Goal: Information Seeking & Learning: Learn about a topic

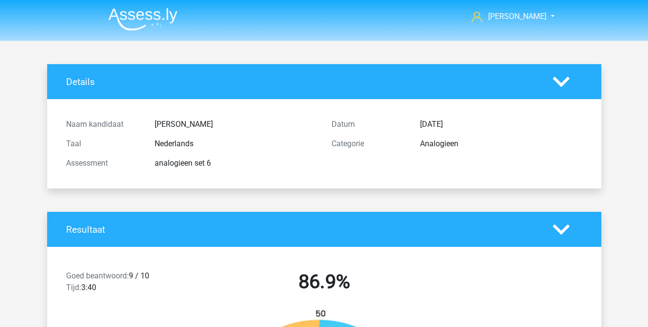
scroll to position [751, 0]
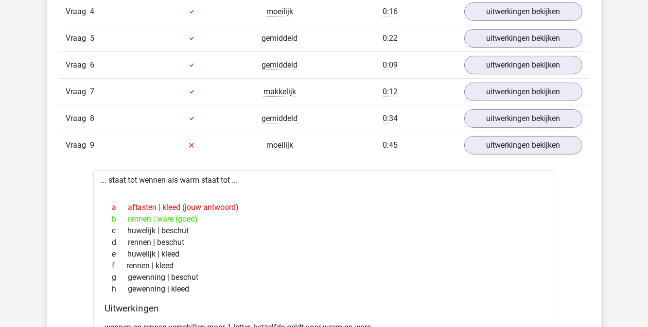
click at [423, 228] on div "c huwelijk | beschut" at bounding box center [324, 231] width 439 height 12
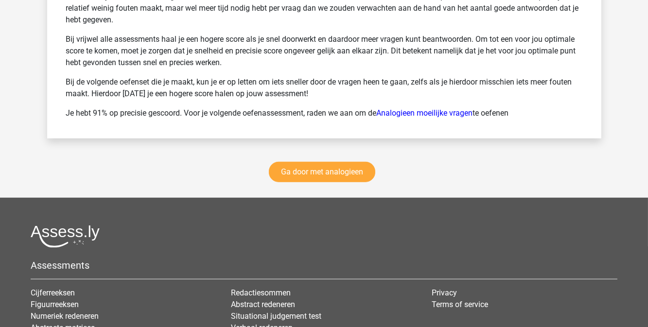
scroll to position [1606, 0]
click at [313, 165] on link "Ga door met analogieen" at bounding box center [322, 172] width 106 height 20
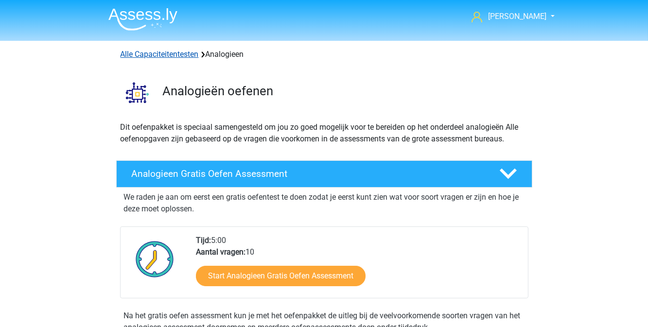
click at [186, 55] on link "Alle Capaciteitentesten" at bounding box center [160, 54] width 78 height 9
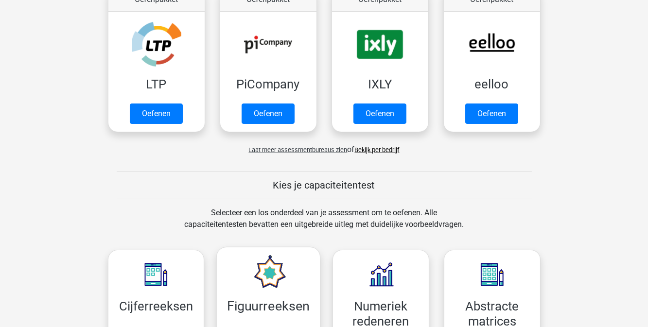
scroll to position [203, 0]
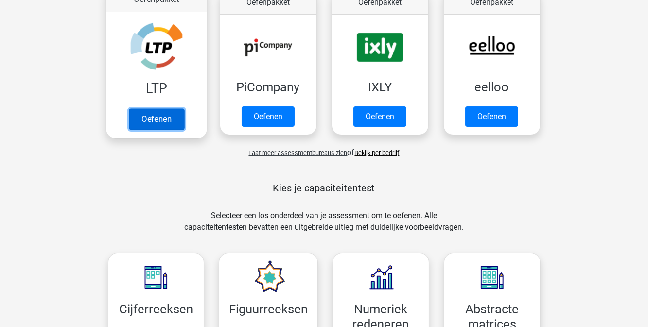
click at [171, 119] on link "Oefenen" at bounding box center [155, 118] width 55 height 21
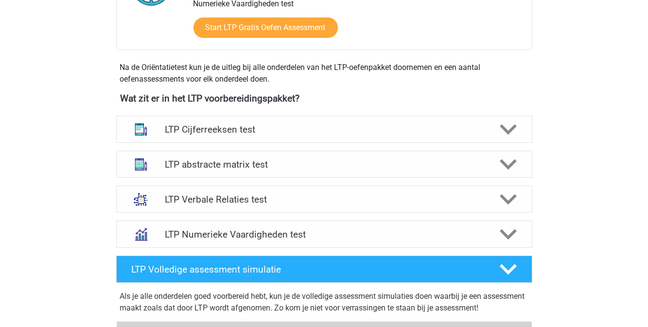
scroll to position [308, 0]
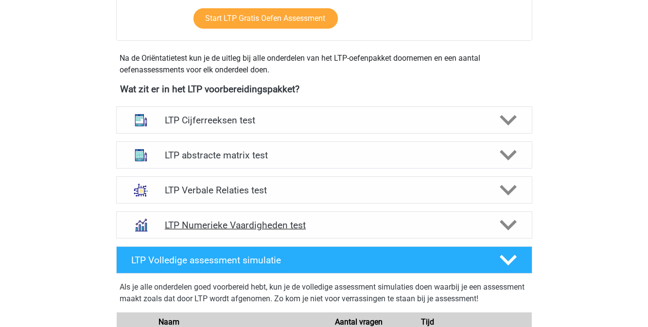
click at [505, 223] on polygon at bounding box center [508, 225] width 17 height 11
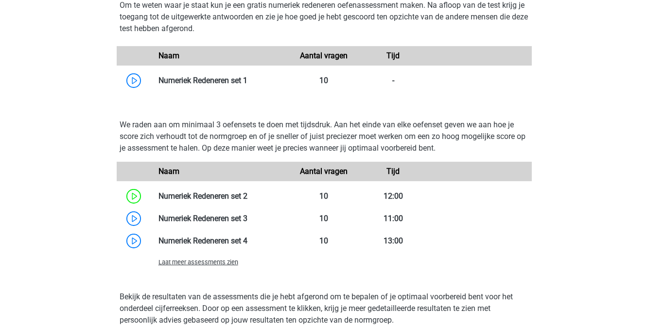
scroll to position [615, 0]
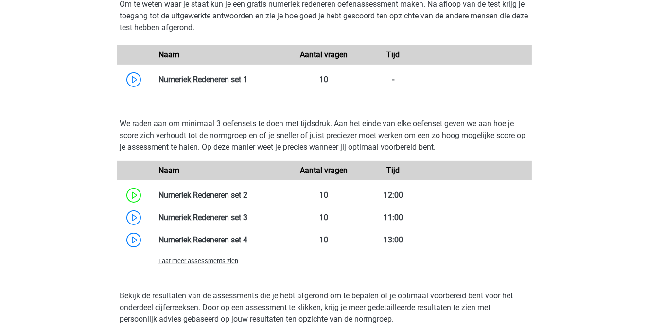
click at [233, 262] on span "Laat meer assessments zien" at bounding box center [198, 261] width 80 height 7
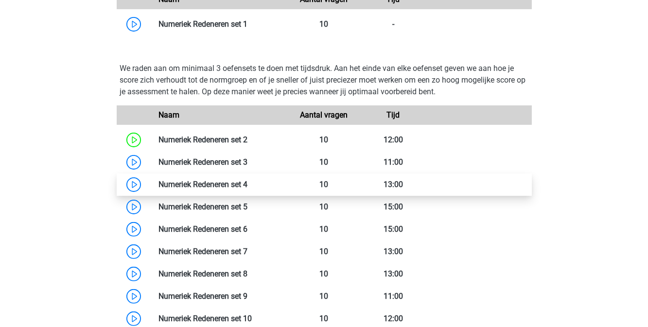
scroll to position [673, 0]
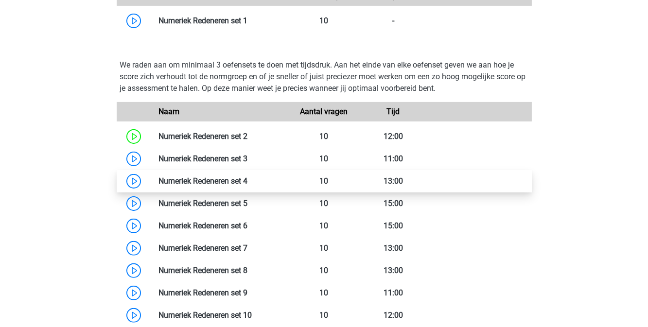
click at [247, 230] on link at bounding box center [247, 225] width 0 height 9
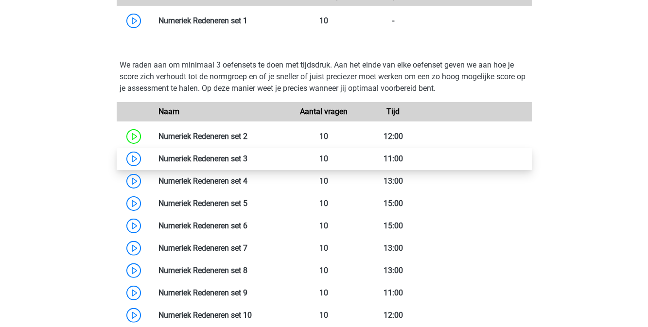
click at [247, 157] on link at bounding box center [247, 158] width 0 height 9
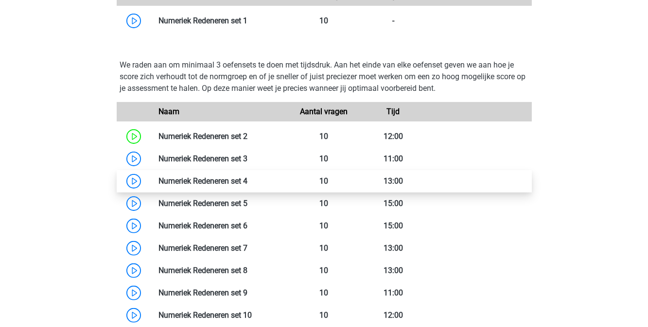
click at [247, 183] on link at bounding box center [247, 180] width 0 height 9
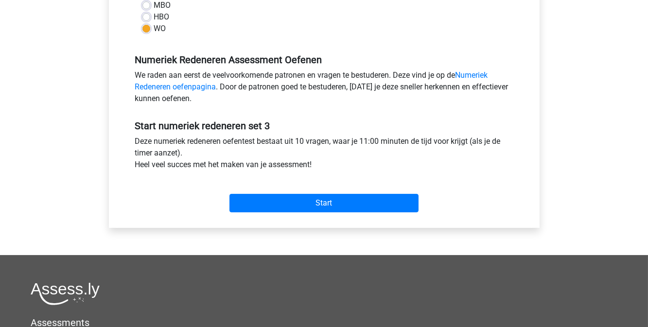
scroll to position [265, 0]
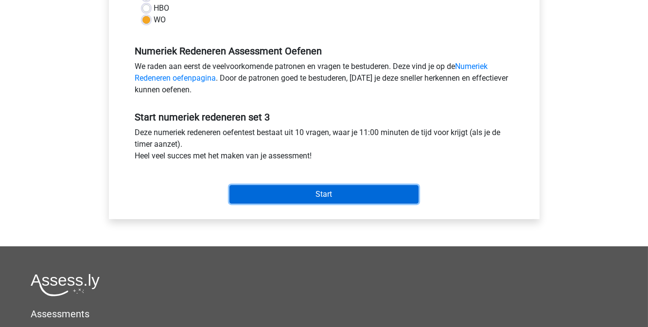
click at [294, 196] on input "Start" at bounding box center [323, 194] width 189 height 18
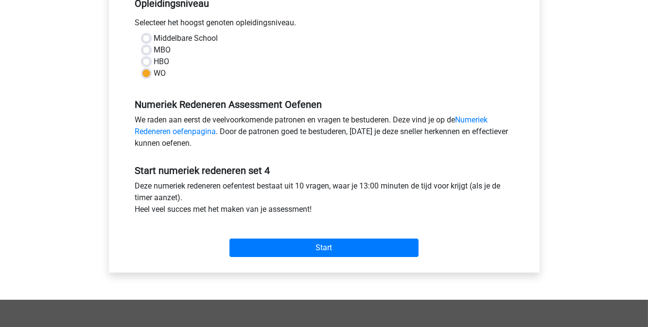
scroll to position [221, 0]
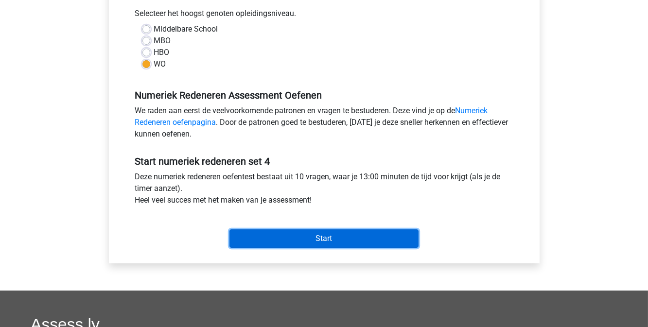
click at [324, 243] on input "Start" at bounding box center [323, 238] width 189 height 18
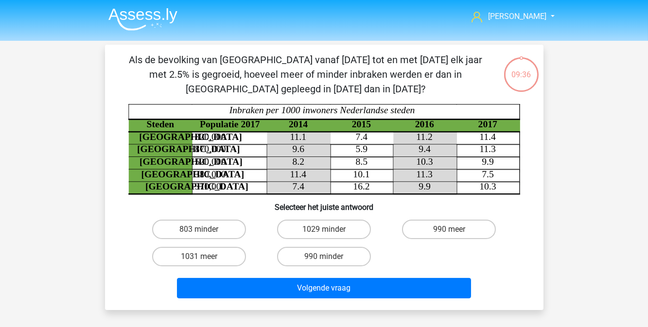
click at [204, 230] on input "803 minder" at bounding box center [202, 232] width 6 height 6
radio input "true"
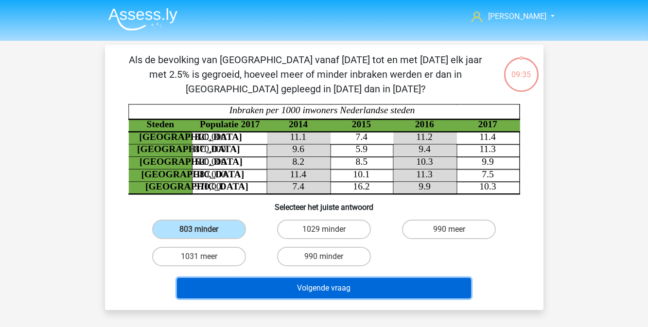
click at [276, 287] on button "Volgende vraag" at bounding box center [324, 288] width 294 height 20
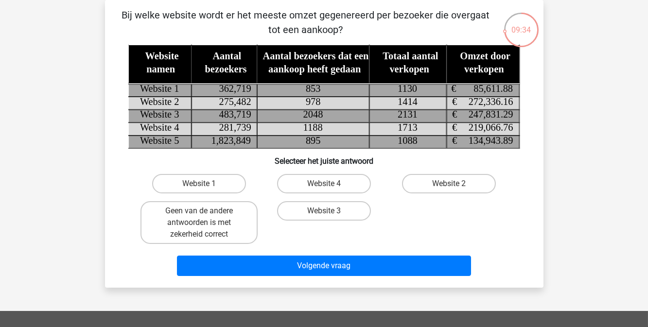
scroll to position [0, 0]
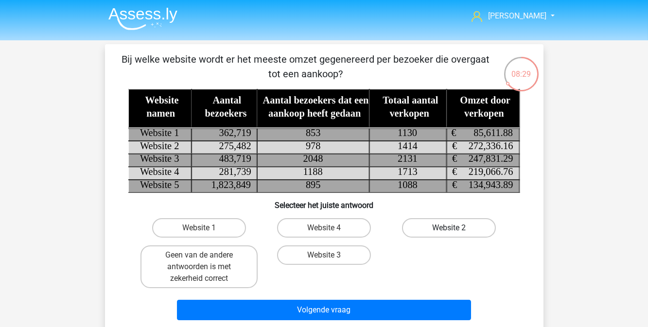
click at [416, 229] on label "Website 2" at bounding box center [449, 227] width 94 height 19
click at [449, 229] on input "Website 2" at bounding box center [452, 231] width 6 height 6
radio input "true"
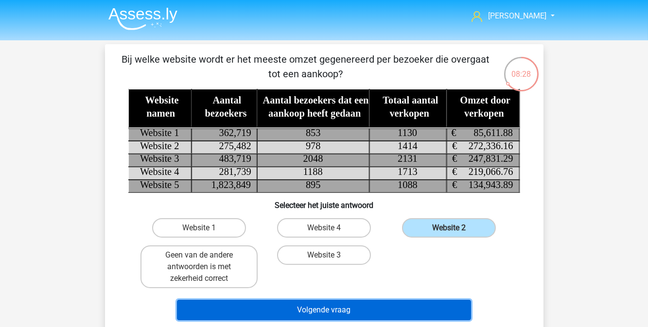
click at [325, 316] on button "Volgende vraag" at bounding box center [324, 310] width 294 height 20
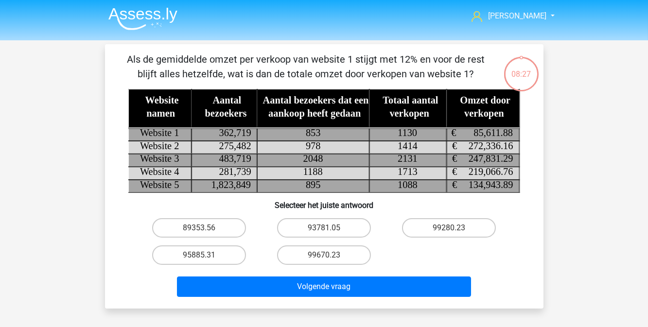
scroll to position [45, 0]
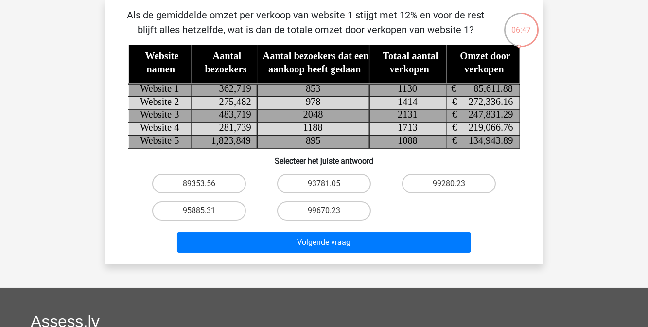
click at [201, 211] on input "95885.31" at bounding box center [202, 214] width 6 height 6
radio input "true"
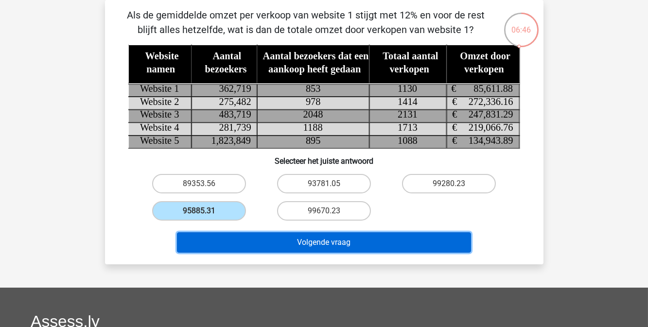
click at [260, 247] on button "Volgende vraag" at bounding box center [324, 242] width 294 height 20
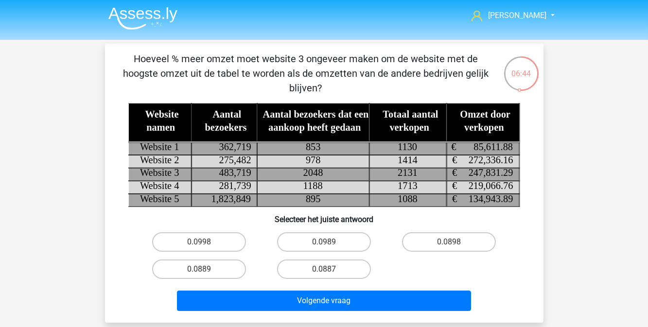
scroll to position [0, 0]
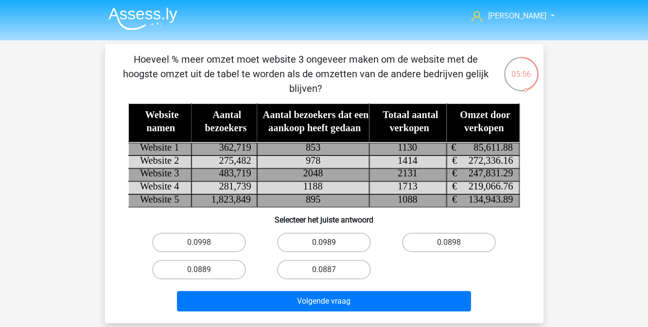
click at [295, 243] on label "0.0989" at bounding box center [324, 242] width 94 height 19
click at [324, 243] on input "0.0989" at bounding box center [327, 246] width 6 height 6
radio input "true"
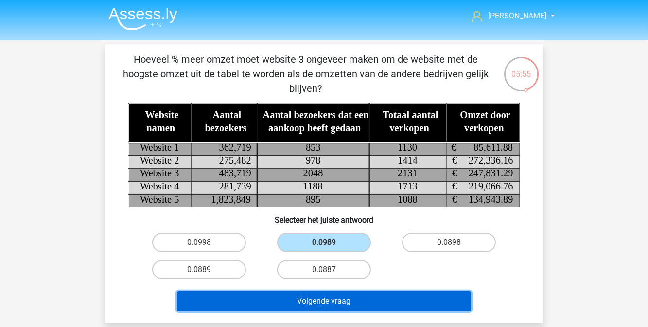
click at [300, 294] on button "Volgende vraag" at bounding box center [324, 301] width 294 height 20
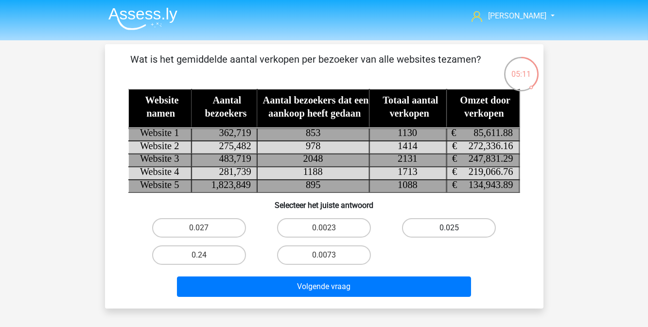
click at [434, 228] on label "0.025" at bounding box center [449, 227] width 94 height 19
click at [449, 228] on input "0.025" at bounding box center [452, 231] width 6 height 6
radio input "true"
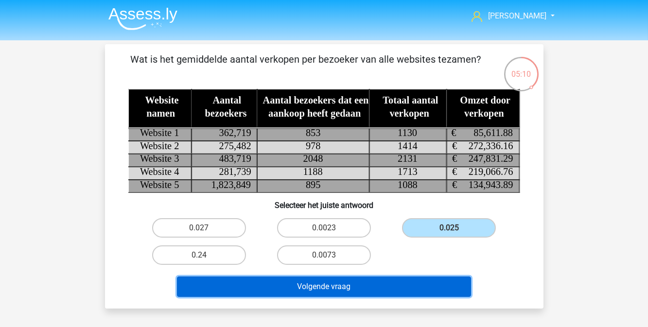
click at [351, 285] on button "Volgende vraag" at bounding box center [324, 287] width 294 height 20
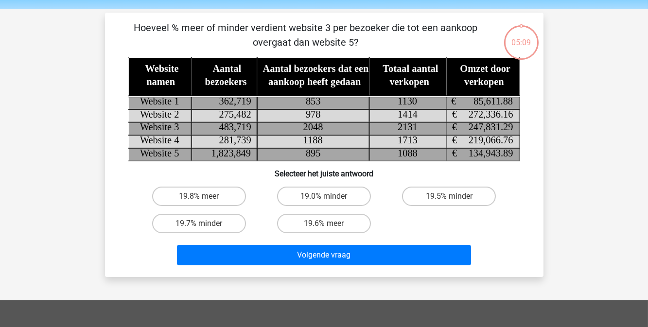
scroll to position [45, 0]
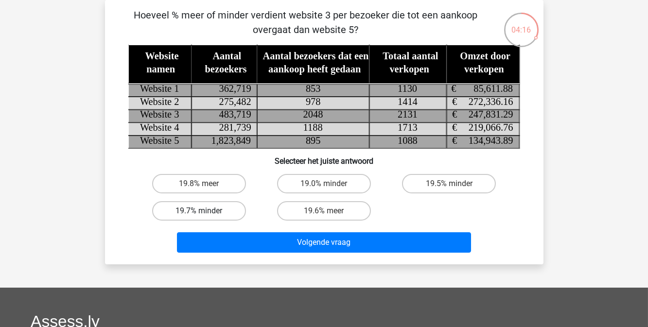
click at [225, 209] on label "19.7% minder" at bounding box center [199, 210] width 94 height 19
click at [205, 211] on input "19.7% minder" at bounding box center [202, 214] width 6 height 6
radio input "true"
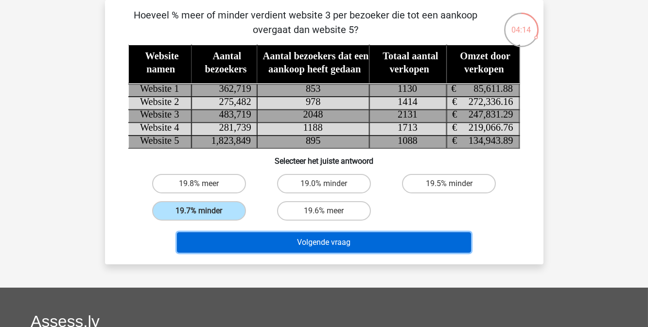
click at [256, 242] on button "Volgende vraag" at bounding box center [324, 242] width 294 height 20
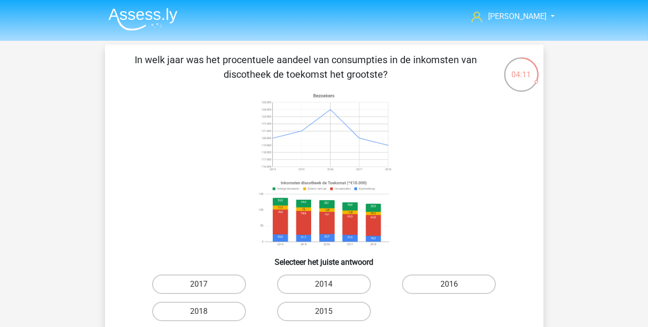
scroll to position [44, 0]
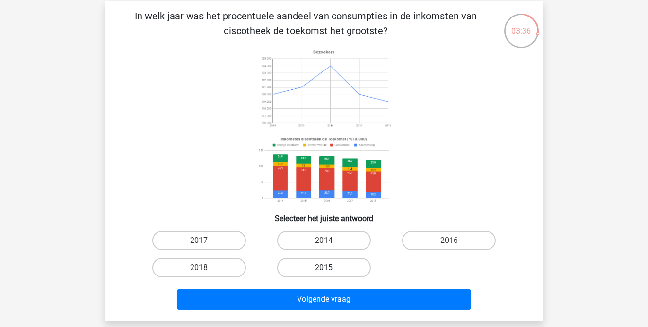
click at [330, 263] on label "2015" at bounding box center [324, 267] width 94 height 19
click at [330, 268] on input "2015" at bounding box center [327, 271] width 6 height 6
radio input "true"
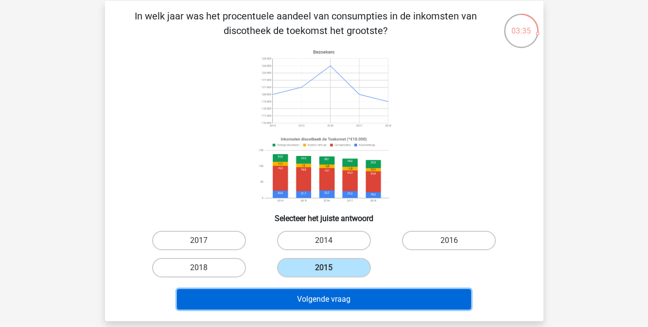
click at [330, 296] on button "Volgende vraag" at bounding box center [324, 299] width 294 height 20
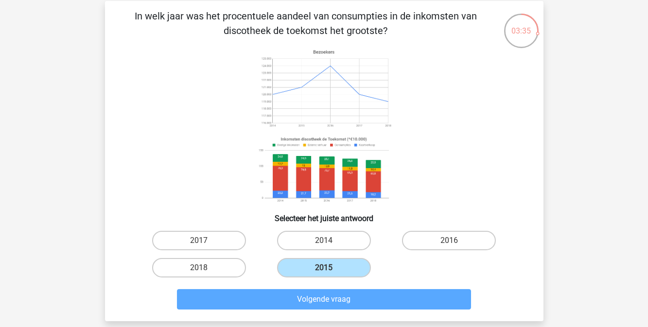
scroll to position [45, 0]
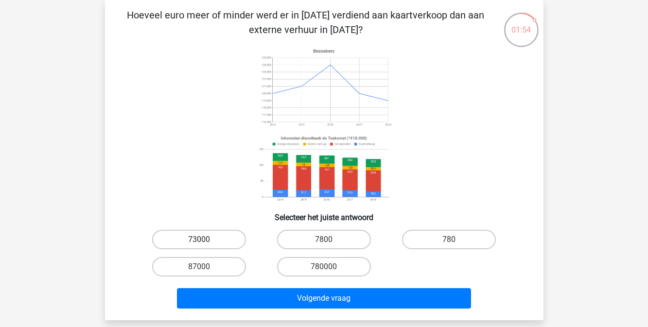
click at [176, 235] on label "73000" at bounding box center [199, 239] width 94 height 19
click at [199, 240] on input "73000" at bounding box center [202, 243] width 6 height 6
radio input "true"
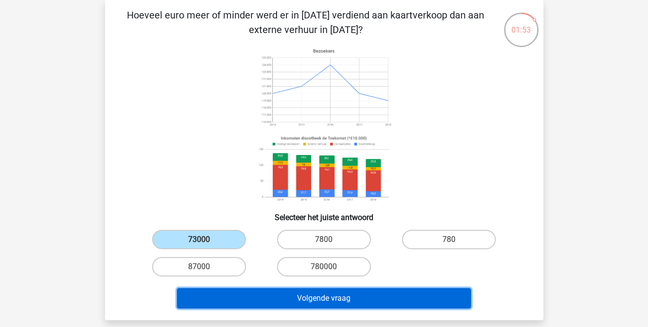
click at [296, 296] on button "Volgende vraag" at bounding box center [324, 298] width 294 height 20
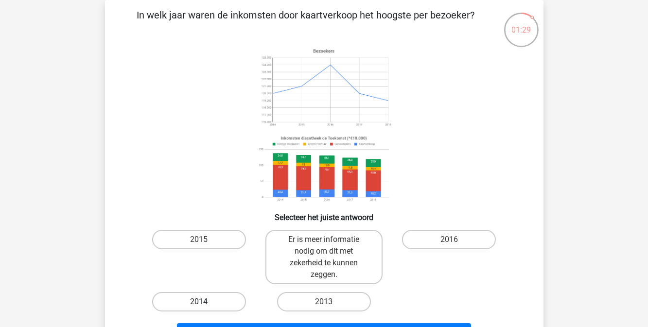
click at [202, 298] on label "2014" at bounding box center [199, 301] width 94 height 19
click at [202, 302] on input "2014" at bounding box center [202, 305] width 6 height 6
radio input "true"
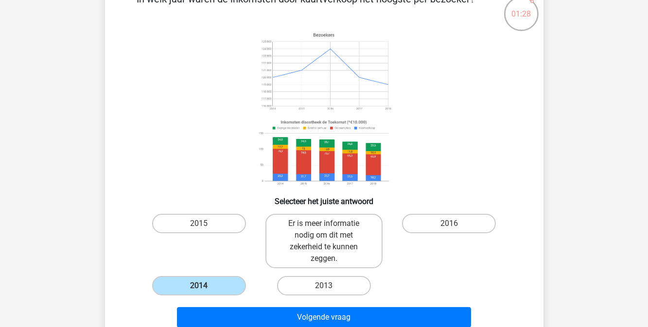
scroll to position [89, 0]
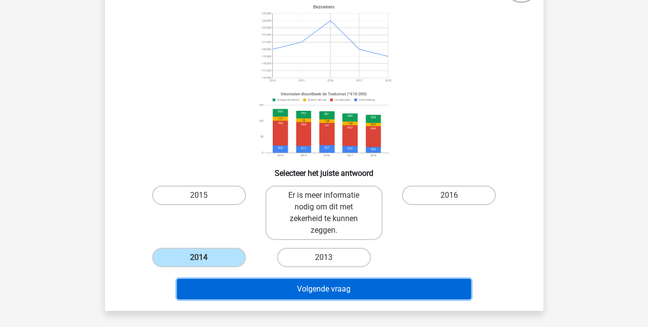
click at [268, 287] on button "Volgende vraag" at bounding box center [324, 289] width 294 height 20
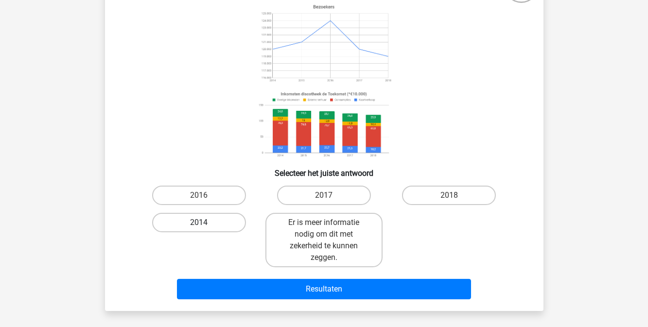
click at [212, 222] on label "2014" at bounding box center [199, 222] width 94 height 19
click at [205, 223] on input "2014" at bounding box center [202, 226] width 6 height 6
radio input "true"
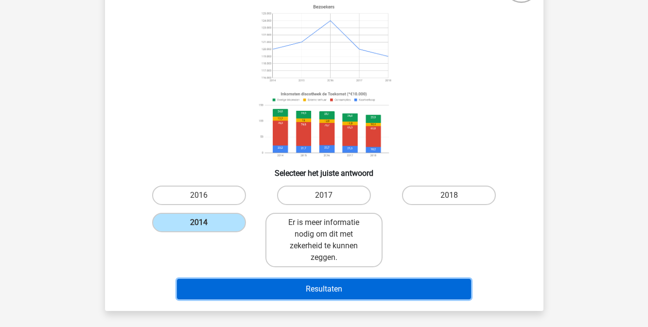
click at [281, 287] on button "Resultaten" at bounding box center [324, 289] width 294 height 20
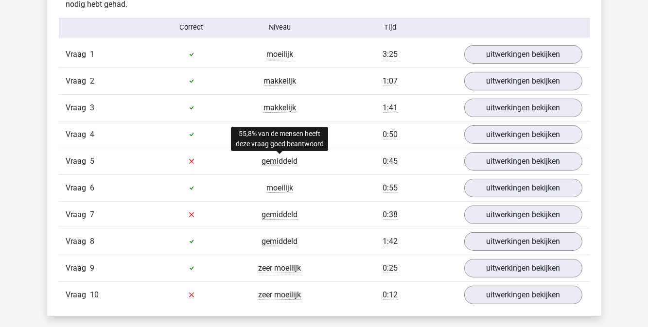
scroll to position [618, 0]
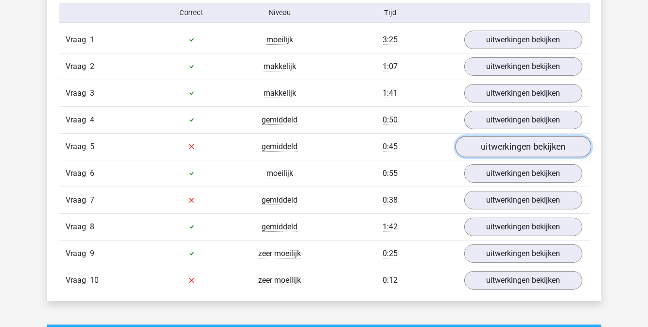
click at [503, 148] on link "uitwerkingen bekijken" at bounding box center [523, 146] width 136 height 21
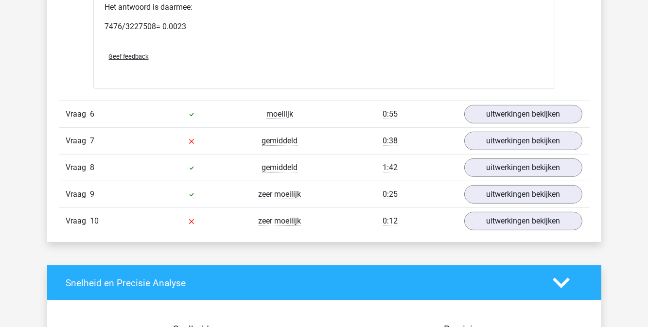
scroll to position [1105, 0]
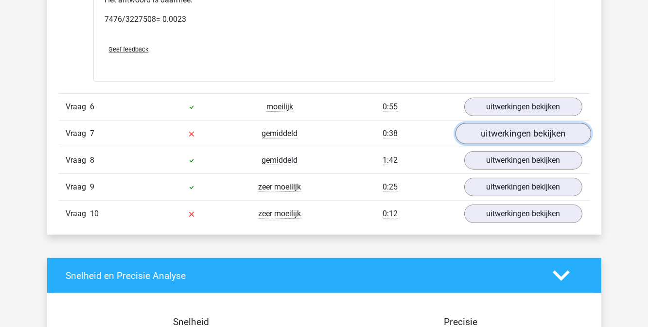
click at [487, 133] on link "uitwerkingen bekijken" at bounding box center [523, 133] width 136 height 21
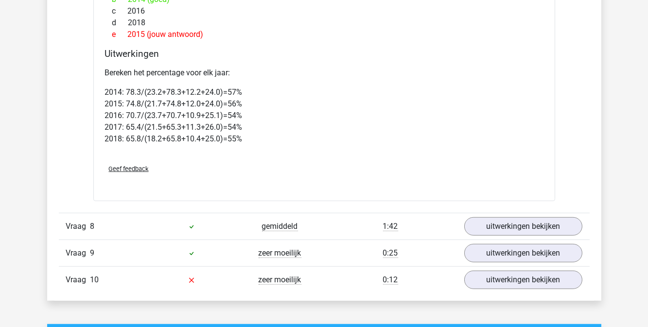
scroll to position [1547, 0]
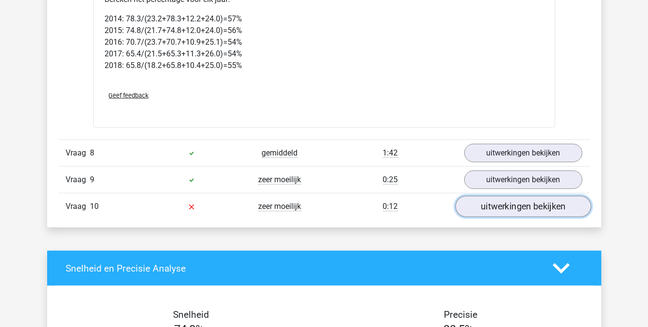
click at [492, 202] on link "uitwerkingen bekijken" at bounding box center [523, 206] width 136 height 21
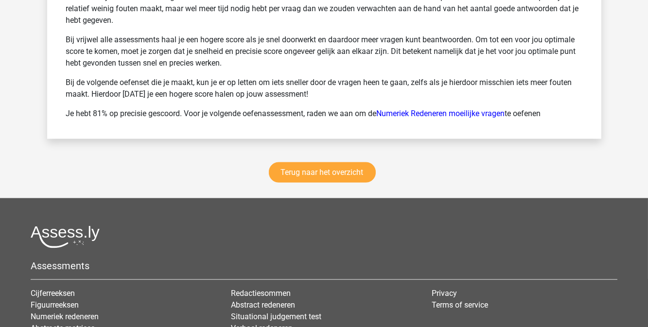
scroll to position [2563, 0]
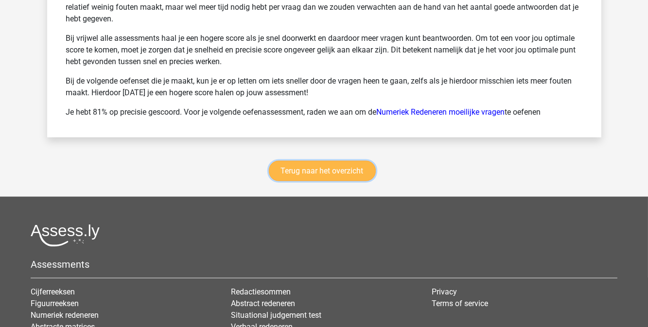
click at [295, 166] on link "Terug naar het overzicht" at bounding box center [322, 171] width 107 height 20
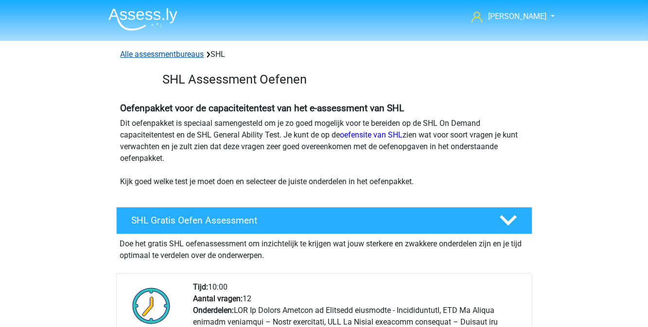
click at [190, 55] on link "Alle assessmentbureaus" at bounding box center [163, 54] width 84 height 9
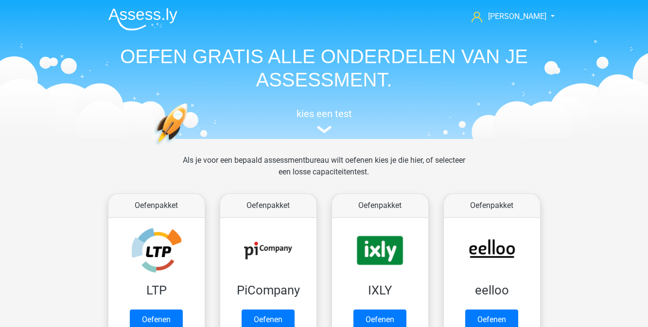
scroll to position [155, 0]
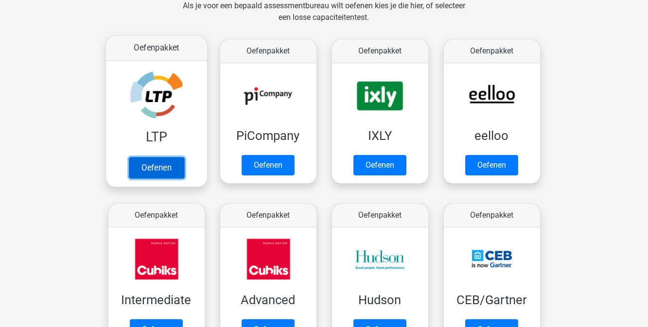
click at [158, 164] on link "Oefenen" at bounding box center [155, 167] width 55 height 21
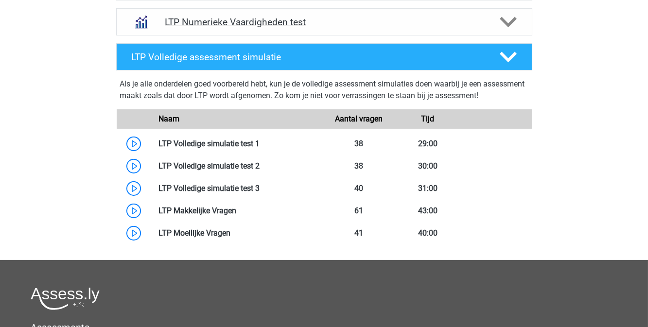
scroll to position [398, 0]
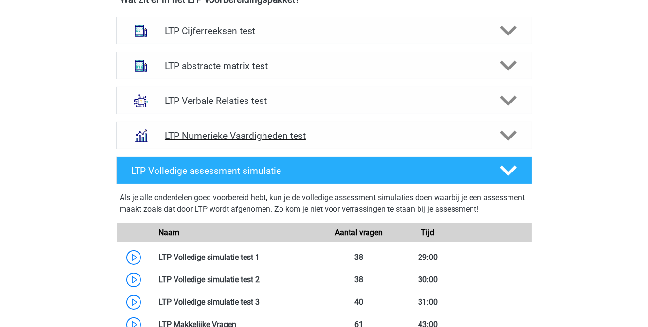
click at [510, 132] on icon at bounding box center [508, 135] width 17 height 17
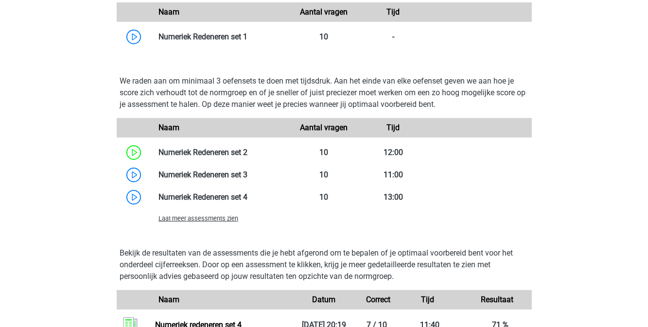
scroll to position [663, 0]
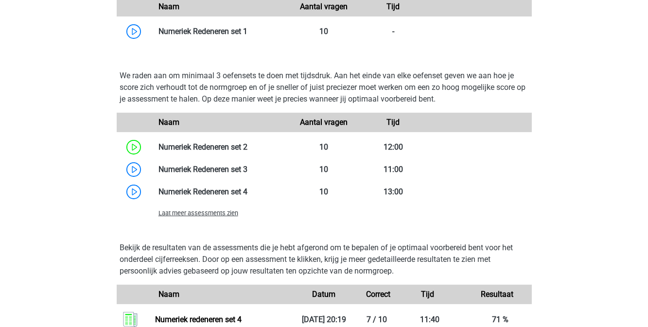
click at [205, 216] on div "Laat meer assessments zien" at bounding box center [220, 213] width 139 height 12
drag, startPoint x: 205, startPoint y: 216, endPoint x: 194, endPoint y: 214, distance: 11.4
click at [194, 214] on span "Laat meer assessments zien" at bounding box center [198, 213] width 80 height 7
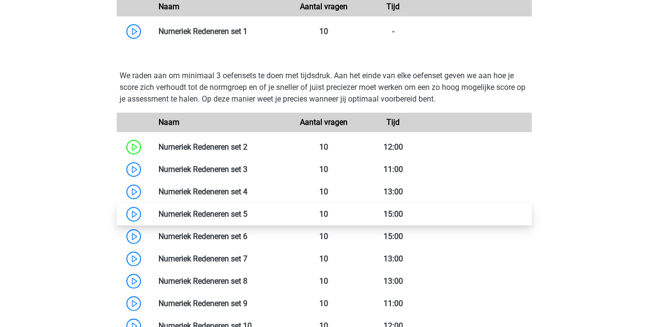
click at [247, 215] on link at bounding box center [247, 214] width 0 height 9
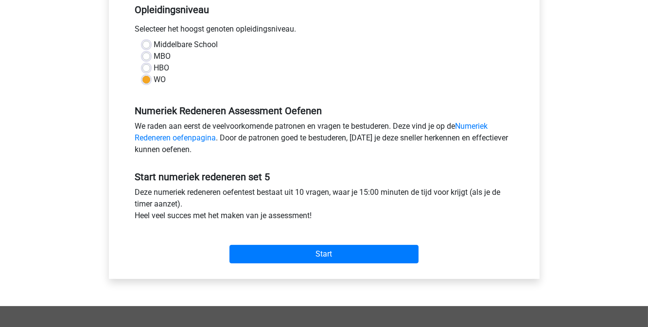
scroll to position [265, 0]
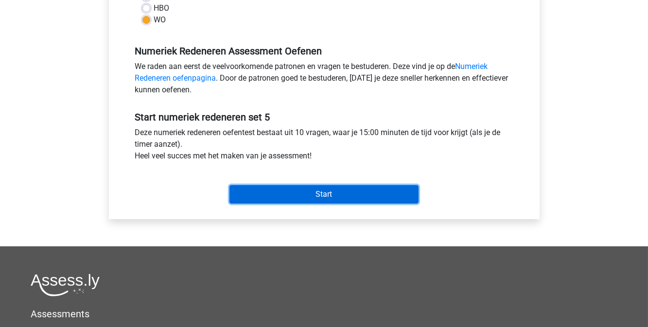
click at [331, 196] on input "Start" at bounding box center [323, 194] width 189 height 18
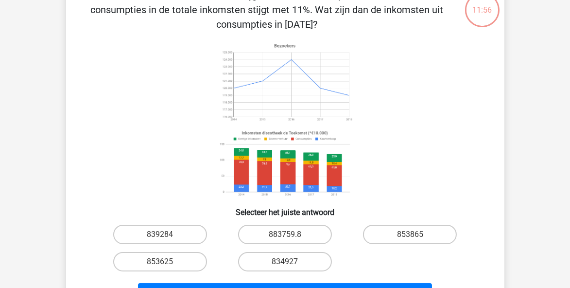
scroll to position [78, 0]
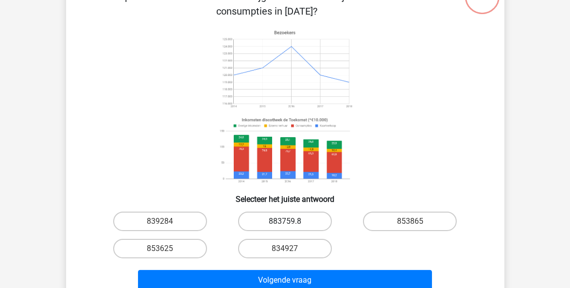
click at [276, 224] on label "883759.8" at bounding box center [285, 220] width 94 height 19
click at [285, 224] on input "883759.8" at bounding box center [288, 224] width 6 height 6
radio input "true"
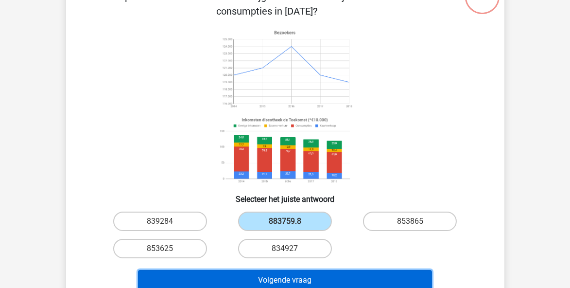
click at [287, 276] on button "Volgende vraag" at bounding box center [285, 280] width 294 height 20
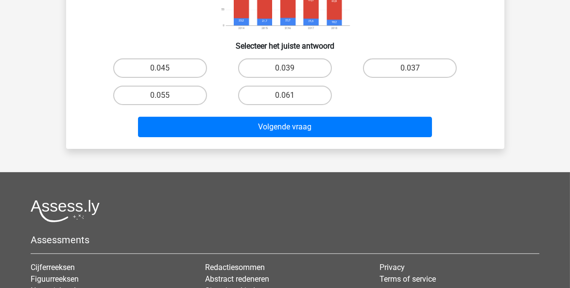
scroll to position [278, 0]
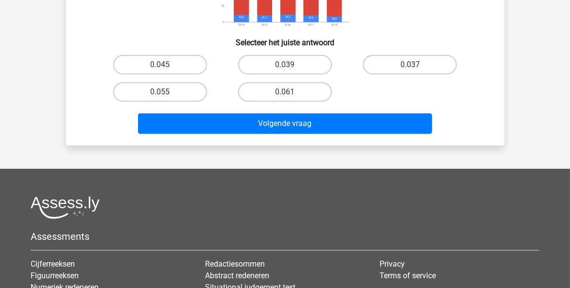
drag, startPoint x: 294, startPoint y: 92, endPoint x: 288, endPoint y: 102, distance: 11.1
click at [294, 92] on label "0.061" at bounding box center [285, 91] width 94 height 19
click at [291, 92] on input "0.061" at bounding box center [288, 95] width 6 height 6
radio input "true"
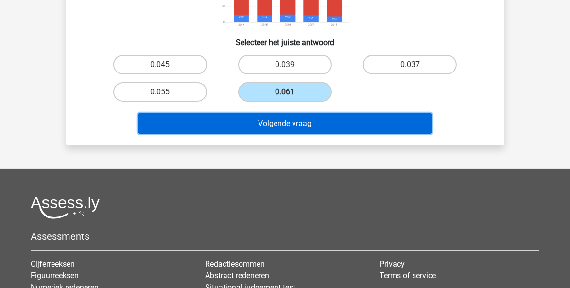
click at [282, 122] on button "Volgende vraag" at bounding box center [285, 123] width 294 height 20
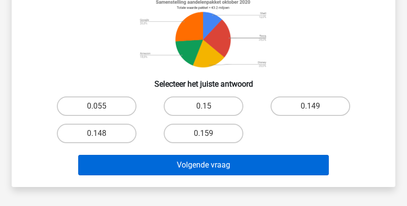
scroll to position [184, 0]
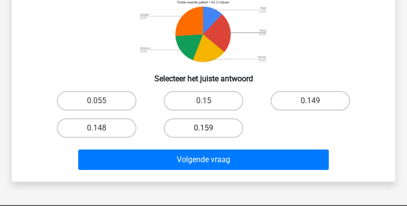
click at [208, 124] on label "0.159" at bounding box center [203, 127] width 79 height 19
click at [208, 128] on input "0.159" at bounding box center [207, 131] width 6 height 6
radio input "true"
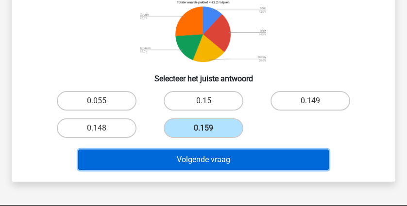
click at [192, 156] on button "Volgende vraag" at bounding box center [203, 159] width 250 height 20
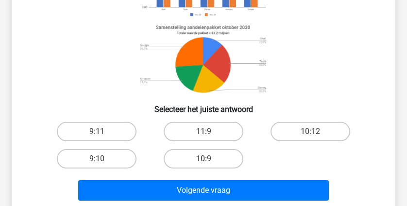
scroll to position [156, 0]
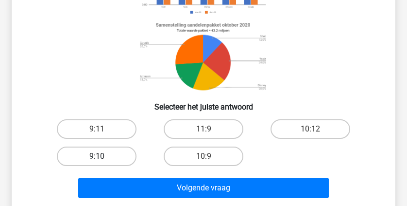
click at [105, 154] on label "9:10" at bounding box center [96, 155] width 79 height 19
click at [103, 156] on input "9:10" at bounding box center [100, 159] width 6 height 6
radio input "true"
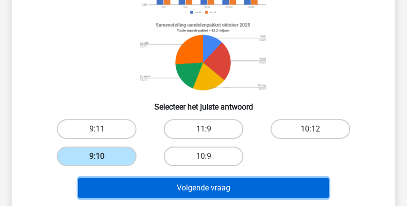
click at [175, 189] on button "Volgende vraag" at bounding box center [203, 187] width 250 height 20
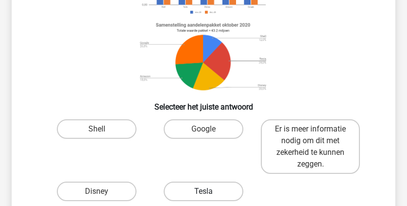
click at [220, 191] on label "Tesla" at bounding box center [203, 190] width 79 height 19
click at [210, 191] on input "Tesla" at bounding box center [207, 194] width 6 height 6
radio input "true"
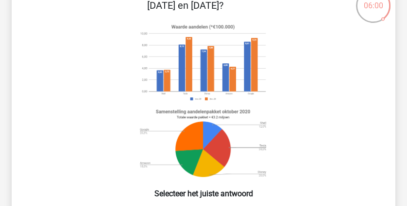
scroll to position [17, 0]
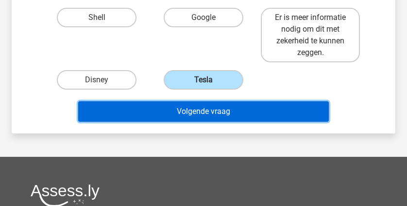
click at [225, 112] on button "Volgende vraag" at bounding box center [203, 111] width 250 height 20
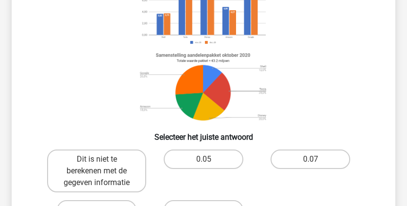
scroll to position [166, 0]
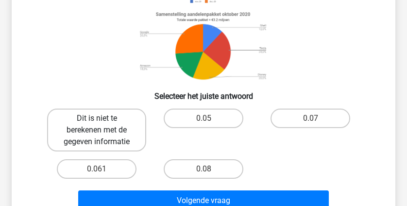
click at [123, 127] on label "Dit is niet te berekenen met de gegeven informatie" at bounding box center [96, 129] width 99 height 43
click at [103, 124] on input "Dit is niet te berekenen met de gegeven informatie" at bounding box center [100, 121] width 6 height 6
radio input "true"
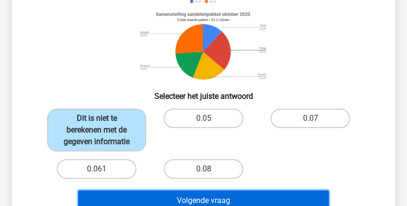
click at [174, 196] on button "Volgende vraag" at bounding box center [203, 200] width 250 height 20
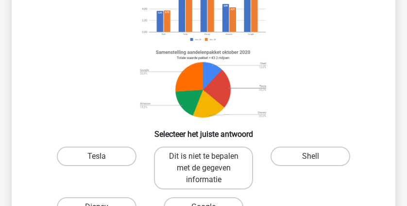
scroll to position [184, 0]
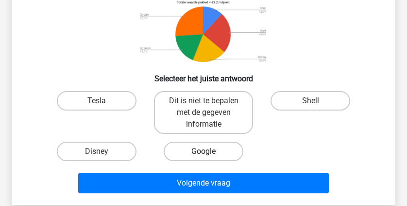
click at [188, 149] on label "Google" at bounding box center [203, 150] width 79 height 19
click at [204, 151] on input "Google" at bounding box center [207, 154] width 6 height 6
radio input "true"
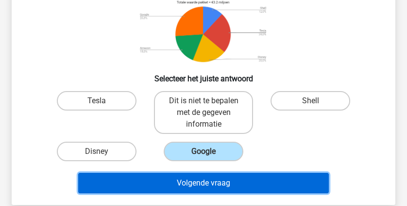
click at [196, 179] on button "Volgende vraag" at bounding box center [203, 183] width 250 height 20
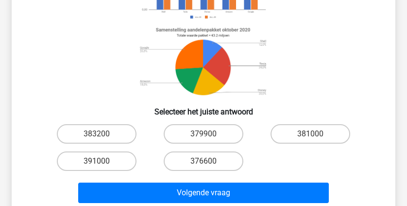
scroll to position [156, 0]
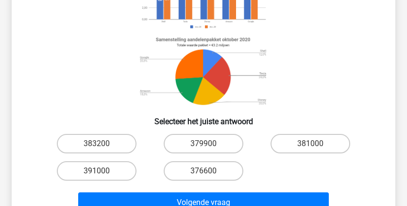
click at [205, 145] on input "379900" at bounding box center [207, 146] width 6 height 6
radio input "true"
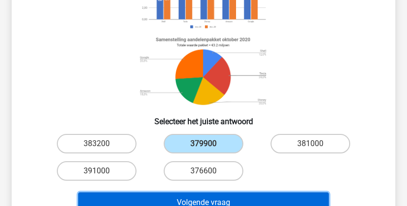
click at [206, 194] on button "Volgende vraag" at bounding box center [203, 202] width 250 height 20
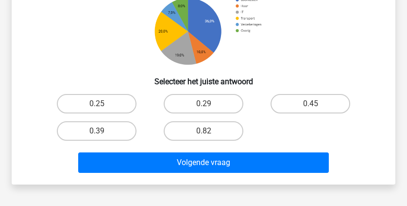
scroll to position [211, 0]
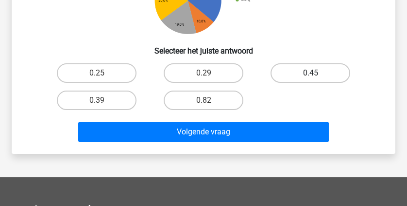
click at [290, 72] on label "0.45" at bounding box center [310, 72] width 79 height 19
click at [311, 73] on input "0.45" at bounding box center [314, 76] width 6 height 6
radio input "true"
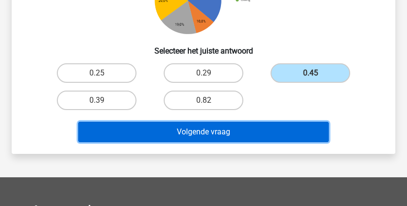
click at [231, 130] on button "Volgende vraag" at bounding box center [203, 132] width 250 height 20
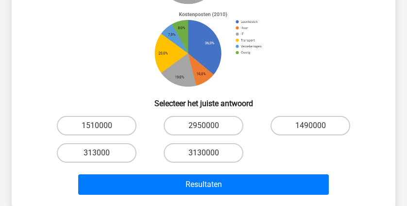
scroll to position [184, 0]
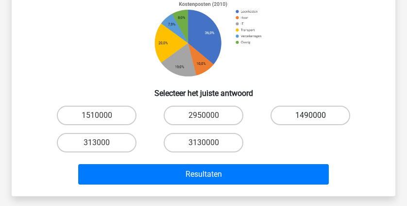
click at [286, 116] on label "1490000" at bounding box center [310, 114] width 79 height 19
click at [311, 116] on input "1490000" at bounding box center [314, 118] width 6 height 6
radio input "true"
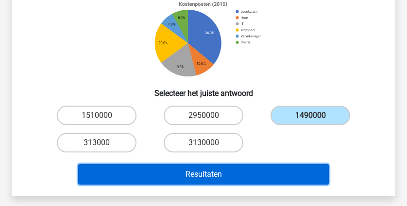
click at [226, 169] on button "Resultaten" at bounding box center [203, 174] width 250 height 20
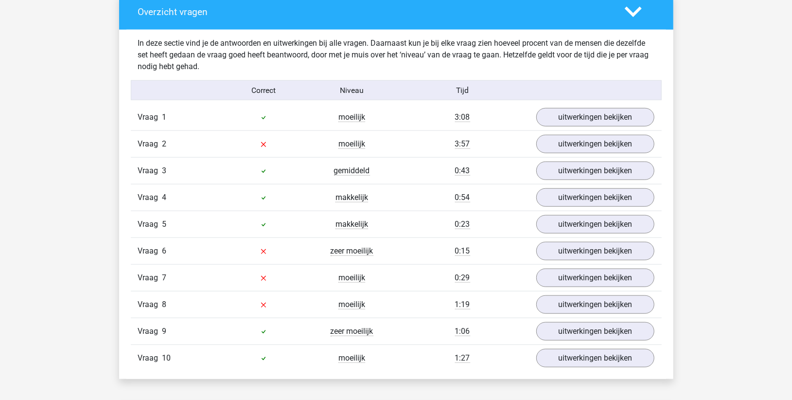
scroll to position [543, 0]
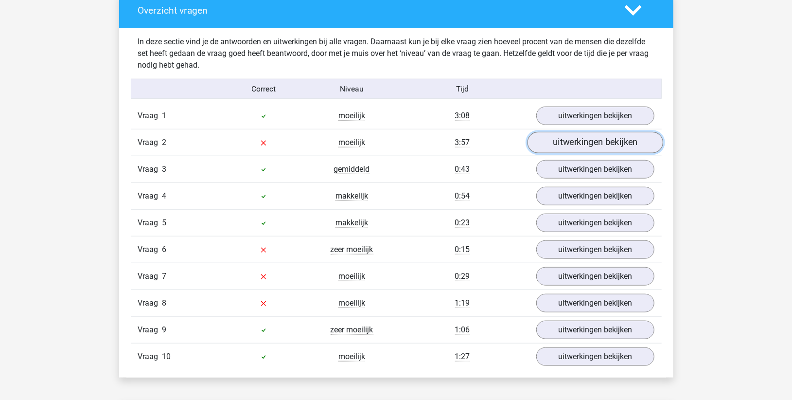
click at [407, 148] on link "uitwerkingen bekijken" at bounding box center [595, 142] width 136 height 21
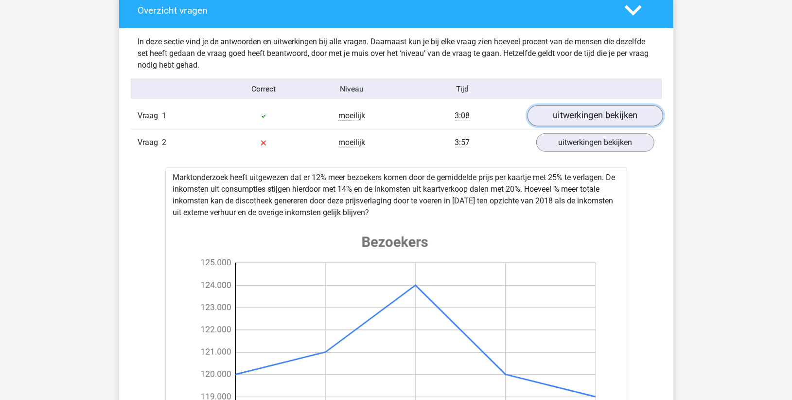
click at [407, 120] on link "uitwerkingen bekijken" at bounding box center [595, 115] width 136 height 21
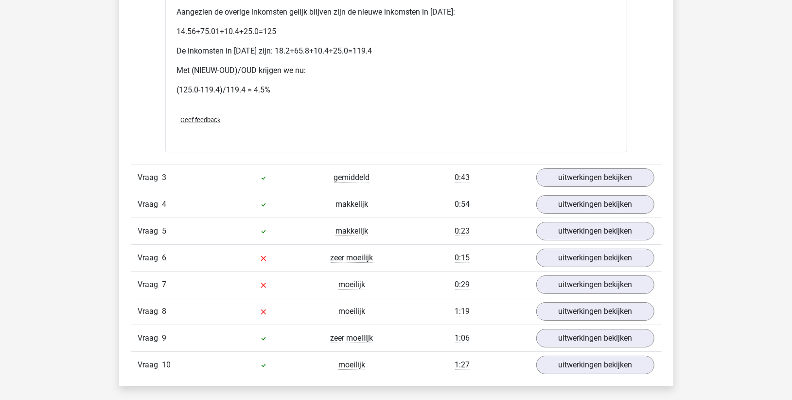
scroll to position [2217, 0]
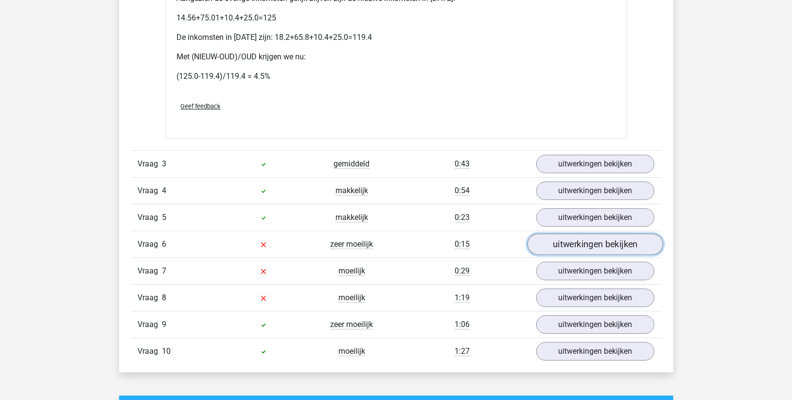
click at [407, 201] on link "uitwerkingen bekijken" at bounding box center [595, 244] width 136 height 21
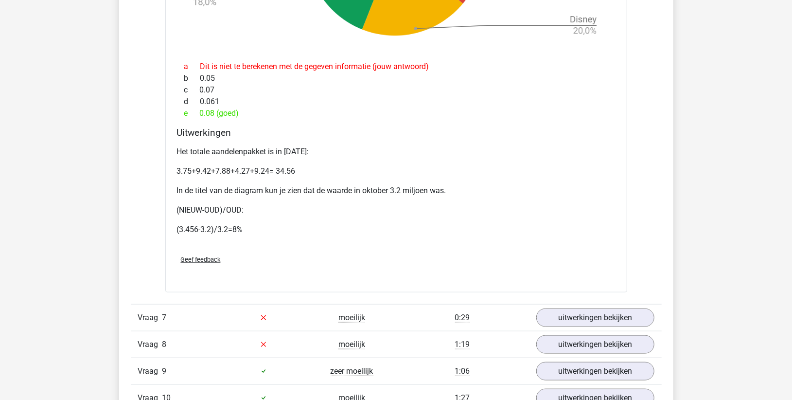
scroll to position [3082, 0]
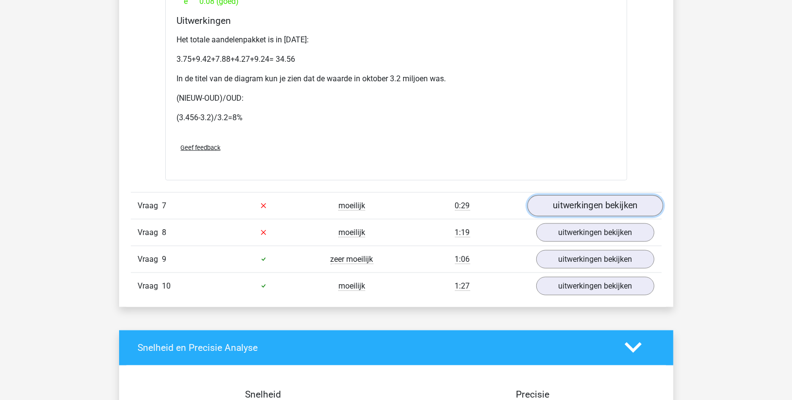
click at [407, 201] on link "uitwerkingen bekijken" at bounding box center [595, 205] width 136 height 21
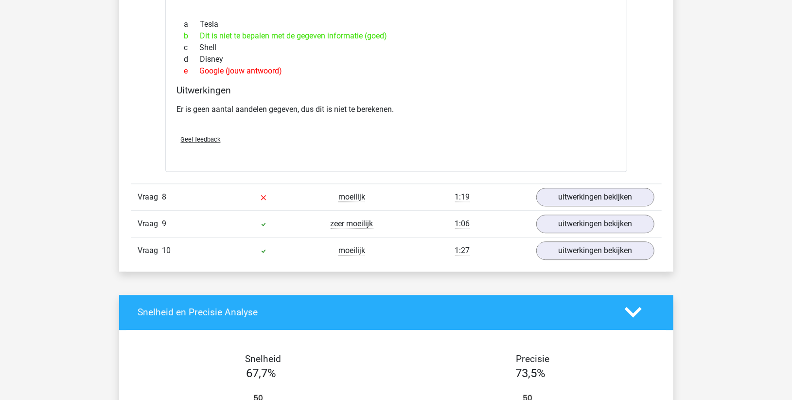
scroll to position [3892, 0]
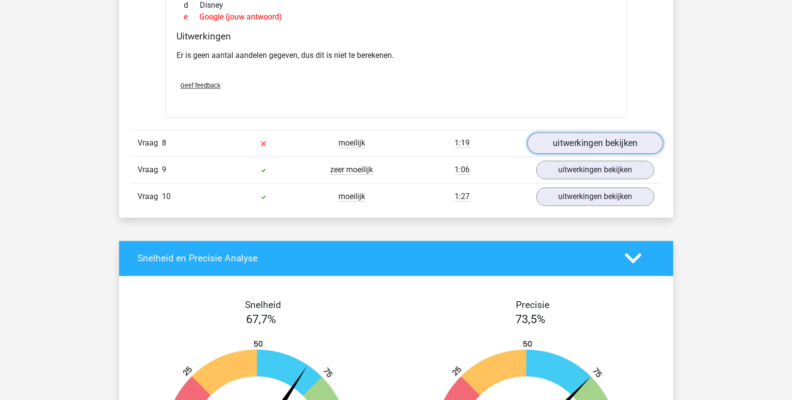
click at [407, 144] on link "uitwerkingen bekijken" at bounding box center [595, 142] width 136 height 21
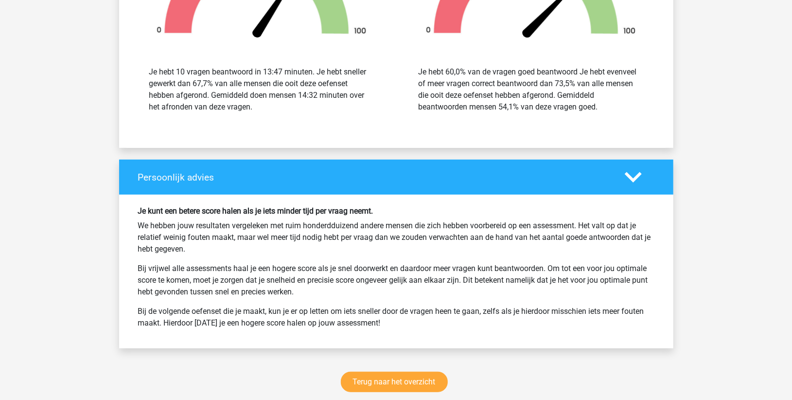
scroll to position [5188, 0]
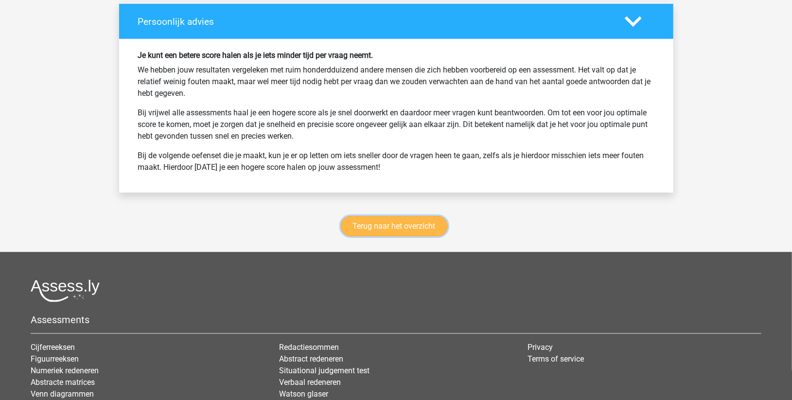
click at [382, 201] on link "Terug naar het overzicht" at bounding box center [394, 226] width 107 height 20
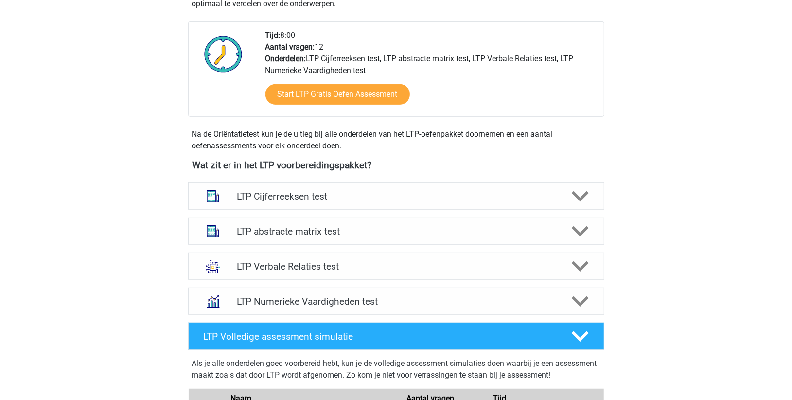
scroll to position [270, 0]
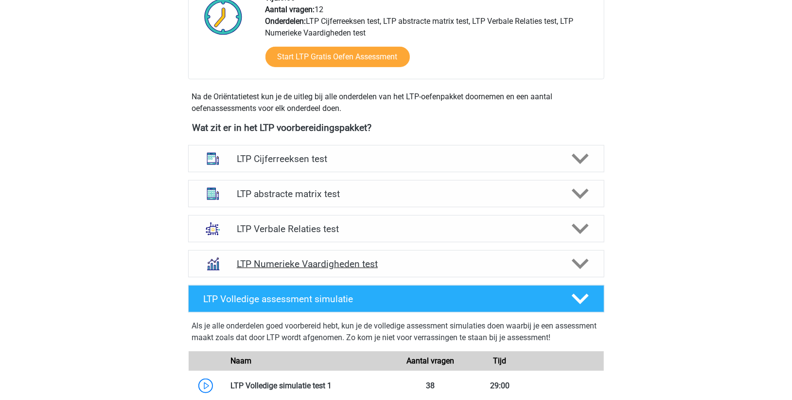
click at [580, 264] on polygon at bounding box center [580, 264] width 17 height 11
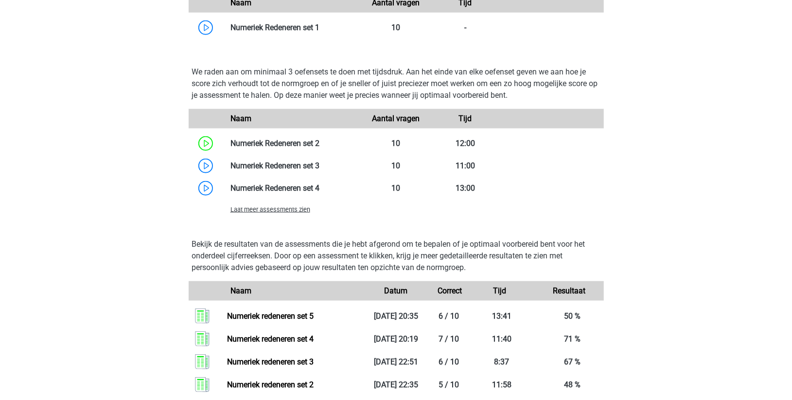
scroll to position [702, 0]
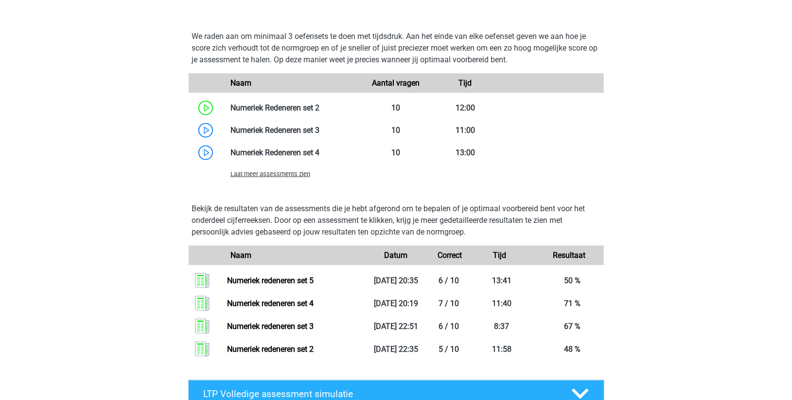
click at [299, 173] on span "Laat meer assessments zien" at bounding box center [270, 173] width 80 height 7
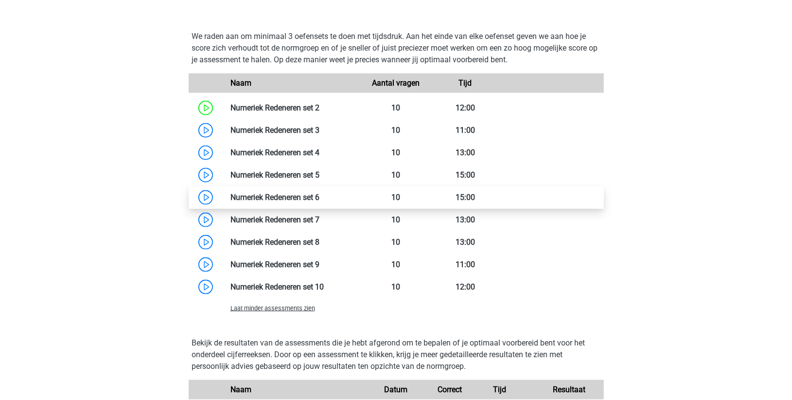
click at [319, 194] on link at bounding box center [319, 197] width 0 height 9
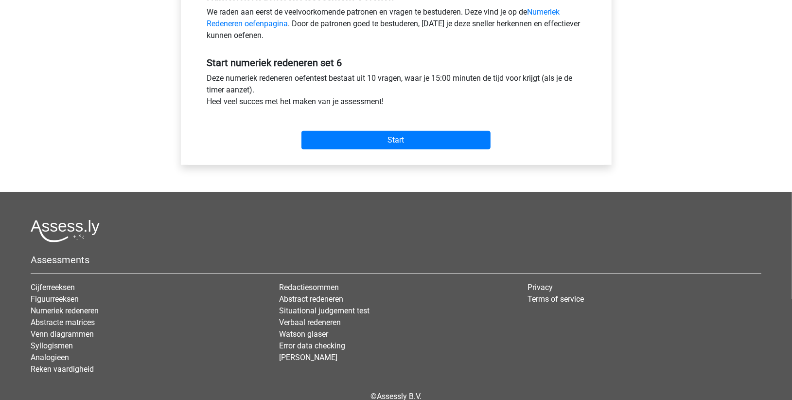
scroll to position [324, 0]
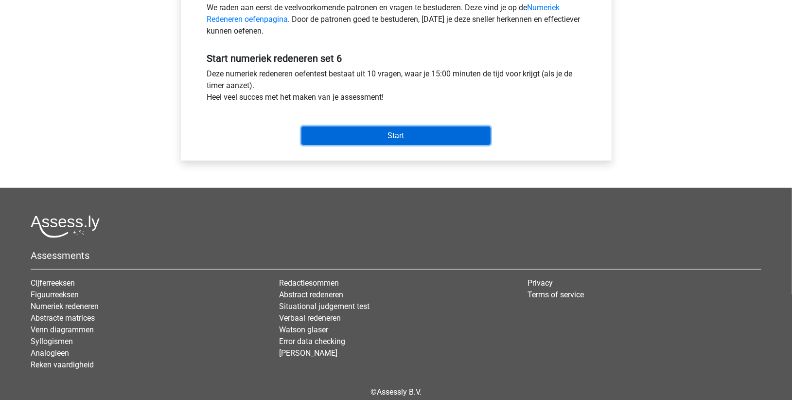
click at [408, 138] on input "Start" at bounding box center [395, 135] width 189 height 18
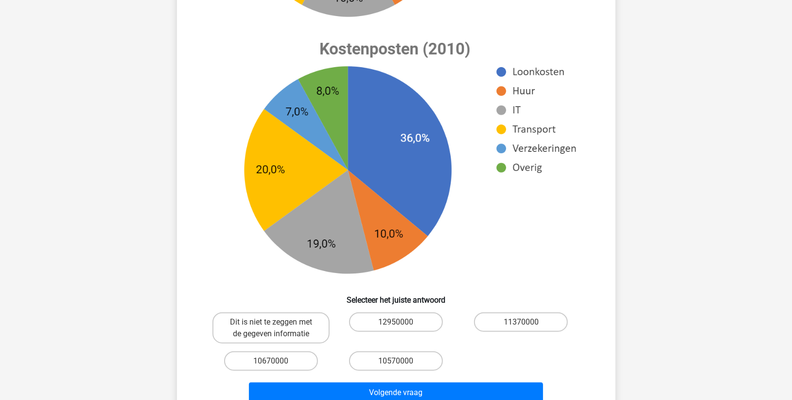
scroll to position [432, 0]
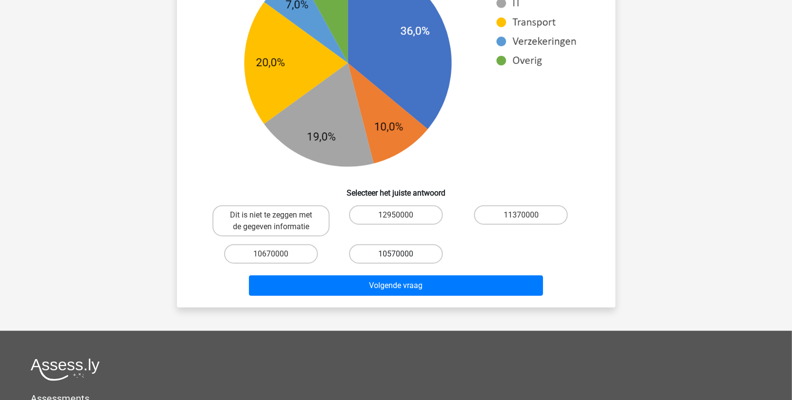
click at [415, 254] on label "10570000" at bounding box center [396, 253] width 94 height 19
click at [402, 254] on input "10570000" at bounding box center [399, 257] width 6 height 6
radio input "true"
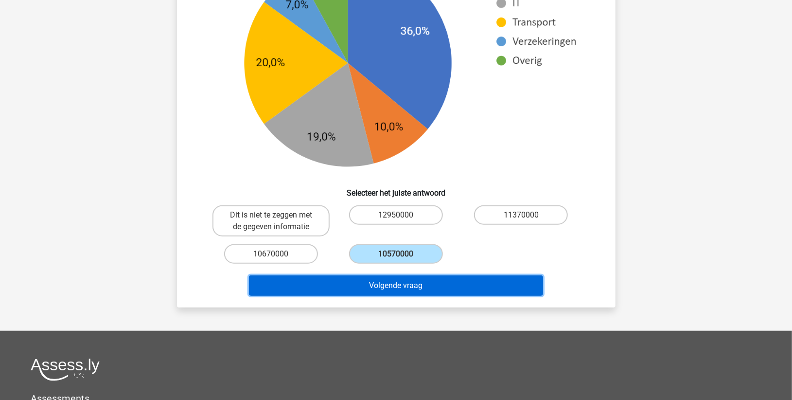
click at [390, 281] on button "Volgende vraag" at bounding box center [396, 285] width 294 height 20
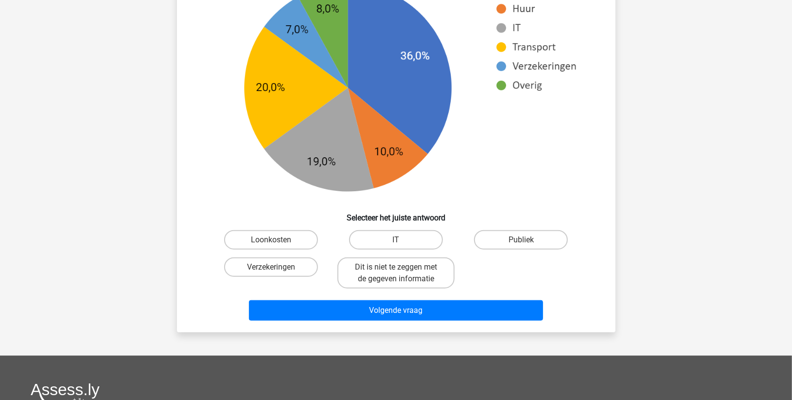
scroll to position [427, 0]
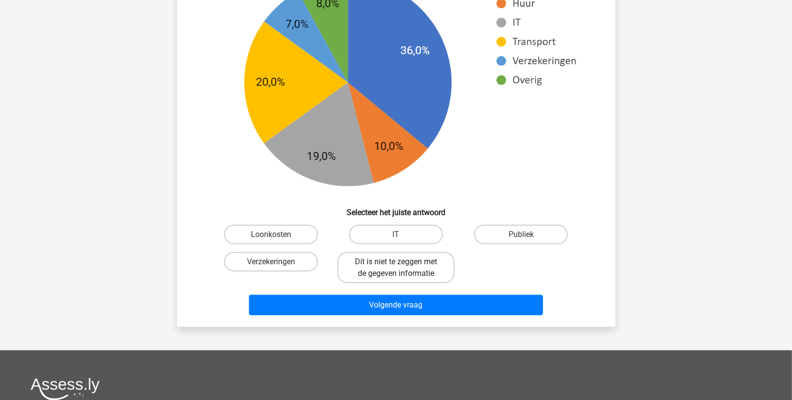
click at [407, 265] on label "Dit is niet te zeggen met de gegeven informatie" at bounding box center [395, 267] width 117 height 31
click at [402, 265] on input "Dit is niet te zeggen met de gegeven informatie" at bounding box center [399, 265] width 6 height 6
radio input "true"
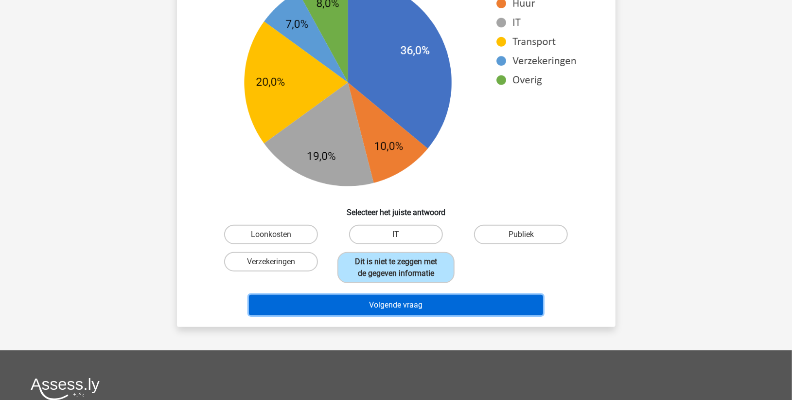
click at [386, 305] on button "Volgende vraag" at bounding box center [396, 305] width 294 height 20
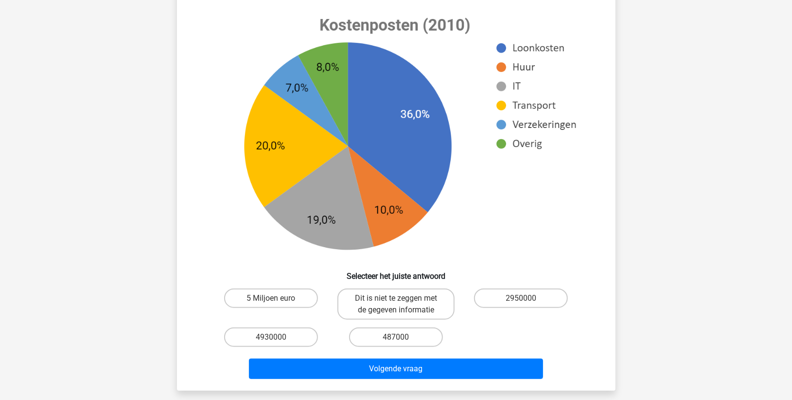
scroll to position [432, 0]
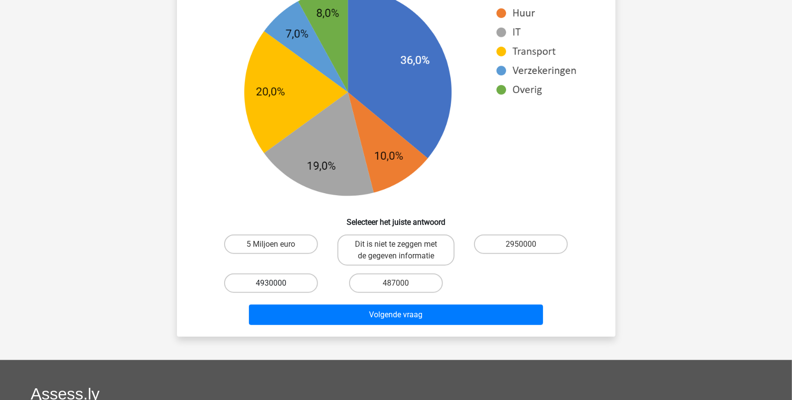
click at [306, 284] on label "4930000" at bounding box center [271, 282] width 94 height 19
click at [277, 284] on input "4930000" at bounding box center [274, 286] width 6 height 6
radio input "true"
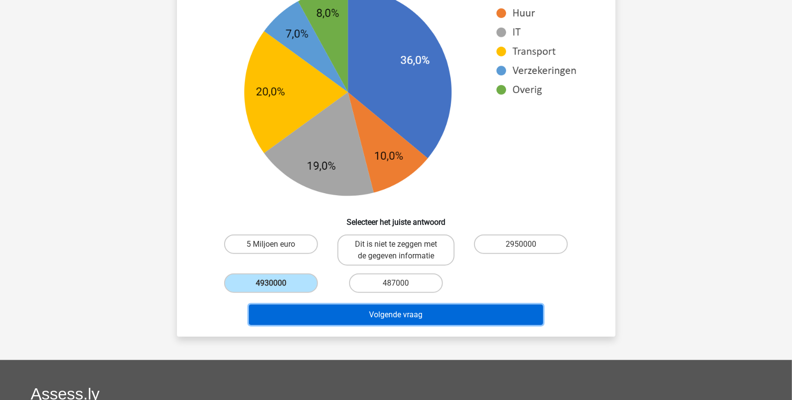
click at [340, 310] on button "Volgende vraag" at bounding box center [396, 314] width 294 height 20
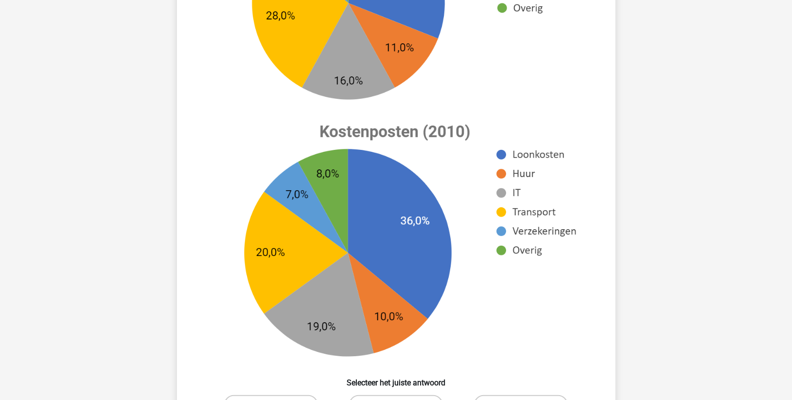
scroll to position [324, 0]
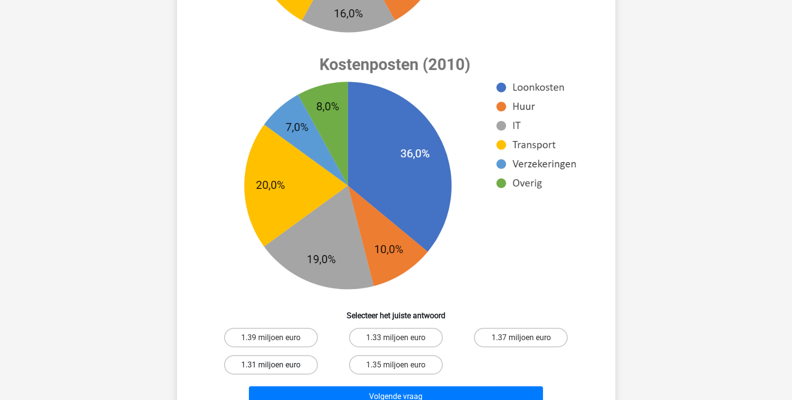
click at [290, 368] on label "1.31 miljoen euro" at bounding box center [271, 364] width 94 height 19
click at [277, 368] on input "1.31 miljoen euro" at bounding box center [274, 368] width 6 height 6
radio input "true"
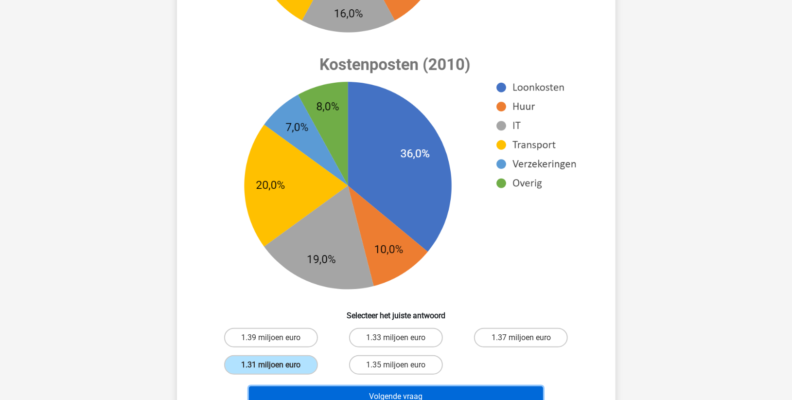
click at [316, 390] on button "Volgende vraag" at bounding box center [396, 396] width 294 height 20
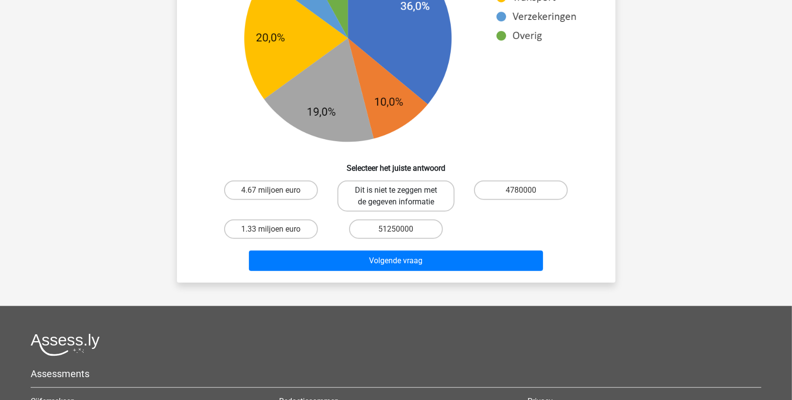
scroll to position [486, 0]
click at [409, 186] on label "Dit is niet te zeggen met de gegeven informatie" at bounding box center [395, 195] width 117 height 31
click at [402, 190] on input "Dit is niet te zeggen met de gegeven informatie" at bounding box center [399, 193] width 6 height 6
radio input "true"
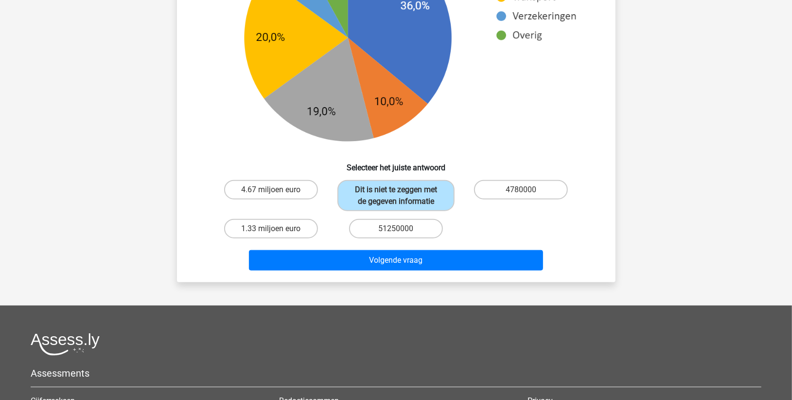
click at [397, 270] on div "Volgende vraag" at bounding box center [396, 262] width 375 height 24
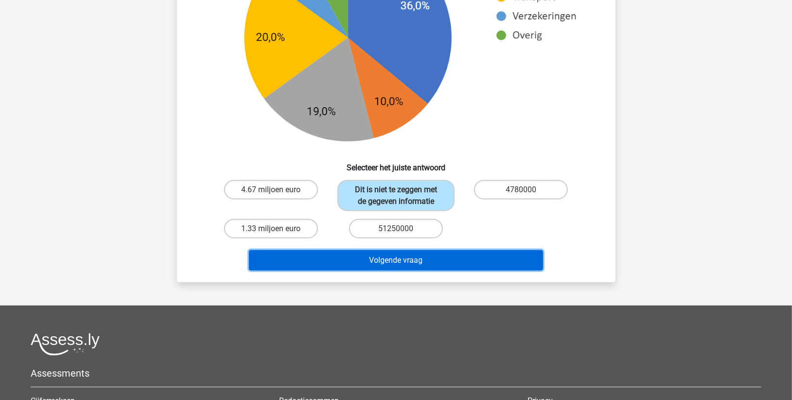
click at [398, 261] on button "Volgende vraag" at bounding box center [396, 260] width 294 height 20
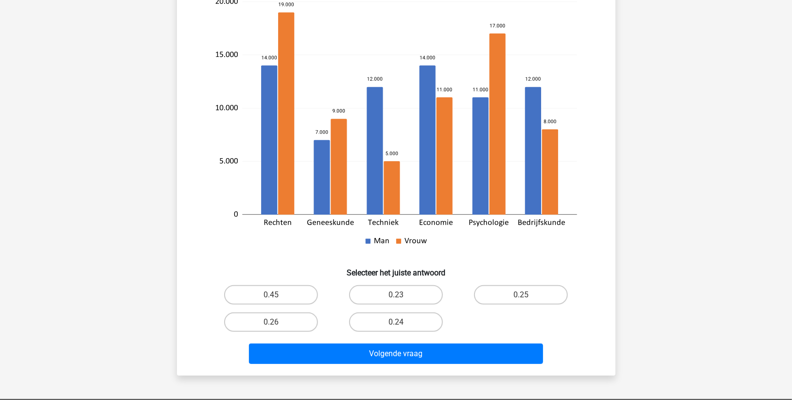
scroll to position [211, 0]
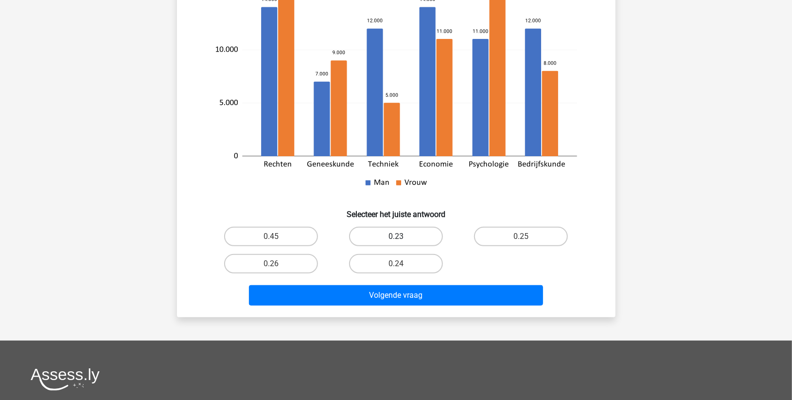
click at [370, 236] on label "0.23" at bounding box center [396, 236] width 94 height 19
click at [396, 236] on input "0.23" at bounding box center [399, 239] width 6 height 6
radio input "true"
click at [408, 264] on label "0.24" at bounding box center [396, 263] width 94 height 19
click at [402, 264] on input "0.24" at bounding box center [399, 267] width 6 height 6
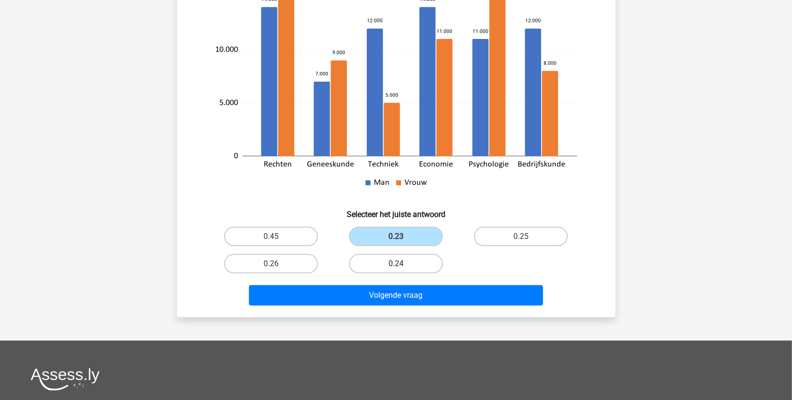
radio input "true"
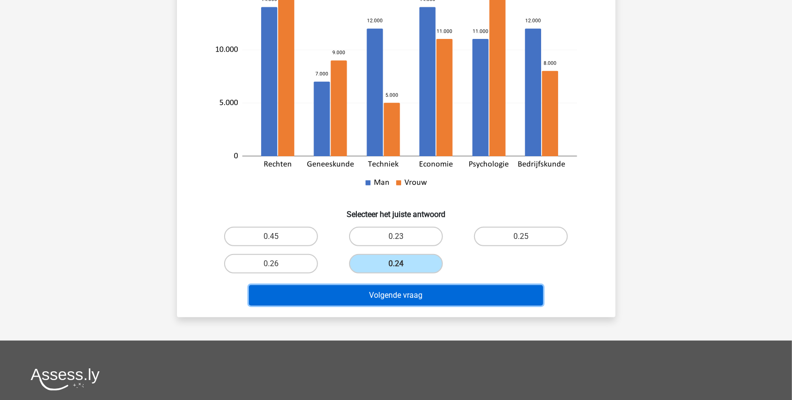
click at [380, 285] on button "Volgende vraag" at bounding box center [396, 295] width 294 height 20
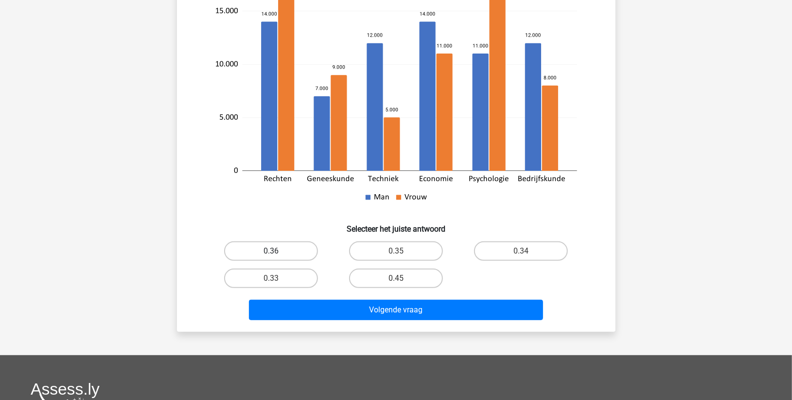
click at [284, 250] on label "0.36" at bounding box center [271, 250] width 94 height 19
click at [277, 251] on input "0.36" at bounding box center [274, 254] width 6 height 6
radio input "true"
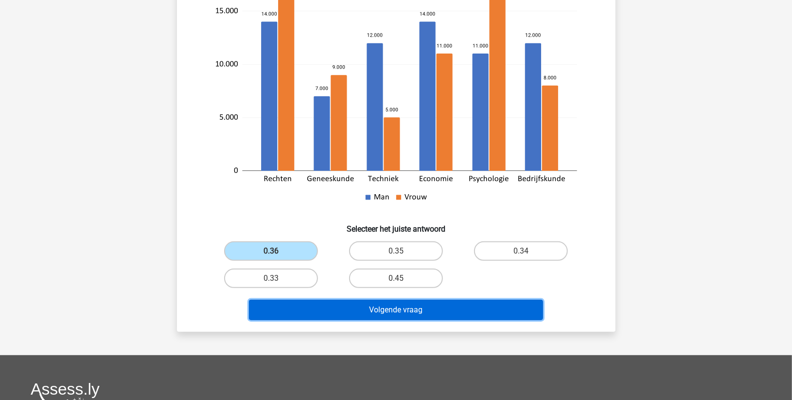
click at [346, 311] on button "Volgende vraag" at bounding box center [396, 309] width 294 height 20
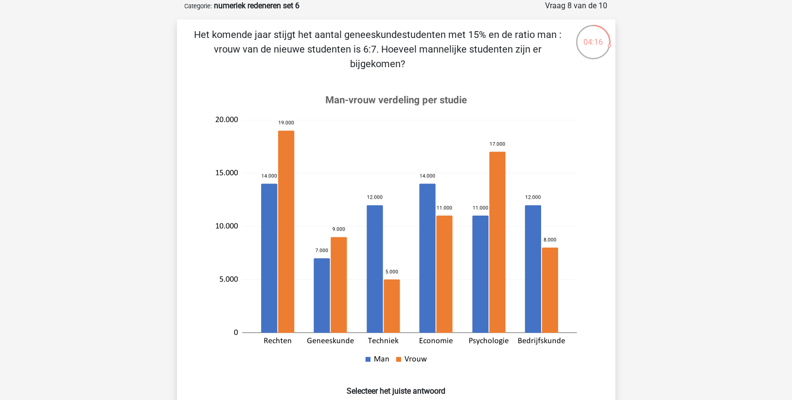
scroll to position [157, 0]
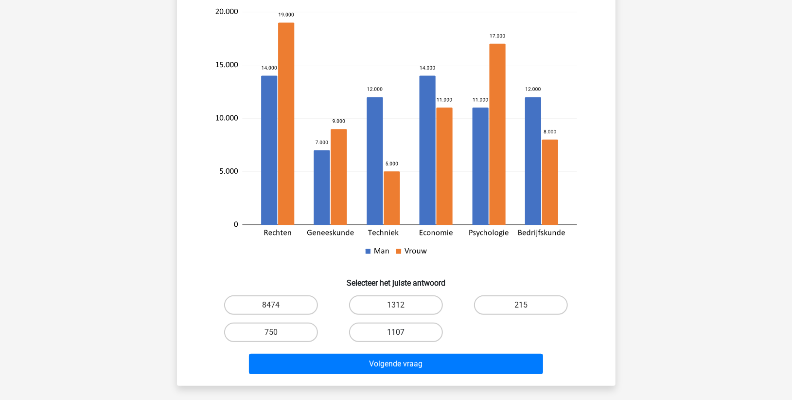
click at [367, 333] on label "1107" at bounding box center [396, 331] width 94 height 19
click at [396, 333] on input "1107" at bounding box center [399, 335] width 6 height 6
radio input "true"
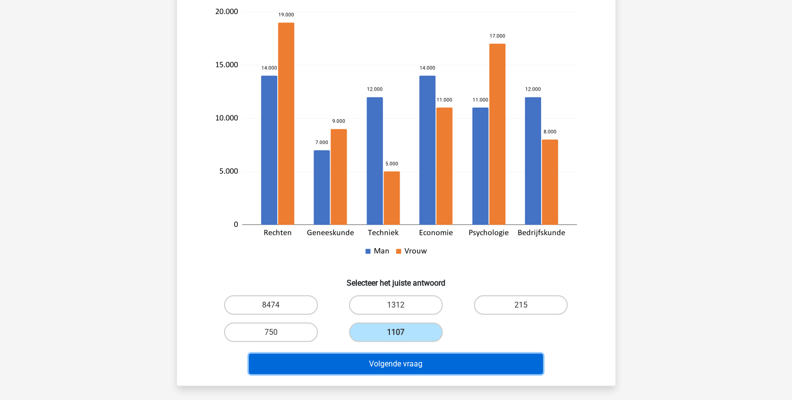
click at [370, 363] on button "Volgende vraag" at bounding box center [396, 363] width 294 height 20
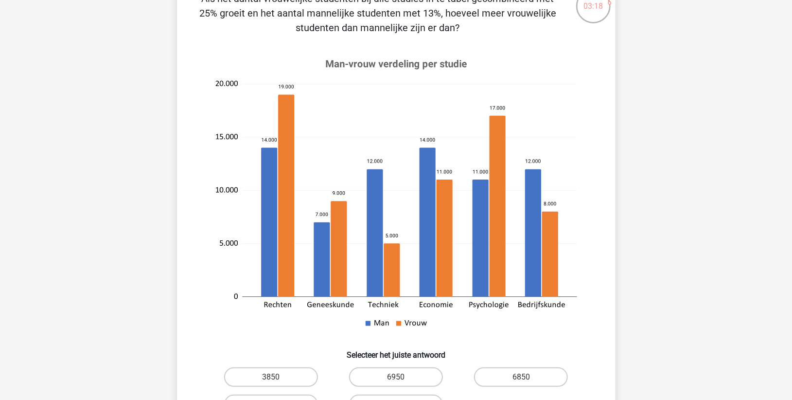
scroll to position [211, 0]
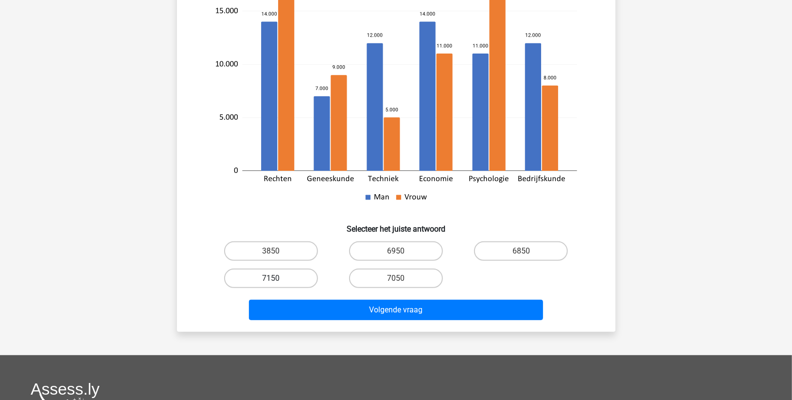
click at [295, 281] on label "7150" at bounding box center [271, 277] width 94 height 19
click at [277, 281] on input "7150" at bounding box center [274, 281] width 6 height 6
radio input "true"
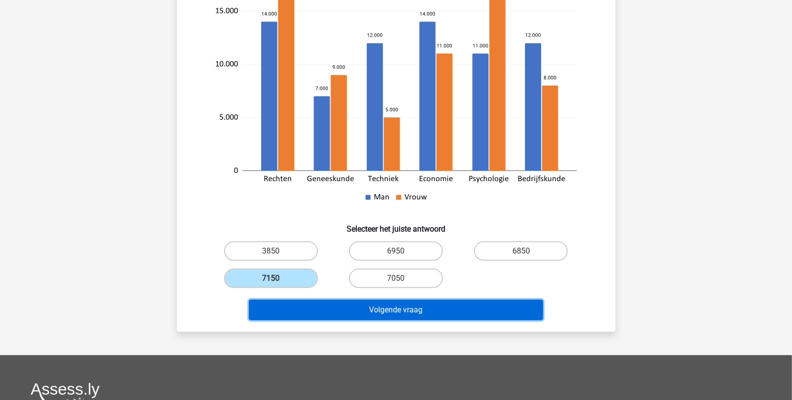
click at [370, 318] on button "Volgende vraag" at bounding box center [396, 309] width 294 height 20
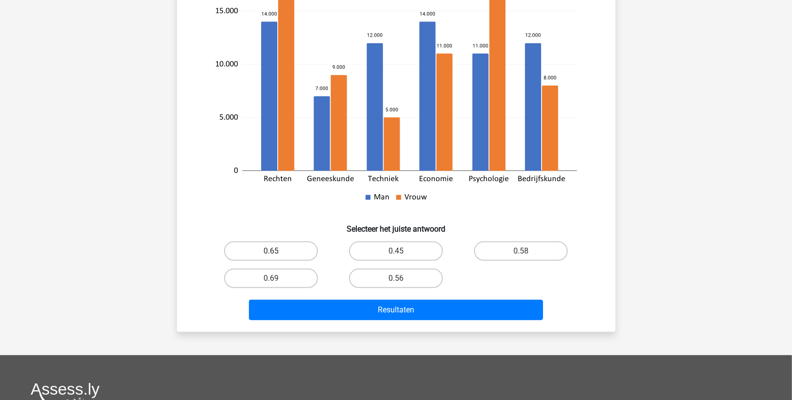
click at [262, 247] on label "0.65" at bounding box center [271, 250] width 94 height 19
click at [271, 251] on input "0.65" at bounding box center [274, 254] width 6 height 6
radio input "true"
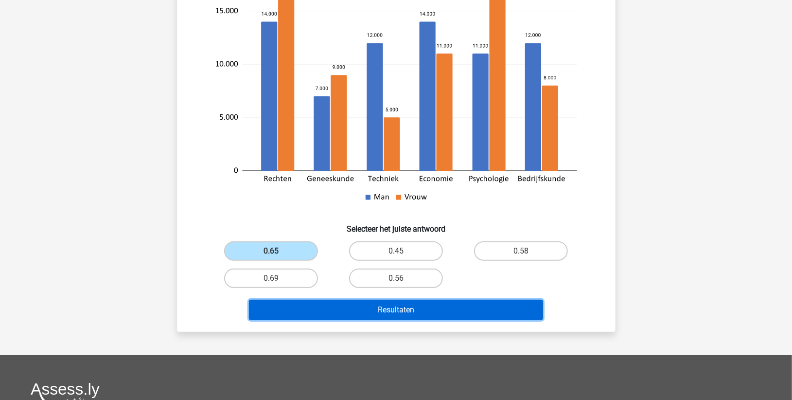
click at [359, 313] on button "Resultaten" at bounding box center [396, 309] width 294 height 20
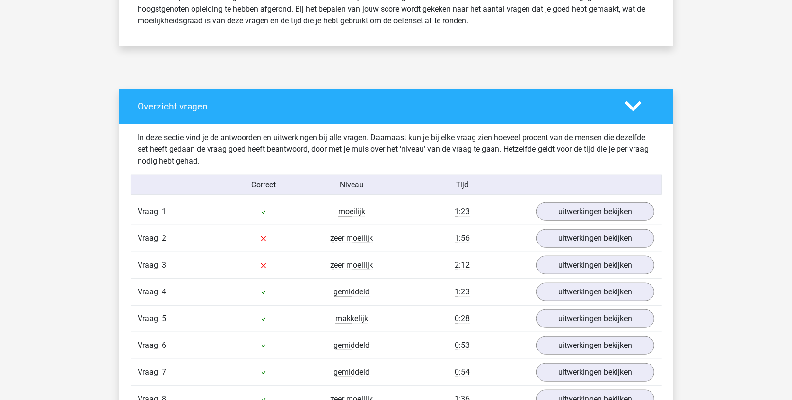
scroll to position [432, 0]
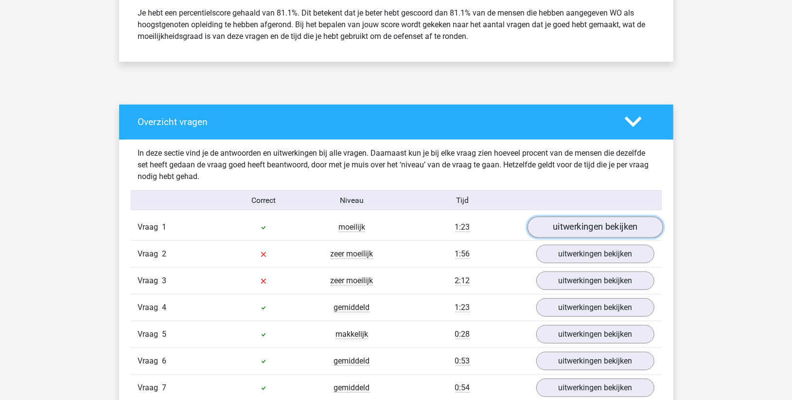
click at [565, 227] on link "uitwerkingen bekijken" at bounding box center [595, 226] width 136 height 21
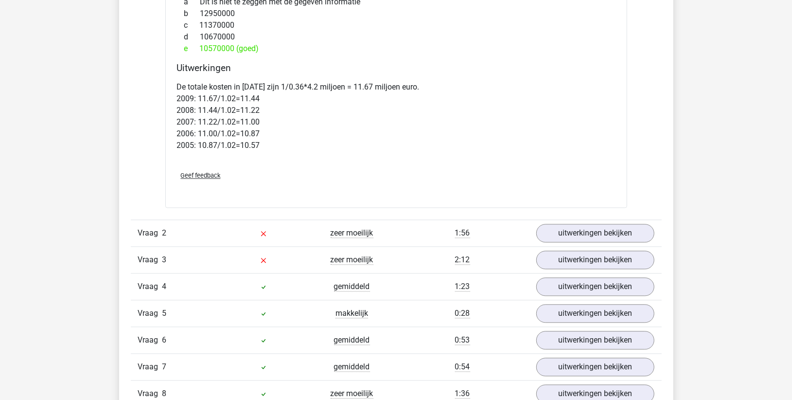
scroll to position [1296, 0]
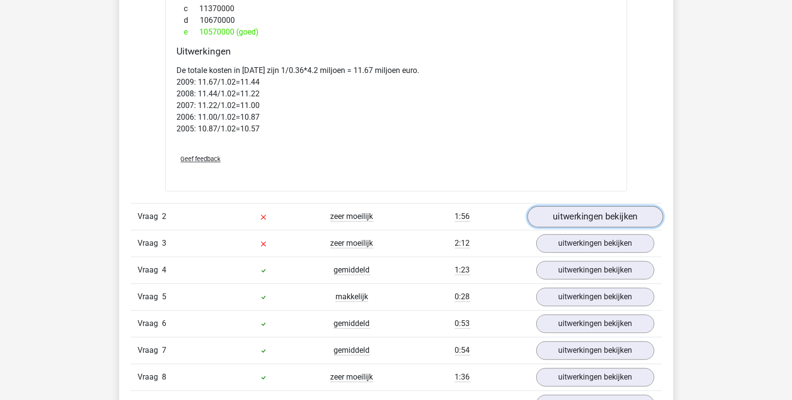
click at [554, 217] on link "uitwerkingen bekijken" at bounding box center [595, 216] width 136 height 21
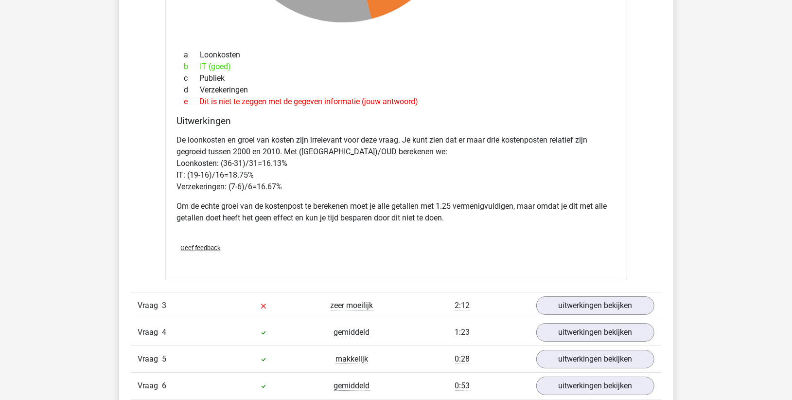
scroll to position [2161, 0]
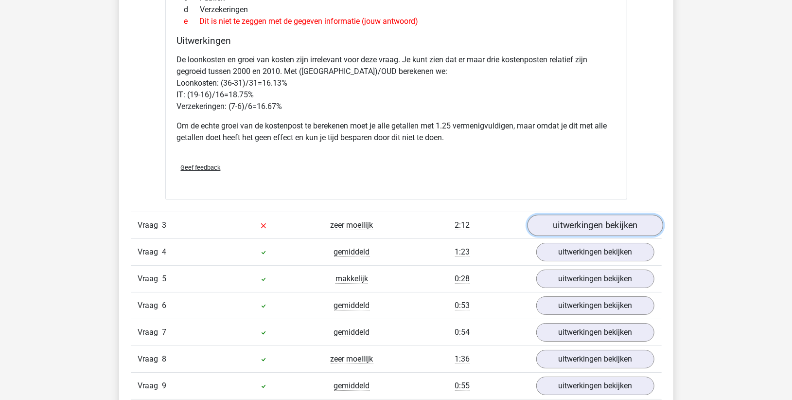
click at [547, 224] on link "uitwerkingen bekijken" at bounding box center [595, 225] width 136 height 21
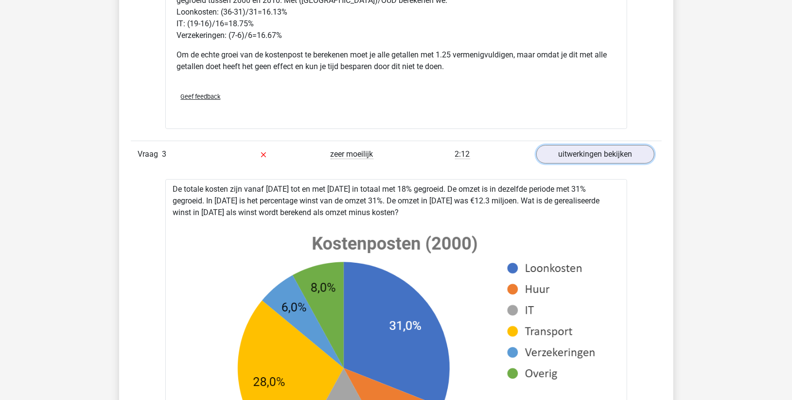
scroll to position [2215, 0]
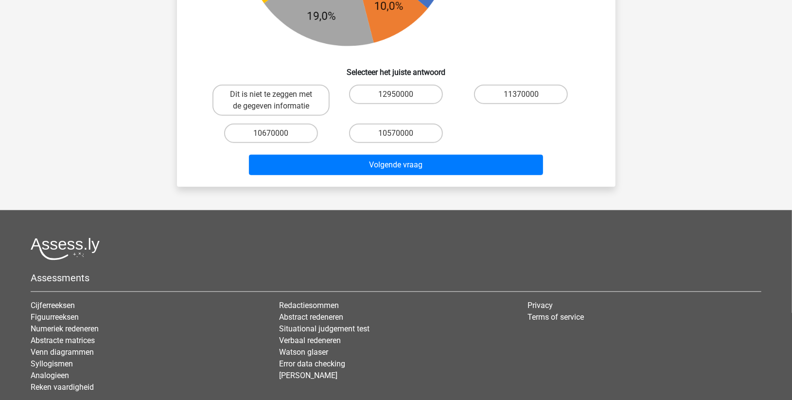
scroll to position [618, 0]
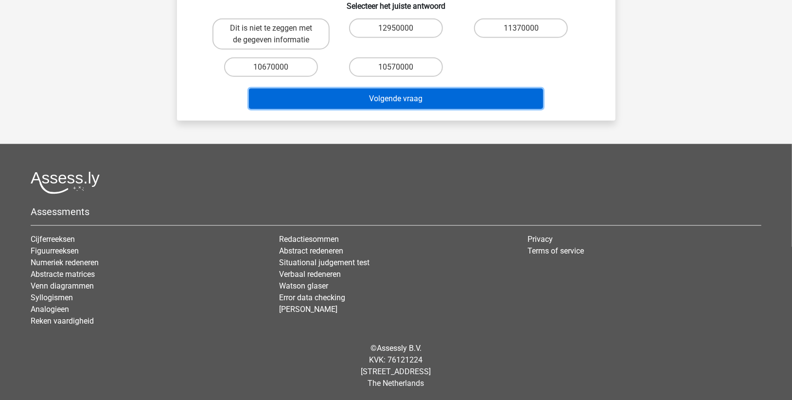
click at [382, 96] on button "Volgende vraag" at bounding box center [396, 98] width 294 height 20
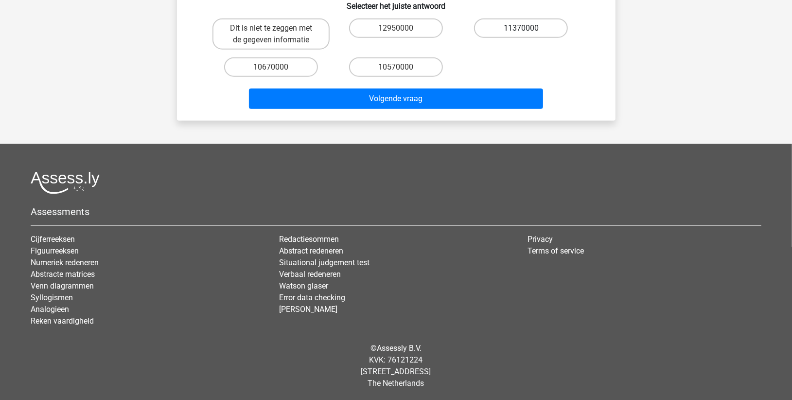
click at [503, 25] on label "11370000" at bounding box center [521, 27] width 94 height 19
click at [521, 28] on input "11370000" at bounding box center [524, 31] width 6 height 6
radio input "true"
click at [412, 109] on div "Volgende vraag" at bounding box center [396, 100] width 375 height 24
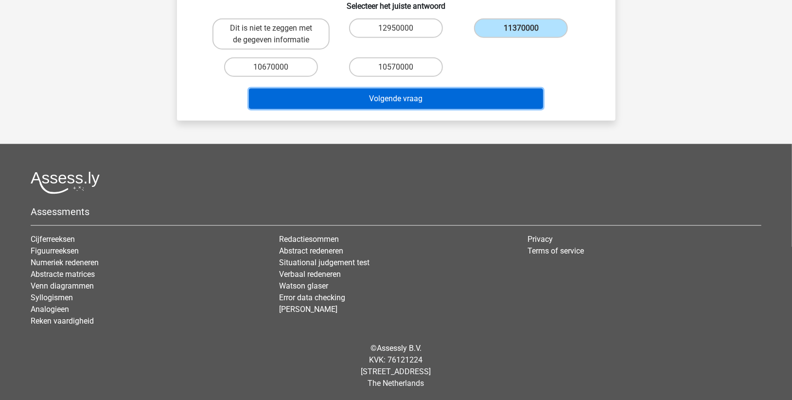
click at [417, 101] on button "Volgende vraag" at bounding box center [396, 98] width 294 height 20
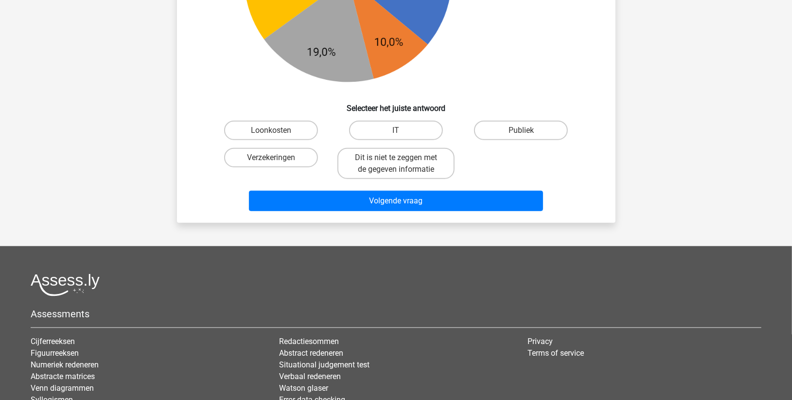
scroll to position [525, 0]
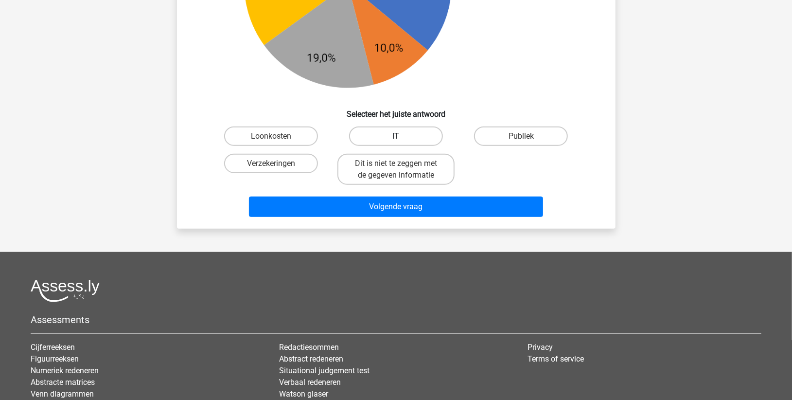
click at [408, 131] on label "IT" at bounding box center [396, 135] width 94 height 19
click at [402, 136] on input "IT" at bounding box center [399, 139] width 6 height 6
radio input "true"
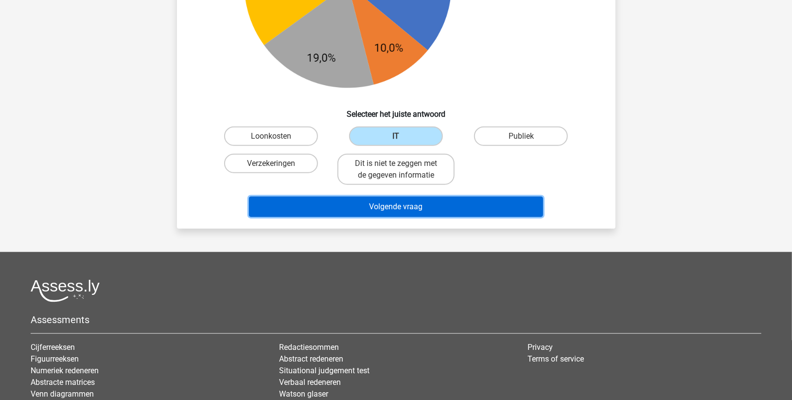
click at [400, 202] on button "Volgende vraag" at bounding box center [396, 206] width 294 height 20
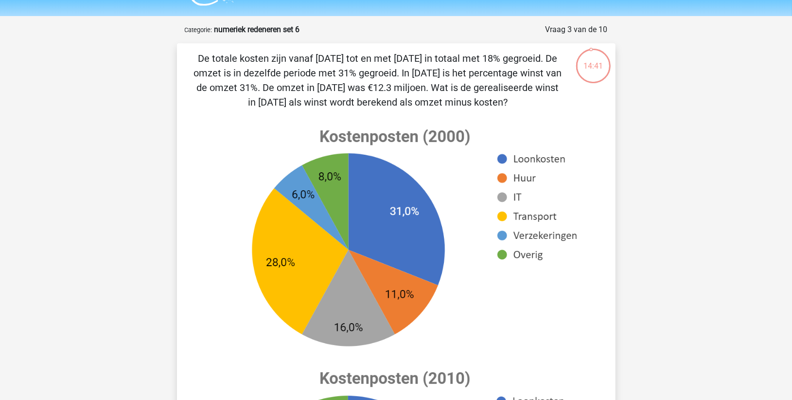
scroll to position [0, 0]
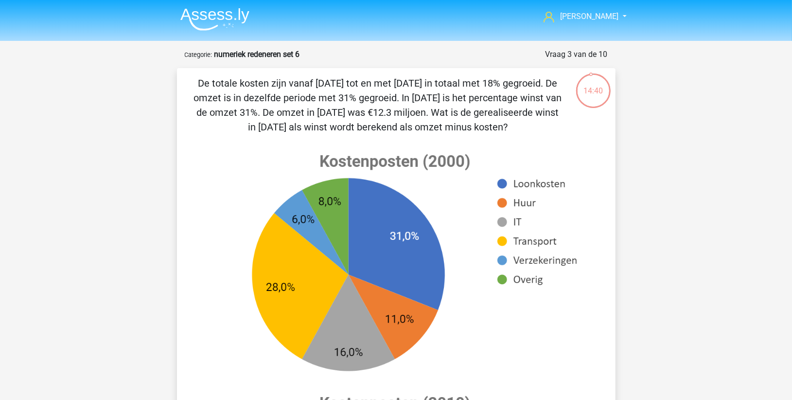
click at [609, 10] on nav "[PERSON_NAME] [EMAIL_ADDRESS][DOMAIN_NAME] Nederlands English" at bounding box center [396, 17] width 447 height 32
click at [603, 15] on span "[PERSON_NAME]" at bounding box center [589, 16] width 58 height 9
click at [409, 27] on nav "[PERSON_NAME] [EMAIL_ADDRESS][DOMAIN_NAME] Nederlands English" at bounding box center [396, 17] width 447 height 32
click at [236, 17] on img at bounding box center [214, 19] width 69 height 23
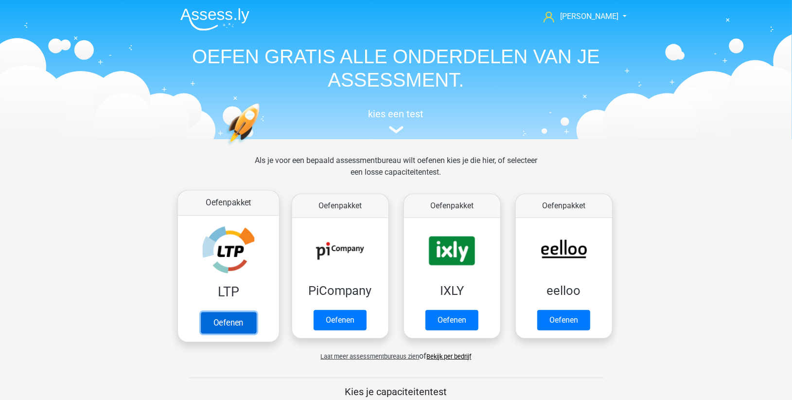
click at [239, 319] on link "Oefenen" at bounding box center [227, 322] width 55 height 21
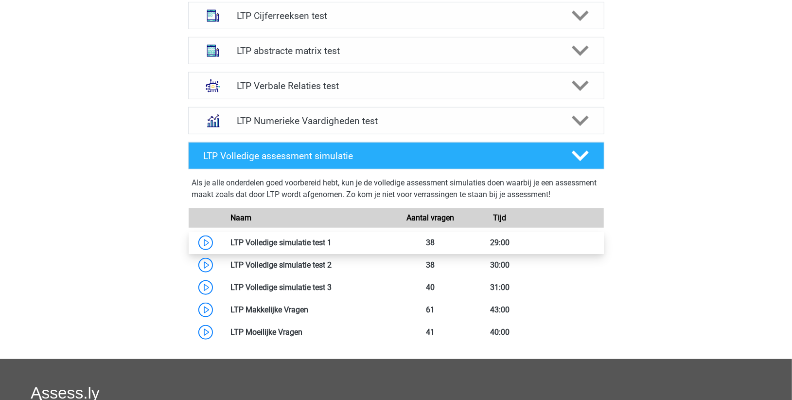
scroll to position [432, 0]
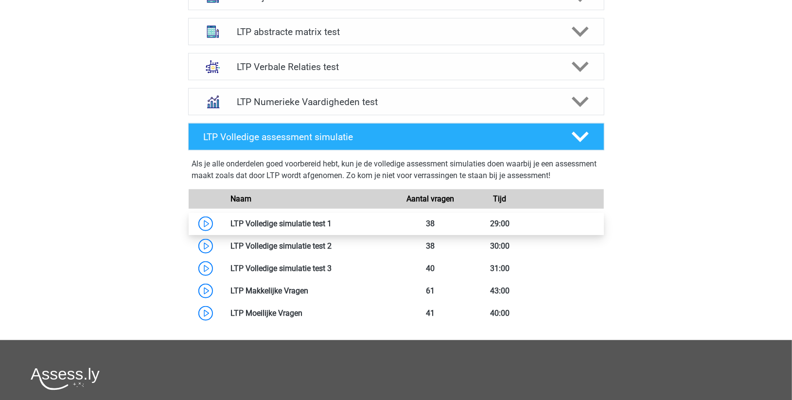
click at [332, 219] on link at bounding box center [332, 223] width 0 height 9
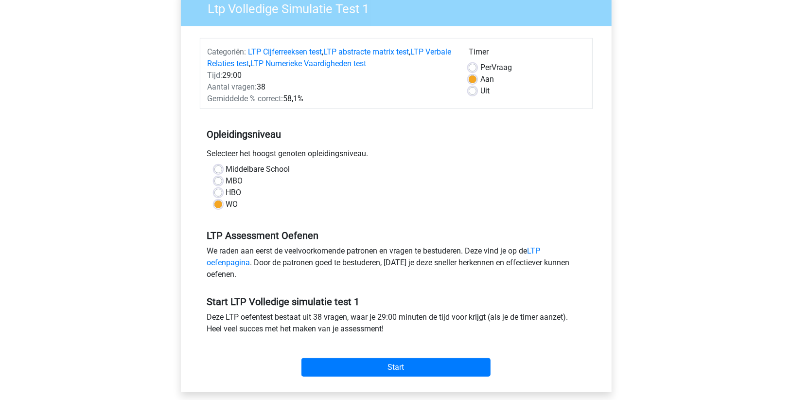
scroll to position [108, 0]
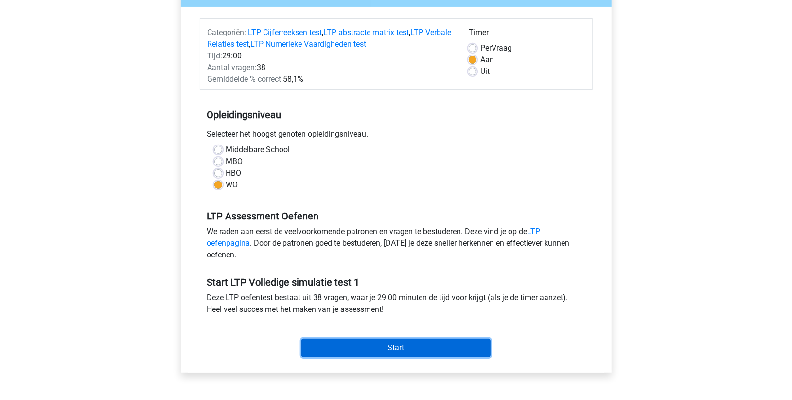
click at [394, 343] on input "Start" at bounding box center [395, 347] width 189 height 18
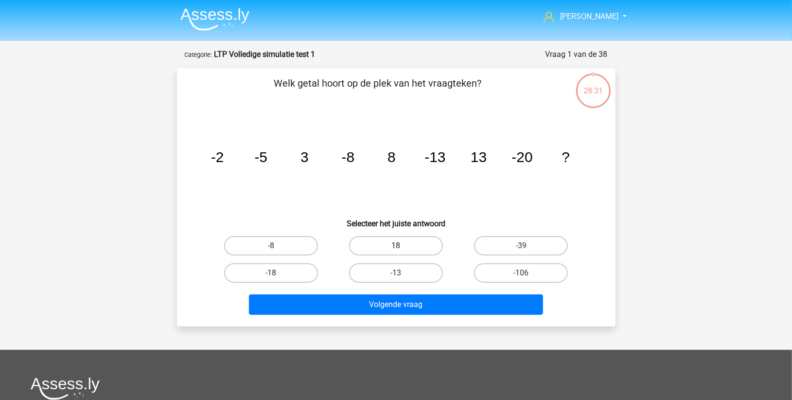
click at [404, 240] on label "18" at bounding box center [396, 245] width 94 height 19
click at [402, 246] on input "18" at bounding box center [399, 249] width 6 height 6
radio input "true"
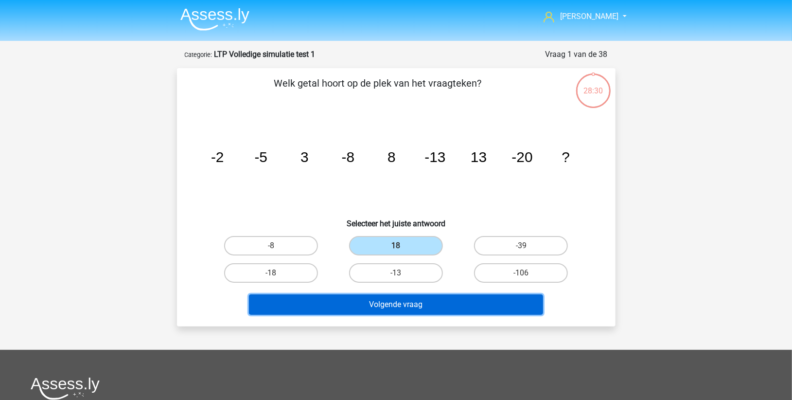
click at [395, 299] on button "Volgende vraag" at bounding box center [396, 304] width 294 height 20
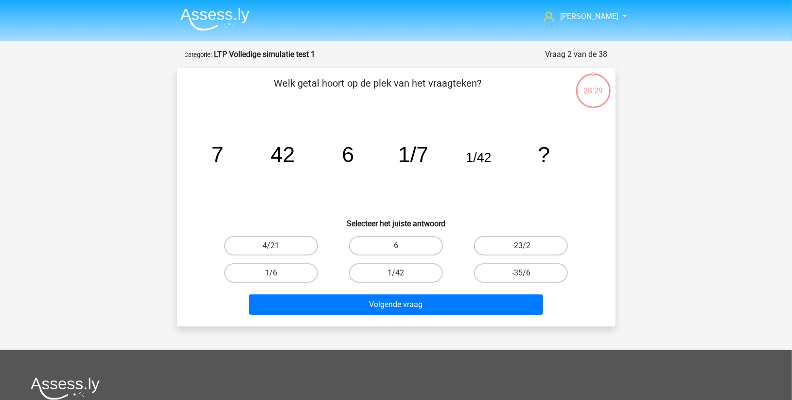
scroll to position [49, 0]
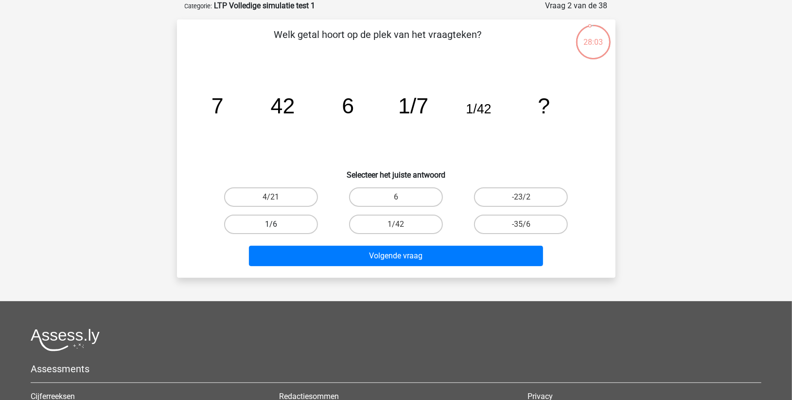
click at [291, 222] on label "1/6" at bounding box center [271, 223] width 94 height 19
click at [277, 224] on input "1/6" at bounding box center [274, 227] width 6 height 6
radio input "true"
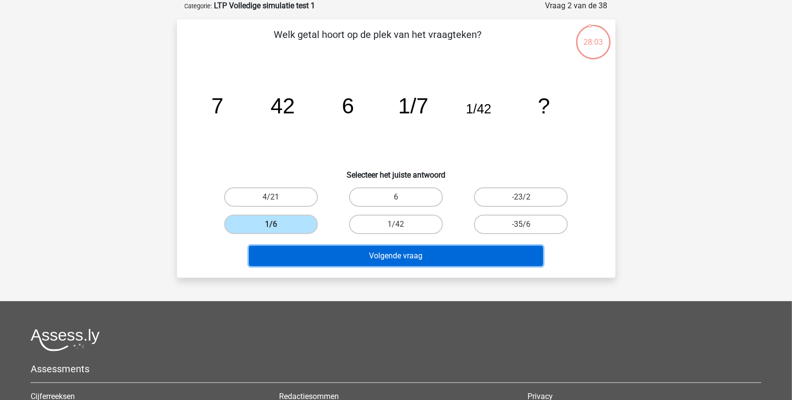
click at [327, 255] on button "Volgende vraag" at bounding box center [396, 256] width 294 height 20
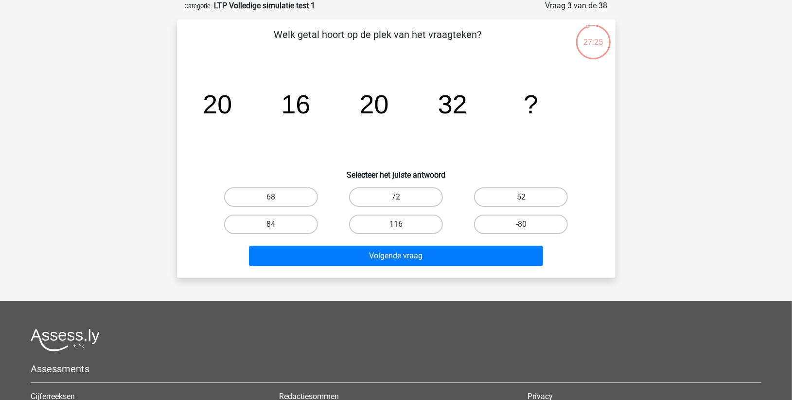
click at [535, 197] on label "52" at bounding box center [521, 196] width 94 height 19
click at [527, 197] on input "52" at bounding box center [524, 200] width 6 height 6
radio input "true"
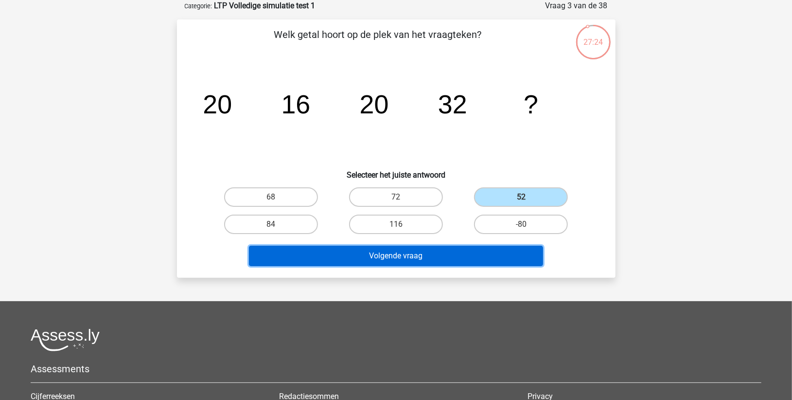
click at [431, 248] on button "Volgende vraag" at bounding box center [396, 256] width 294 height 20
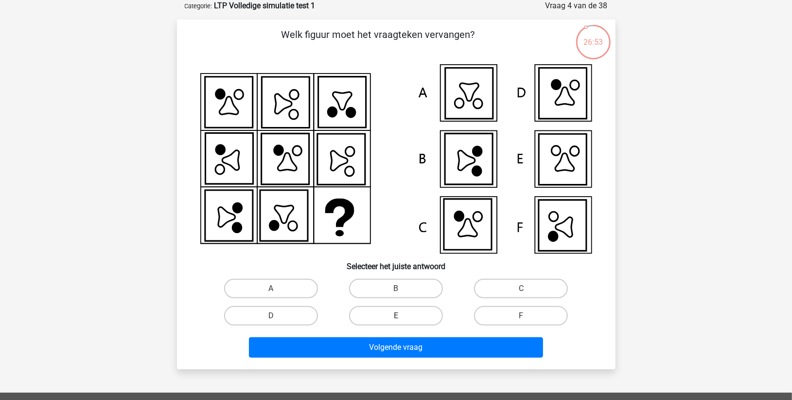
click at [425, 306] on label "E" at bounding box center [396, 315] width 94 height 19
click at [402, 316] on input "E" at bounding box center [399, 319] width 6 height 6
radio input "true"
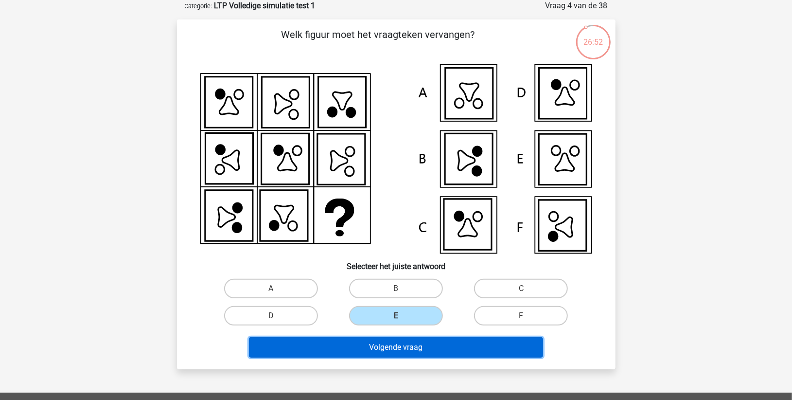
click at [411, 348] on button "Volgende vraag" at bounding box center [396, 347] width 294 height 20
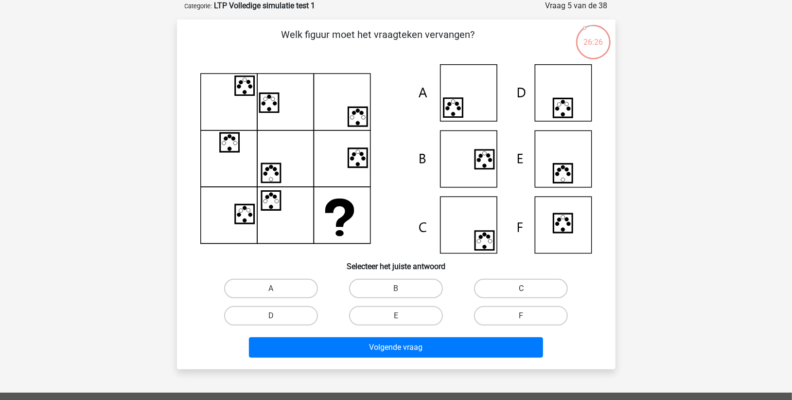
click at [491, 281] on label "C" at bounding box center [521, 288] width 94 height 19
click at [521, 288] on input "C" at bounding box center [524, 291] width 6 height 6
radio input "true"
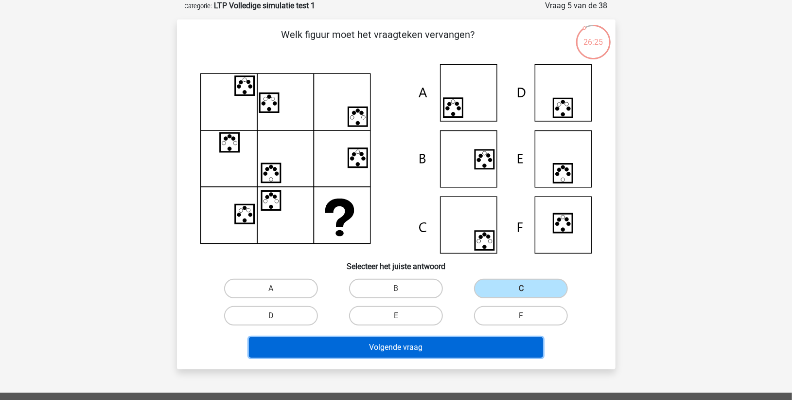
click at [415, 346] on button "Volgende vraag" at bounding box center [396, 347] width 294 height 20
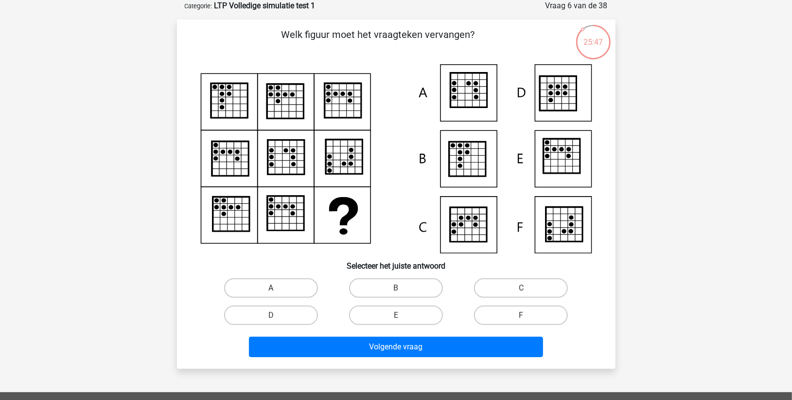
click at [294, 279] on label "A" at bounding box center [271, 287] width 94 height 19
click at [277, 288] on input "A" at bounding box center [274, 291] width 6 height 6
radio input "true"
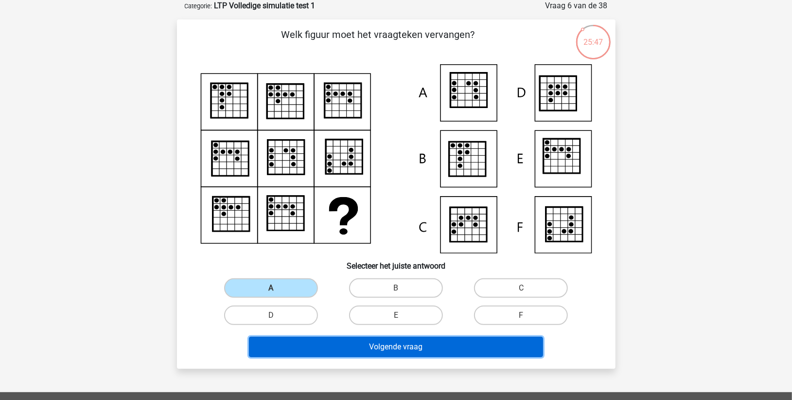
click at [356, 348] on button "Volgende vraag" at bounding box center [396, 346] width 294 height 20
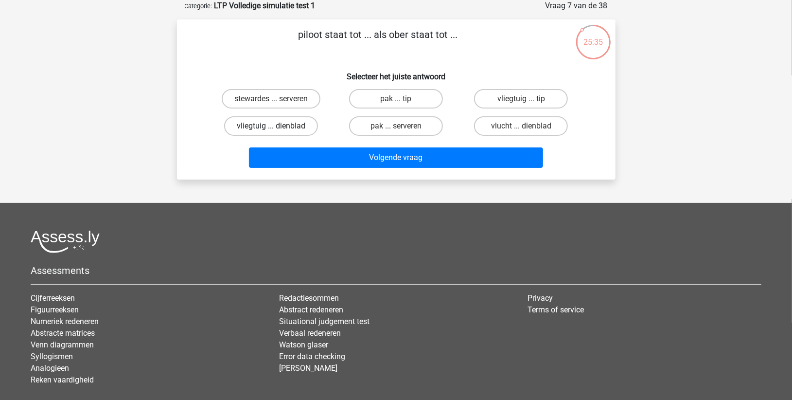
click at [261, 126] on label "vliegtuig ... dienblad" at bounding box center [271, 125] width 94 height 19
click at [271, 126] on input "vliegtuig ... dienblad" at bounding box center [274, 129] width 6 height 6
radio input "true"
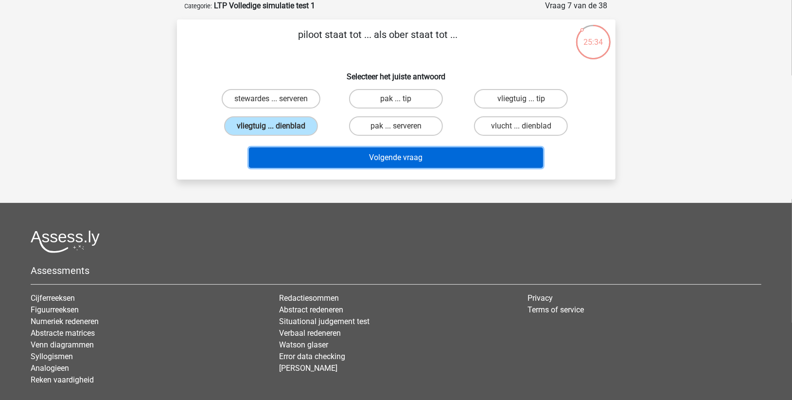
click at [318, 159] on button "Volgende vraag" at bounding box center [396, 157] width 294 height 20
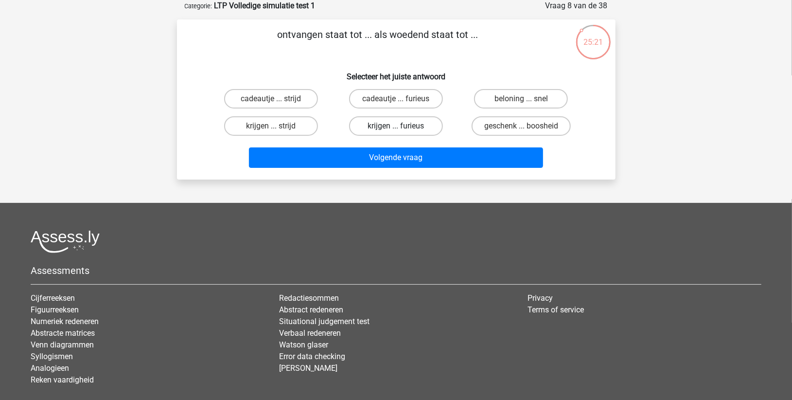
click at [389, 127] on label "krijgen ... furieus" at bounding box center [396, 125] width 94 height 19
click at [396, 127] on input "krijgen ... furieus" at bounding box center [399, 129] width 6 height 6
radio input "true"
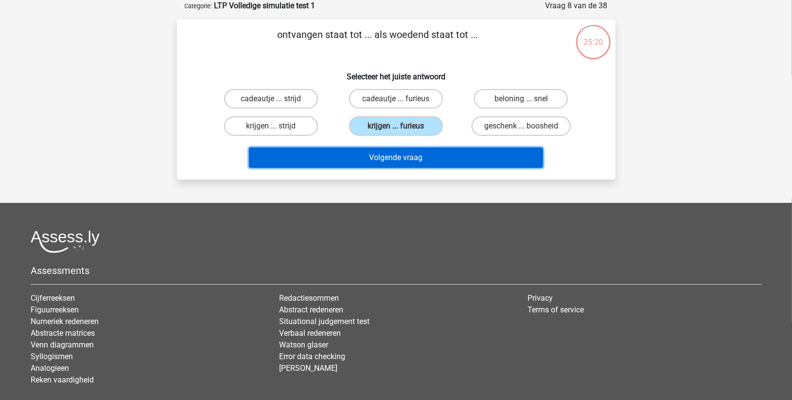
click at [399, 158] on button "Volgende vraag" at bounding box center [396, 157] width 294 height 20
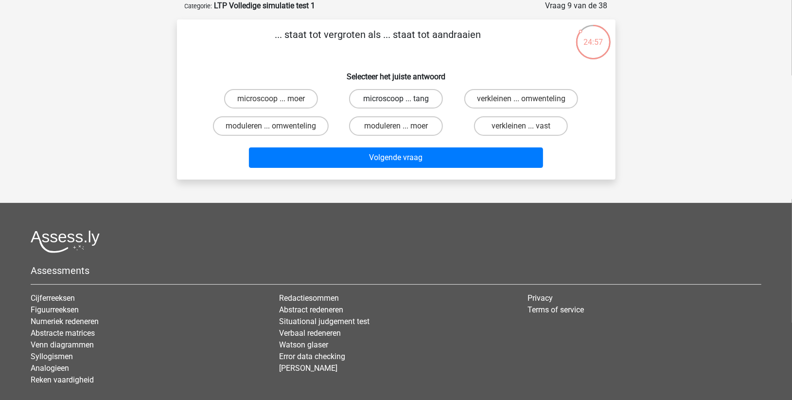
click at [364, 98] on label "microscoop ... tang" at bounding box center [396, 98] width 94 height 19
click at [396, 99] on input "microscoop ... tang" at bounding box center [399, 102] width 6 height 6
radio input "true"
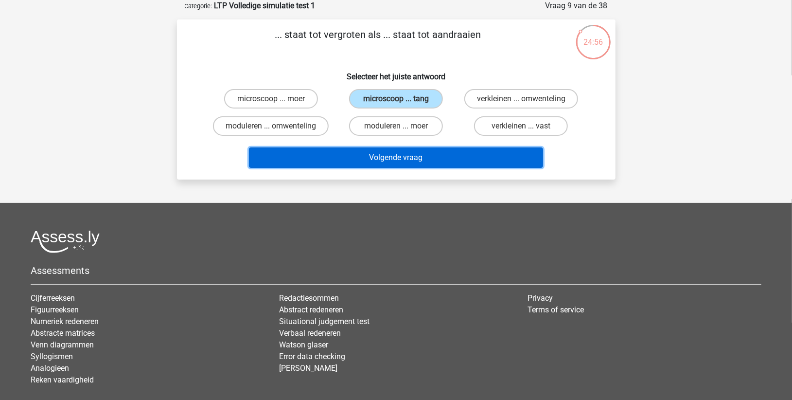
click at [351, 153] on button "Volgende vraag" at bounding box center [396, 157] width 294 height 20
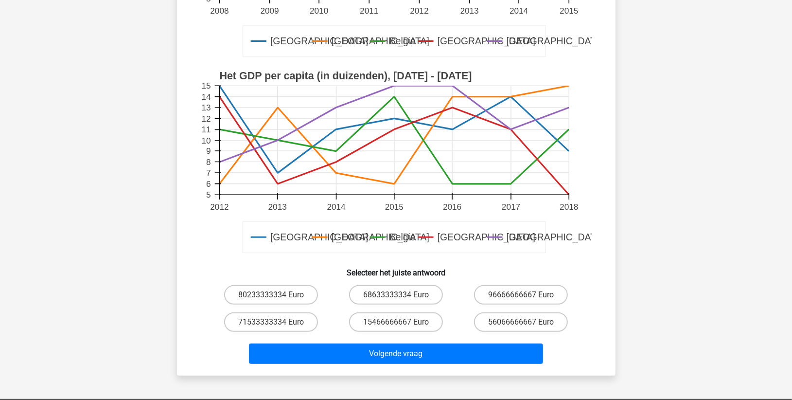
scroll to position [378, 0]
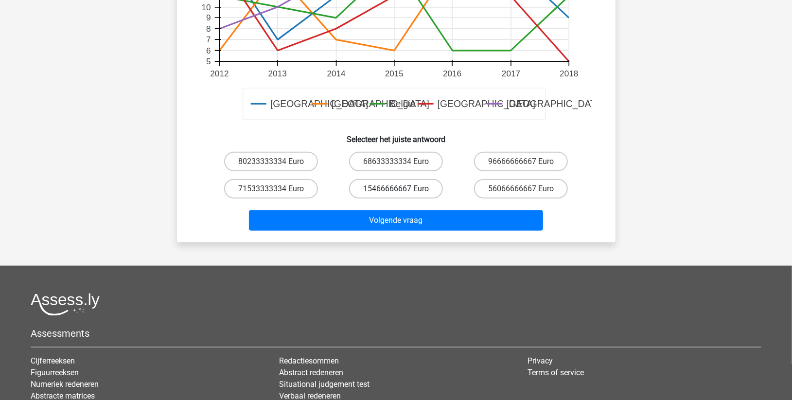
click at [416, 187] on label "15466666667 Euro" at bounding box center [396, 188] width 94 height 19
click at [402, 189] on input "15466666667 Euro" at bounding box center [399, 192] width 6 height 6
radio input "true"
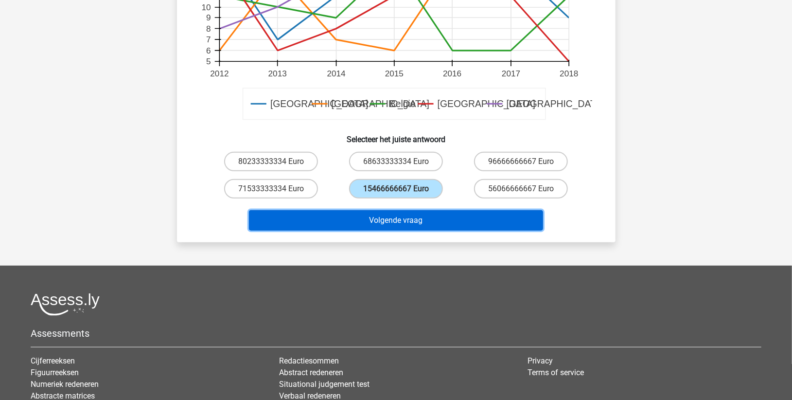
click at [398, 218] on button "Volgende vraag" at bounding box center [396, 220] width 294 height 20
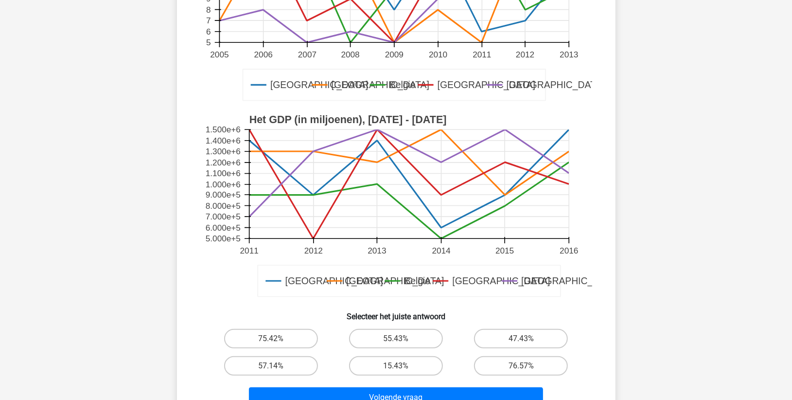
scroll to position [264, 0]
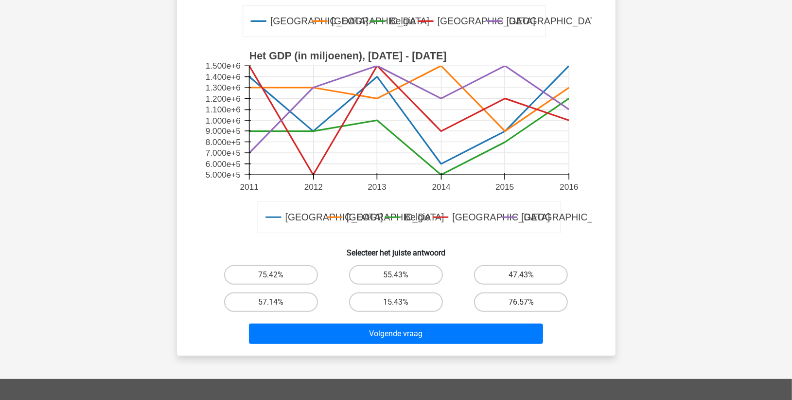
click at [500, 305] on label "76.57%" at bounding box center [521, 301] width 94 height 19
click at [521, 305] on input "76.57%" at bounding box center [524, 305] width 6 height 6
radio input "true"
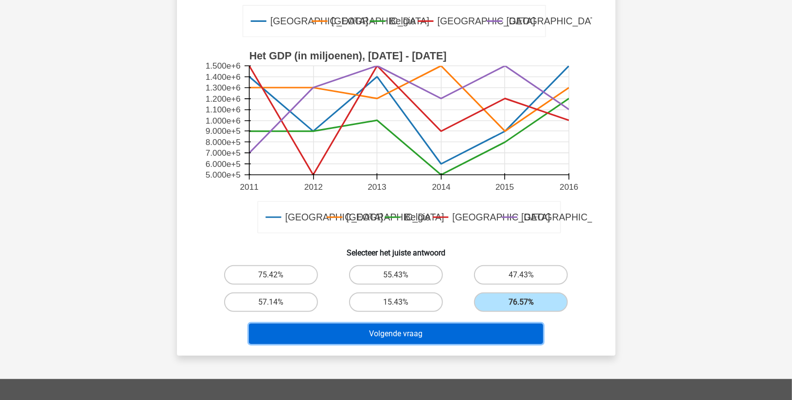
click at [440, 325] on button "Volgende vraag" at bounding box center [396, 333] width 294 height 20
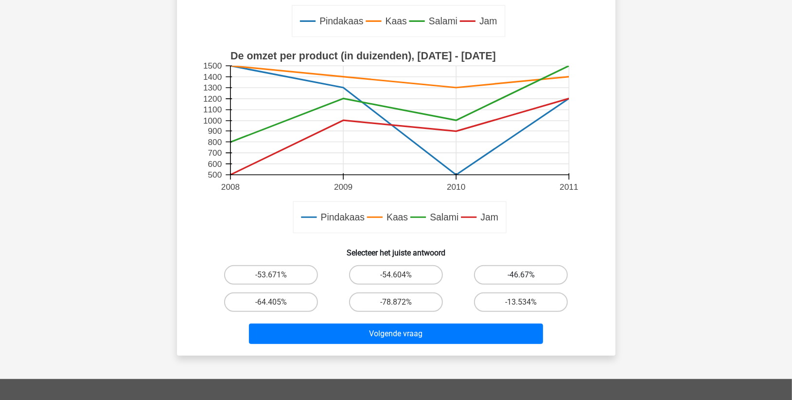
click at [503, 276] on label "-46.67%" at bounding box center [521, 274] width 94 height 19
click at [521, 276] on input "-46.67%" at bounding box center [524, 278] width 6 height 6
radio input "true"
click at [390, 322] on div "Volgende vraag" at bounding box center [396, 332] width 407 height 32
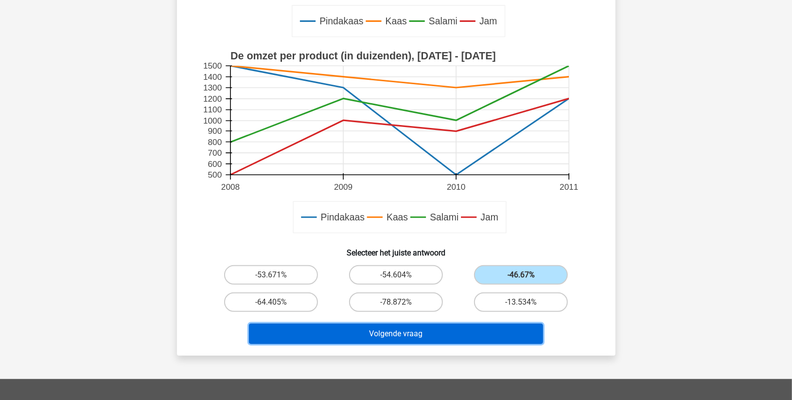
click at [382, 331] on button "Volgende vraag" at bounding box center [396, 333] width 294 height 20
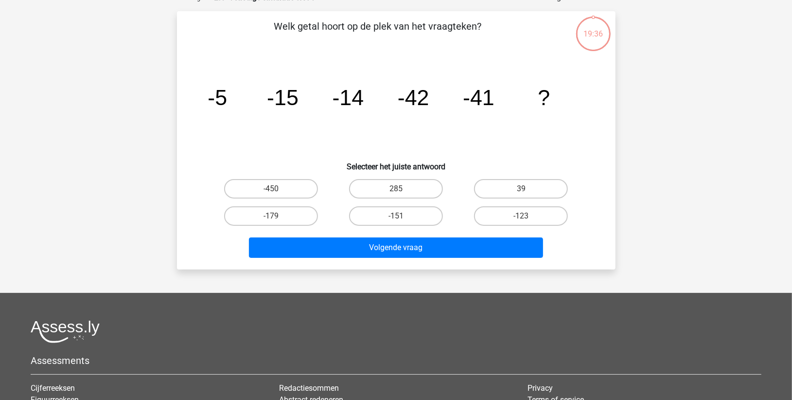
scroll to position [49, 0]
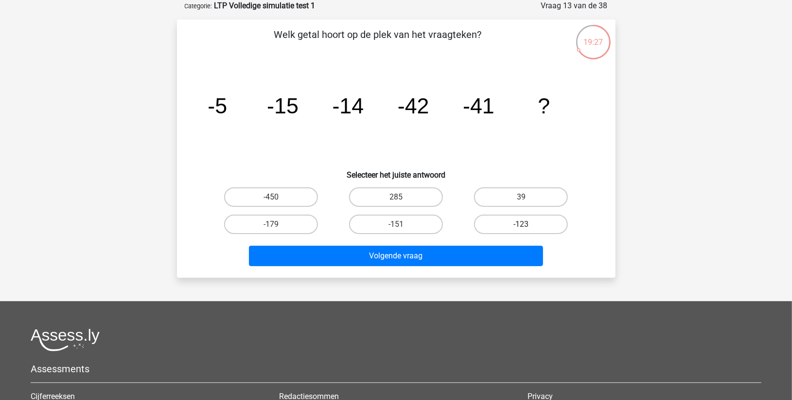
click at [509, 220] on label "-123" at bounding box center [521, 223] width 94 height 19
click at [521, 224] on input "-123" at bounding box center [524, 227] width 6 height 6
radio input "true"
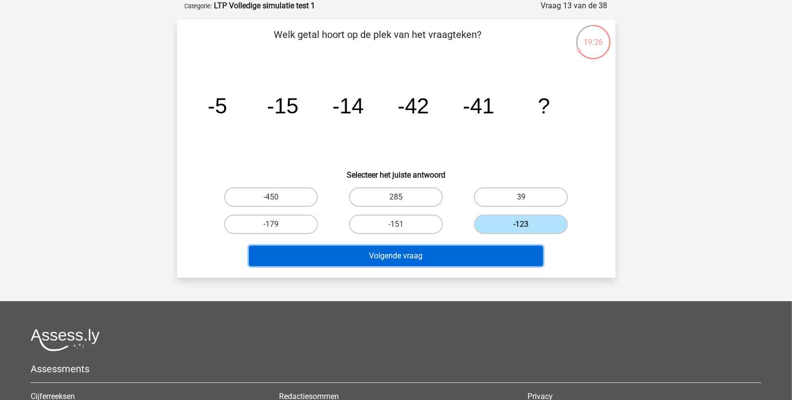
click at [449, 259] on button "Volgende vraag" at bounding box center [396, 256] width 294 height 20
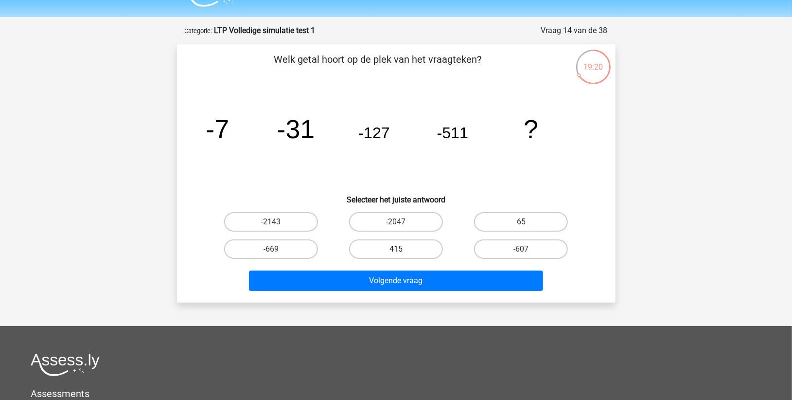
scroll to position [0, 0]
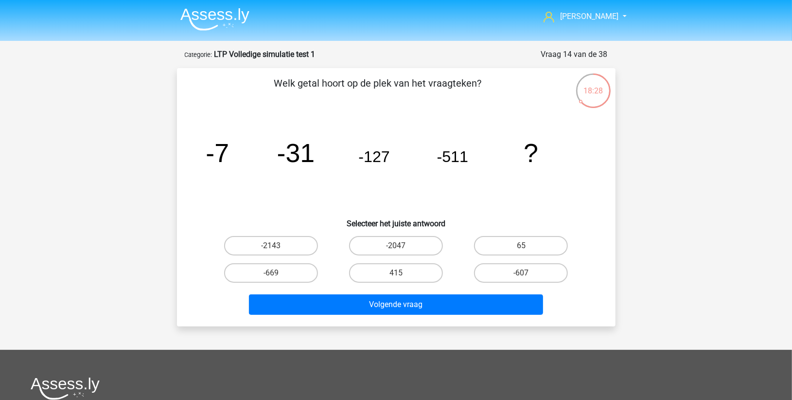
click at [398, 247] on input "-2047" at bounding box center [399, 249] width 6 height 6
radio input "true"
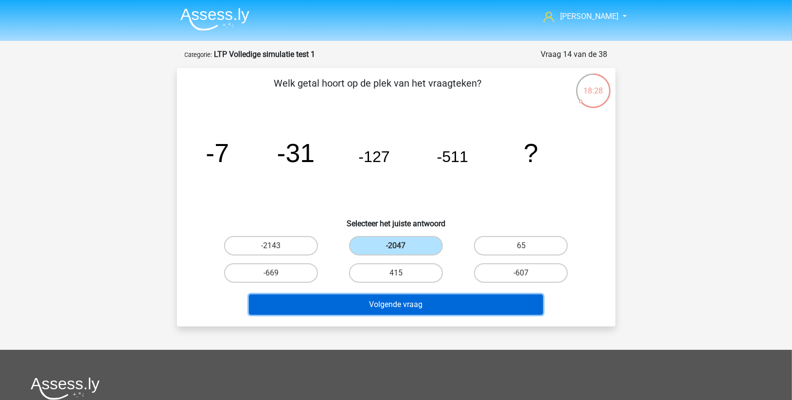
click at [390, 309] on button "Volgende vraag" at bounding box center [396, 304] width 294 height 20
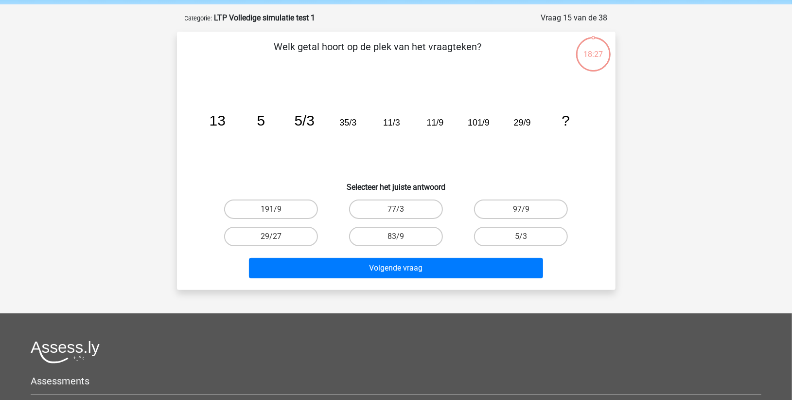
scroll to position [49, 0]
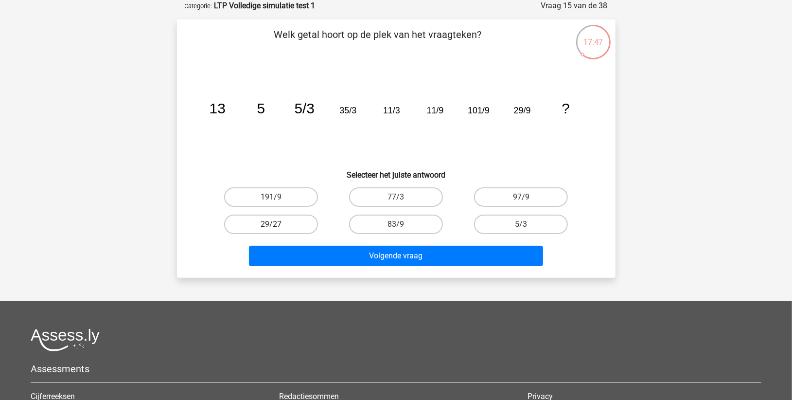
click at [281, 221] on label "29/27" at bounding box center [271, 223] width 94 height 19
click at [277, 224] on input "29/27" at bounding box center [274, 227] width 6 height 6
radio input "true"
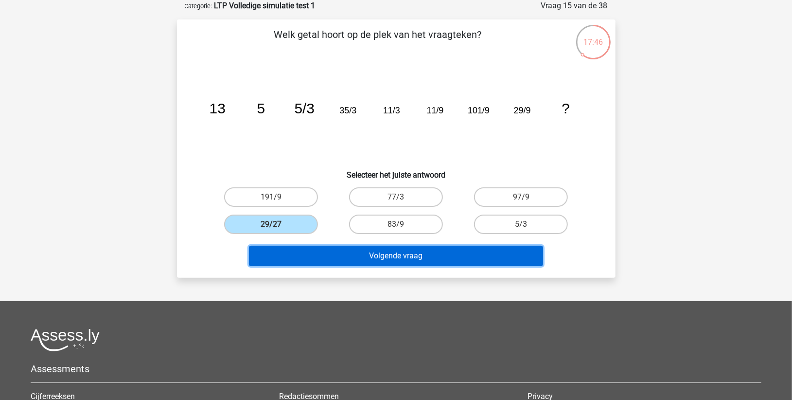
click at [307, 257] on button "Volgende vraag" at bounding box center [396, 256] width 294 height 20
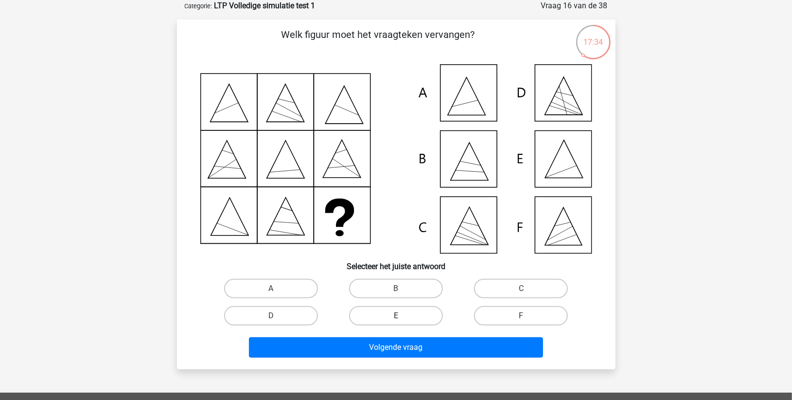
click at [395, 307] on label "E" at bounding box center [396, 315] width 94 height 19
click at [396, 316] on input "E" at bounding box center [399, 319] width 6 height 6
radio input "true"
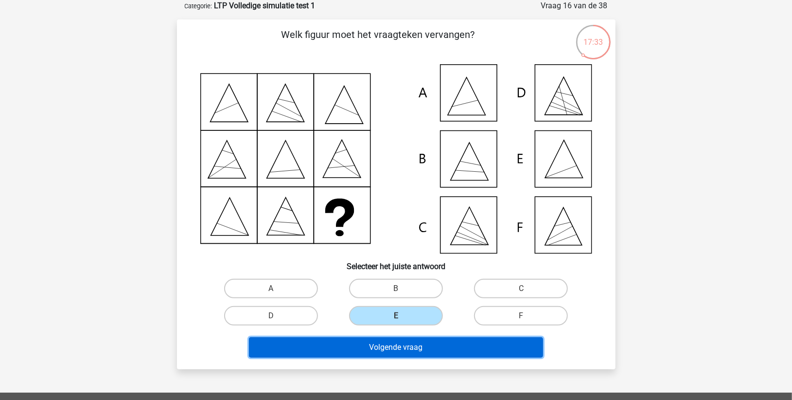
click at [392, 347] on button "Volgende vraag" at bounding box center [396, 347] width 294 height 20
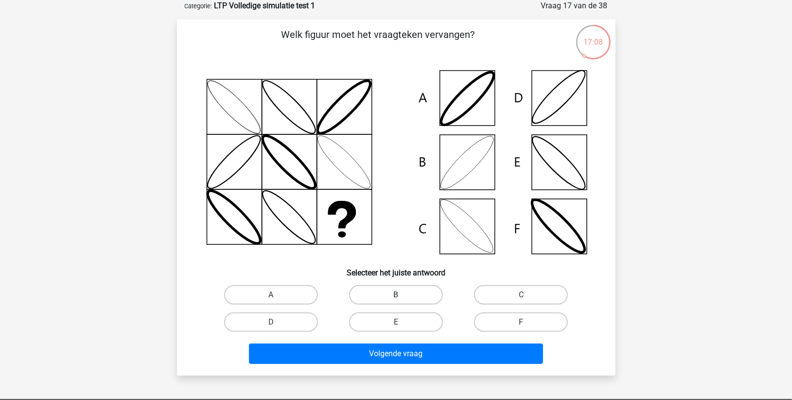
click at [398, 289] on label "B" at bounding box center [396, 294] width 94 height 19
click at [398, 295] on input "B" at bounding box center [399, 298] width 6 height 6
radio input "true"
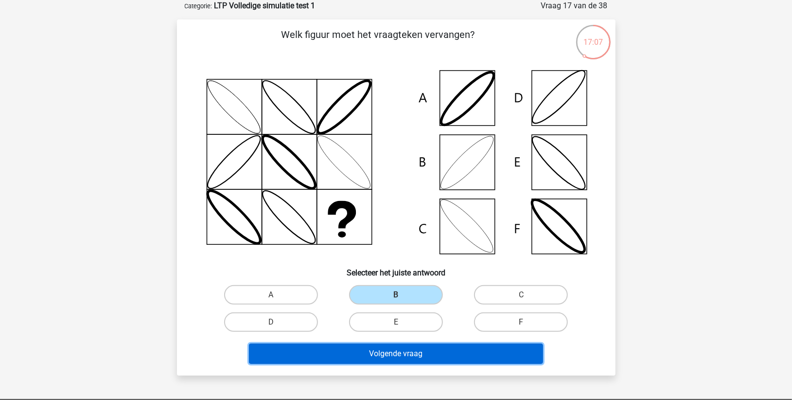
click at [387, 346] on button "Volgende vraag" at bounding box center [396, 353] width 294 height 20
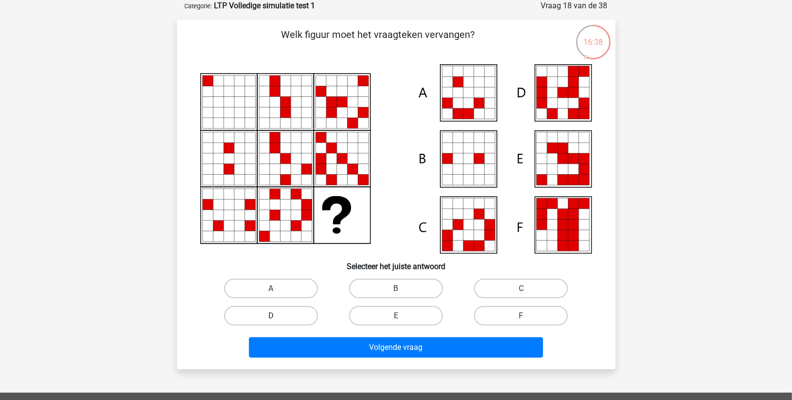
click at [299, 316] on label "D" at bounding box center [271, 315] width 94 height 19
click at [277, 316] on input "D" at bounding box center [274, 319] width 6 height 6
radio input "true"
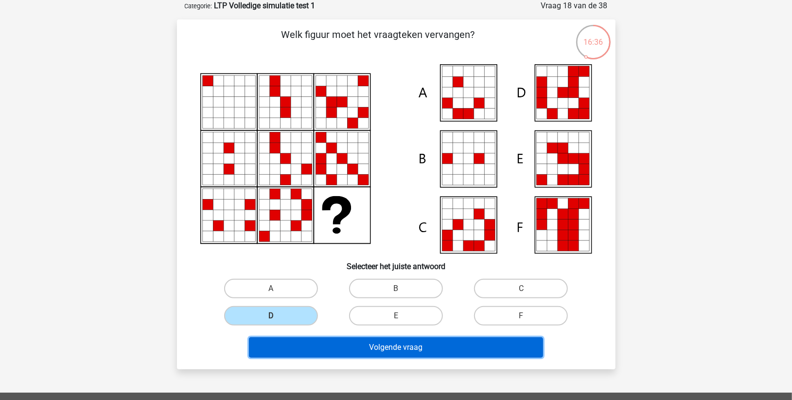
click at [348, 353] on button "Volgende vraag" at bounding box center [396, 347] width 294 height 20
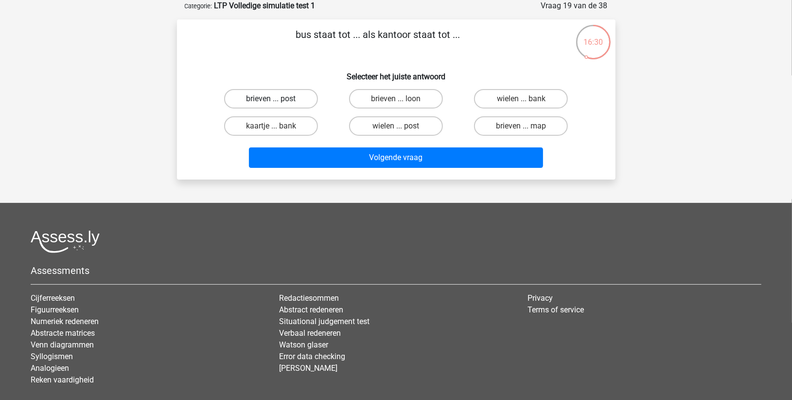
click at [267, 99] on label "brieven ... post" at bounding box center [271, 98] width 94 height 19
click at [271, 99] on input "brieven ... post" at bounding box center [274, 102] width 6 height 6
radio input "true"
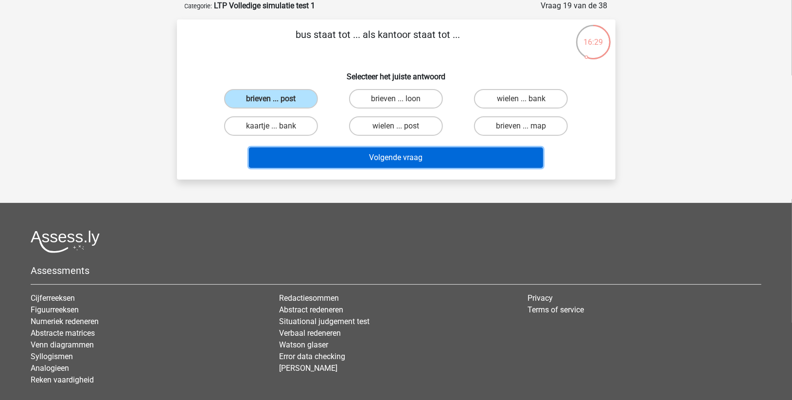
click at [339, 157] on button "Volgende vraag" at bounding box center [396, 157] width 294 height 20
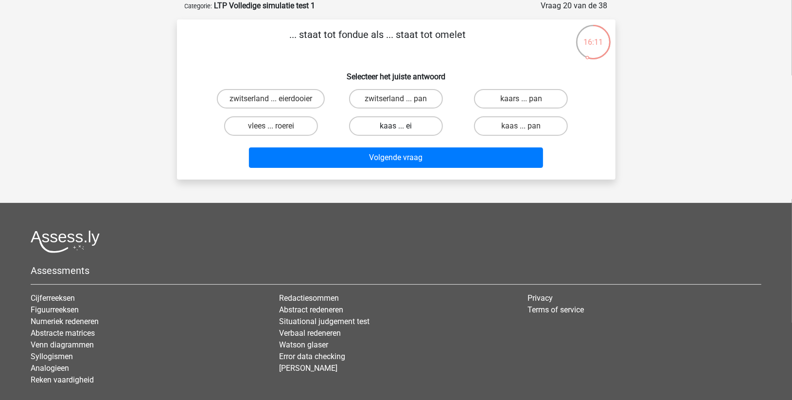
click at [386, 128] on label "kaas ... ei" at bounding box center [396, 125] width 94 height 19
click at [396, 128] on input "kaas ... ei" at bounding box center [399, 129] width 6 height 6
radio input "true"
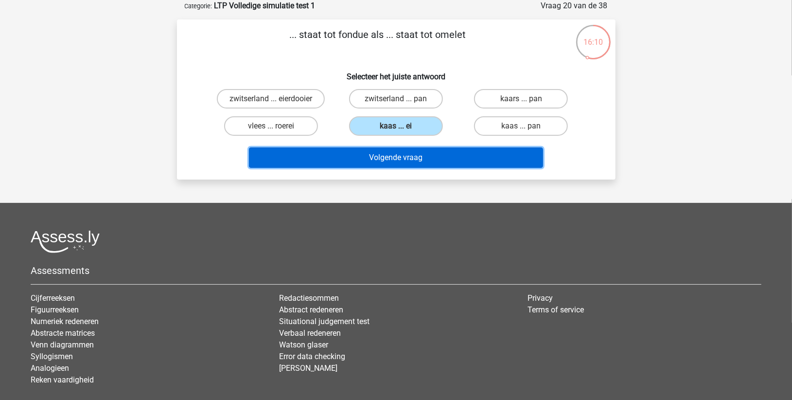
click at [388, 154] on button "Volgende vraag" at bounding box center [396, 157] width 294 height 20
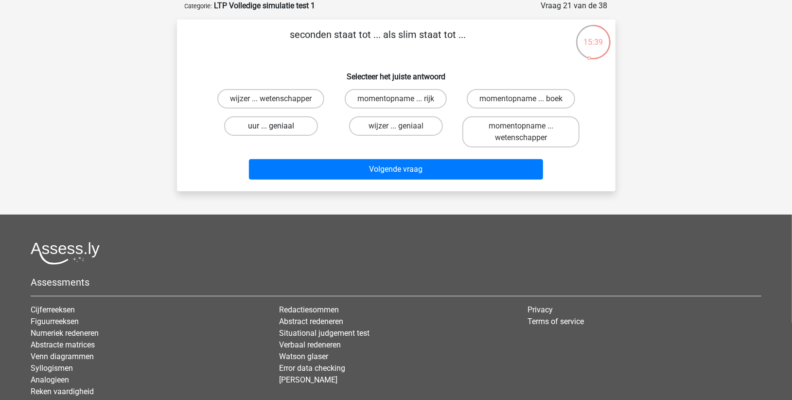
click at [288, 125] on label "uur ... geniaal" at bounding box center [271, 125] width 94 height 19
click at [277, 126] on input "uur ... geniaal" at bounding box center [274, 129] width 6 height 6
radio input "true"
click at [288, 125] on label "uur ... geniaal" at bounding box center [271, 125] width 94 height 19
click at [277, 126] on input "uur ... geniaal" at bounding box center [274, 129] width 6 height 6
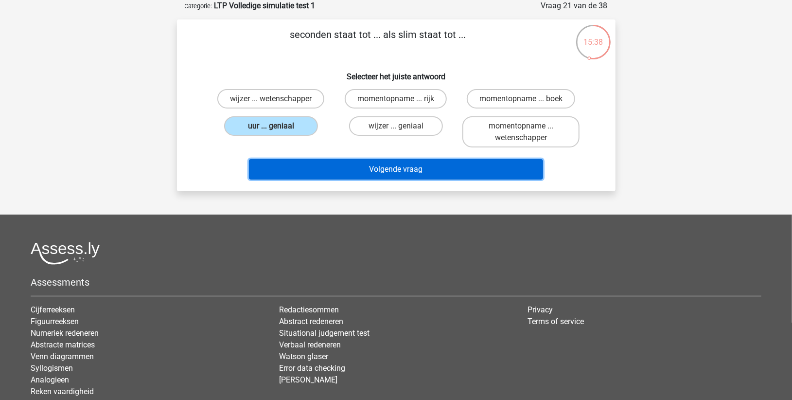
click at [344, 167] on button "Volgende vraag" at bounding box center [396, 169] width 294 height 20
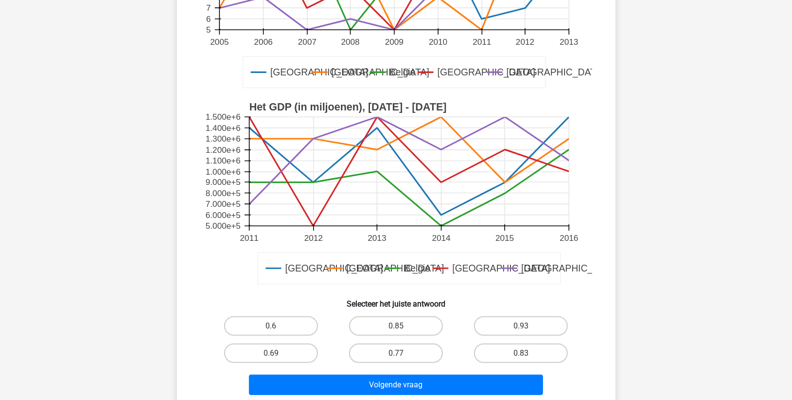
scroll to position [216, 0]
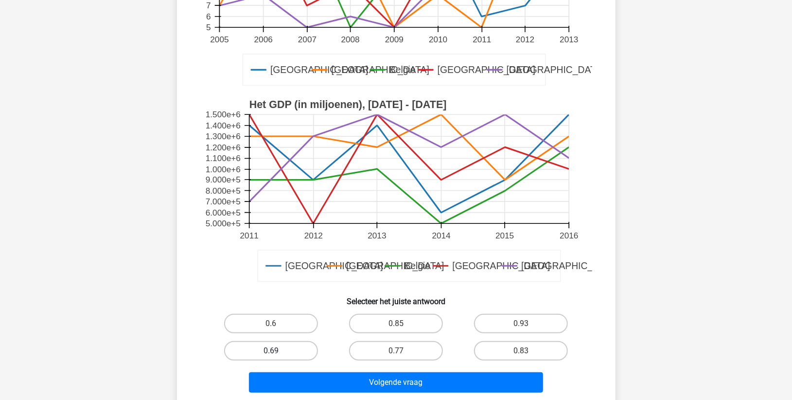
click at [288, 355] on label "0.69" at bounding box center [271, 350] width 94 height 19
click at [277, 355] on input "0.69" at bounding box center [274, 354] width 6 height 6
radio input "true"
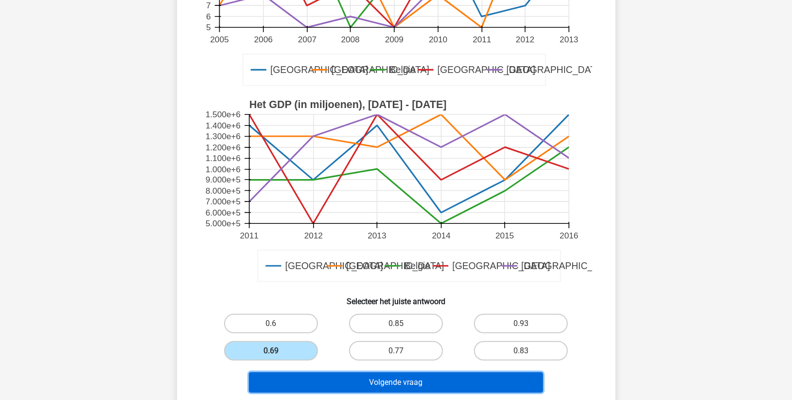
click at [325, 378] on button "Volgende vraag" at bounding box center [396, 382] width 294 height 20
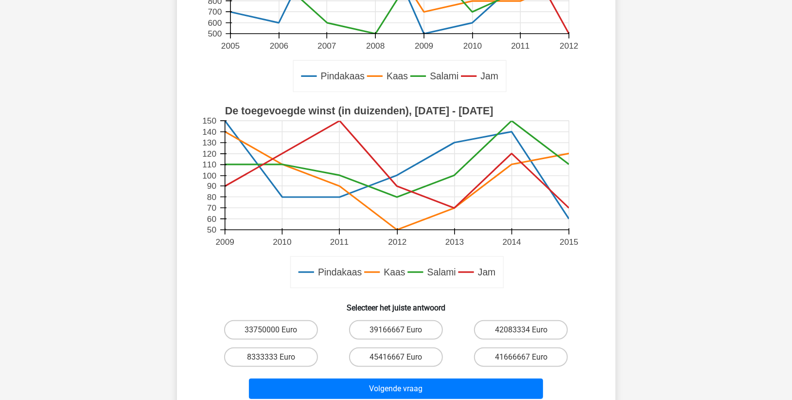
scroll to position [373, 0]
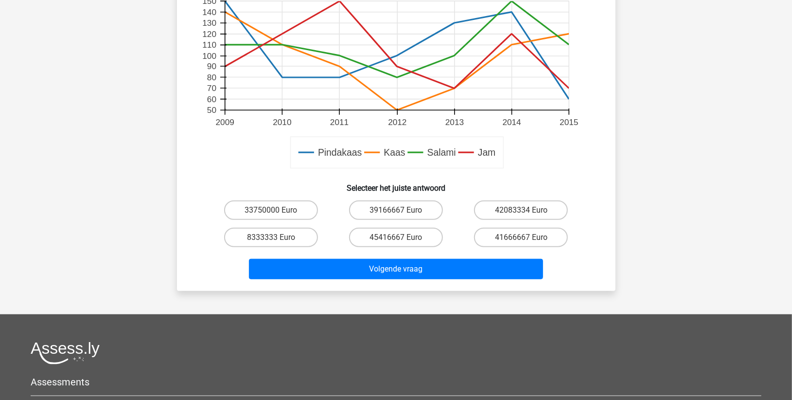
click at [496, 239] on label "41666667 Euro" at bounding box center [521, 237] width 94 height 19
click at [521, 239] on input "41666667 Euro" at bounding box center [524, 240] width 6 height 6
radio input "true"
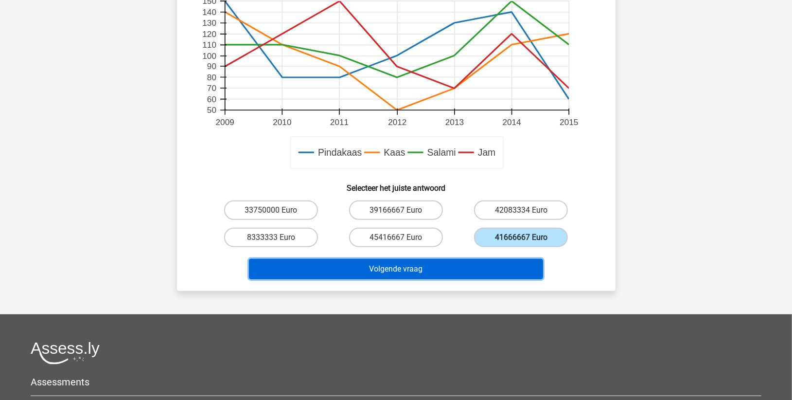
click at [453, 265] on button "Volgende vraag" at bounding box center [396, 269] width 294 height 20
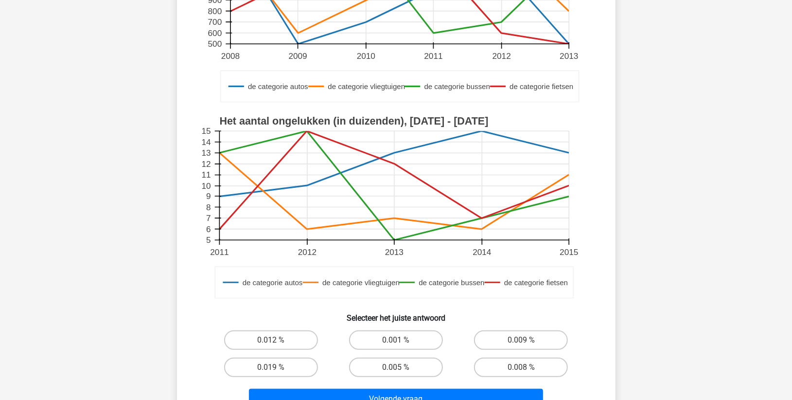
scroll to position [216, 0]
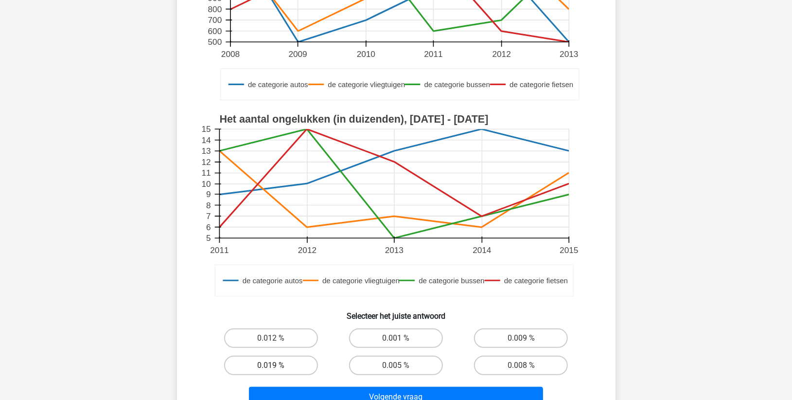
click at [315, 363] on label "0.019 %" at bounding box center [271, 364] width 94 height 19
click at [277, 365] on input "0.019 %" at bounding box center [274, 368] width 6 height 6
radio input "true"
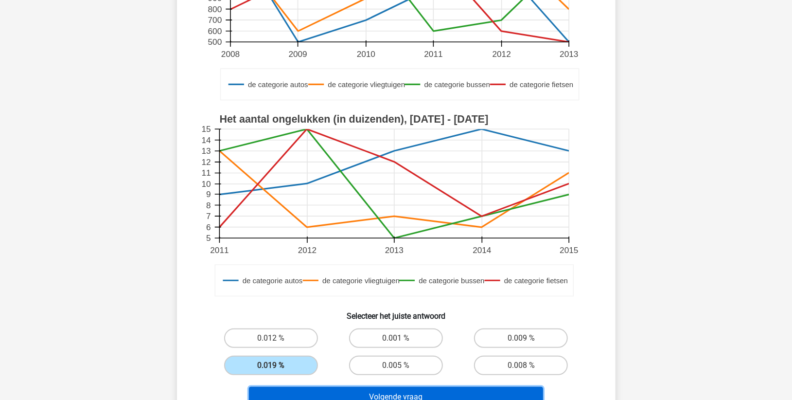
click at [337, 398] on button "Volgende vraag" at bounding box center [396, 397] width 294 height 20
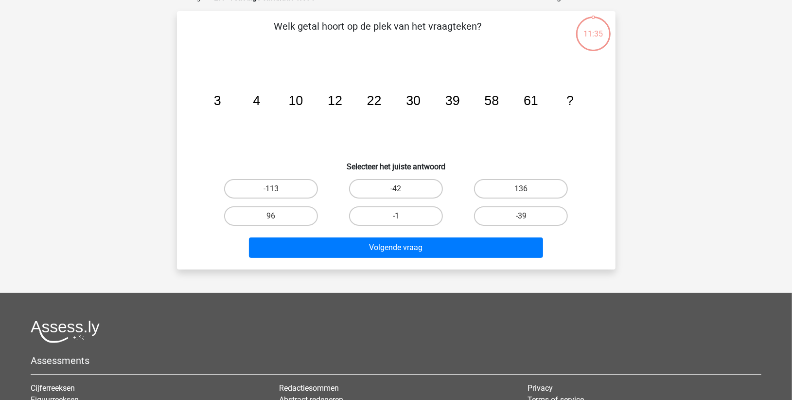
scroll to position [49, 0]
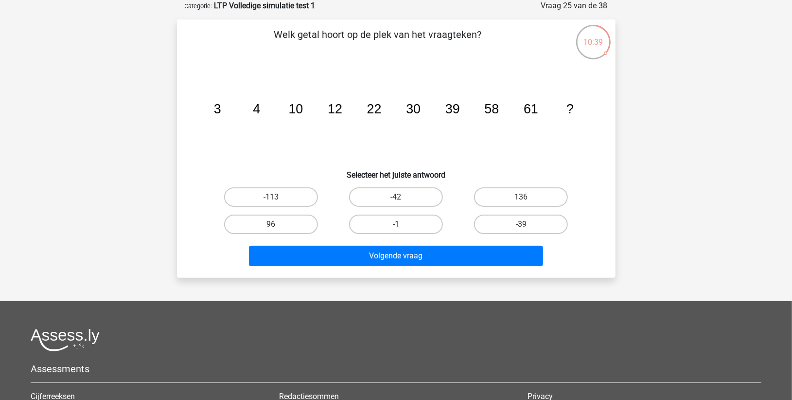
click at [280, 224] on label "96" at bounding box center [271, 223] width 94 height 19
click at [277, 224] on input "96" at bounding box center [274, 227] width 6 height 6
radio input "true"
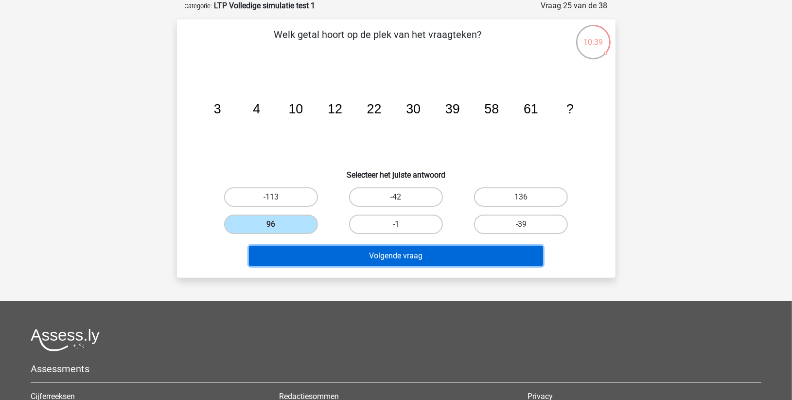
click at [324, 252] on button "Volgende vraag" at bounding box center [396, 256] width 294 height 20
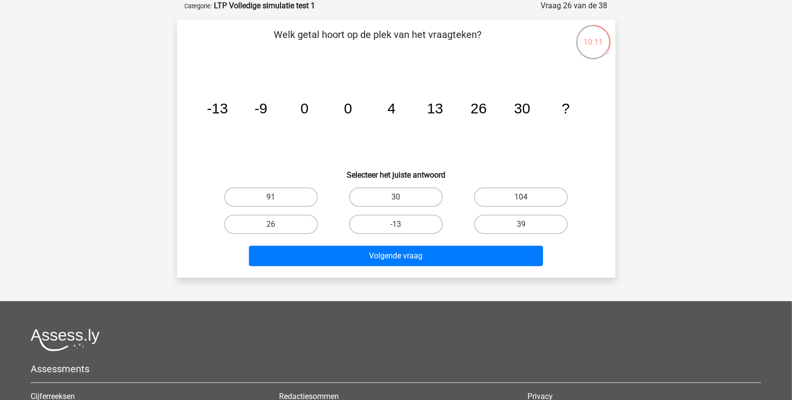
click at [524, 227] on input "39" at bounding box center [524, 227] width 6 height 6
radio input "true"
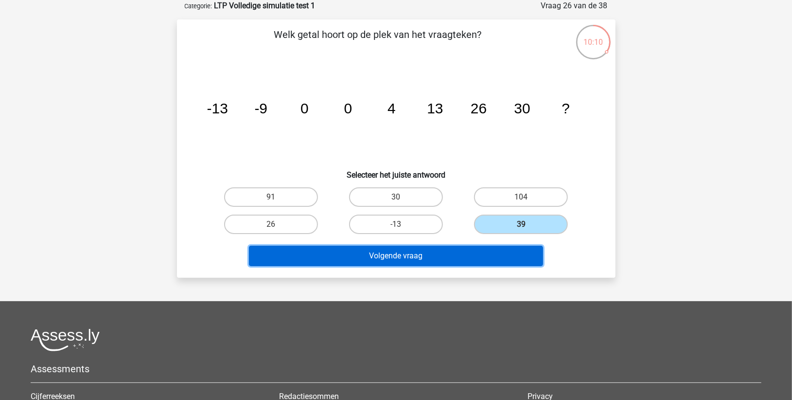
click at [459, 258] on button "Volgende vraag" at bounding box center [396, 256] width 294 height 20
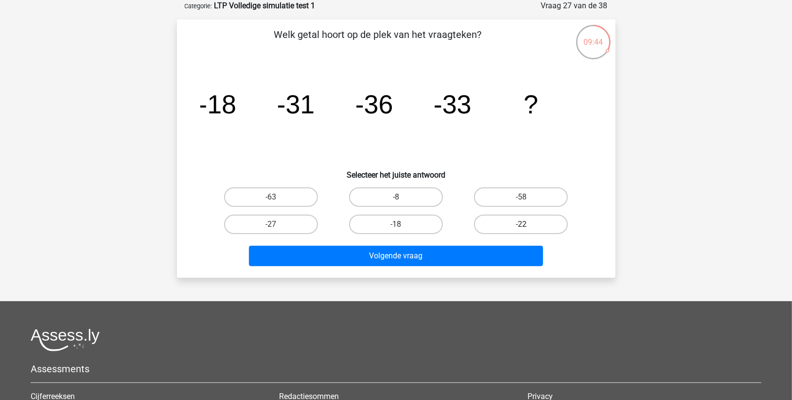
click at [542, 220] on label "-22" at bounding box center [521, 223] width 94 height 19
click at [527, 224] on input "-22" at bounding box center [524, 227] width 6 height 6
radio input "true"
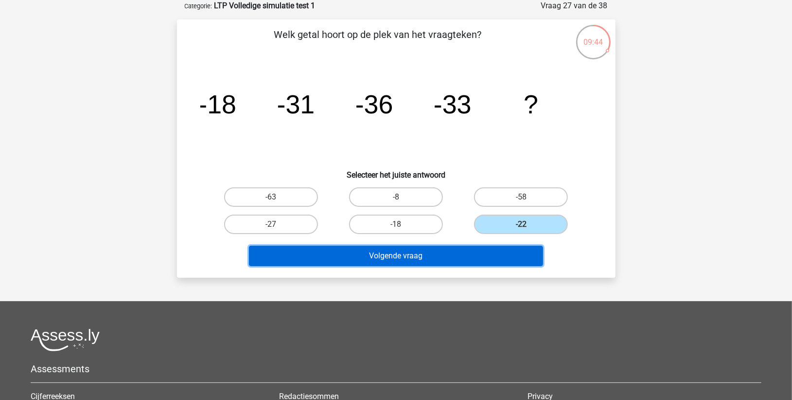
click at [444, 257] on button "Volgende vraag" at bounding box center [396, 256] width 294 height 20
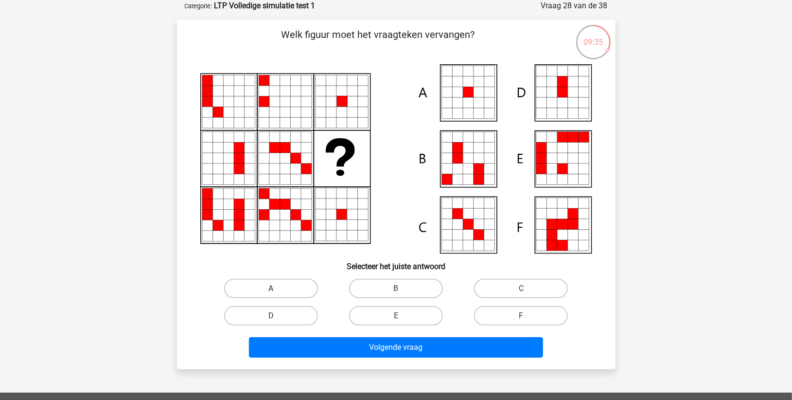
click at [304, 292] on label "A" at bounding box center [271, 288] width 94 height 19
click at [277, 292] on input "A" at bounding box center [274, 291] width 6 height 6
radio input "true"
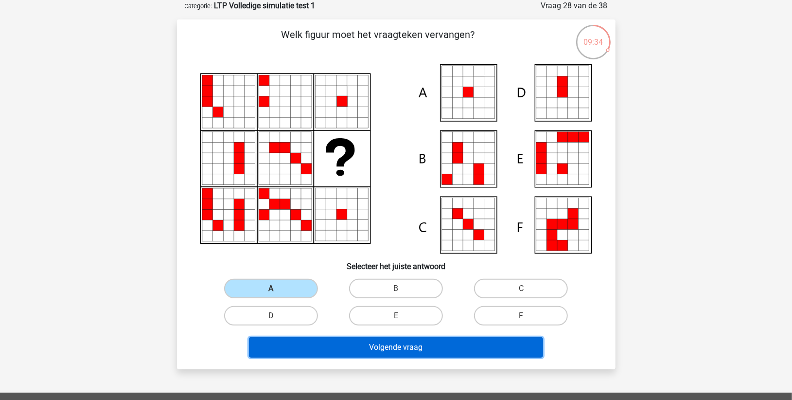
click at [349, 344] on button "Volgende vraag" at bounding box center [396, 347] width 294 height 20
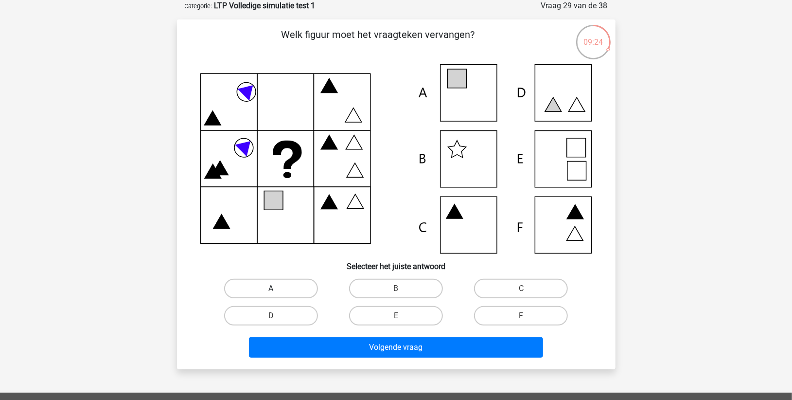
click at [269, 284] on label "A" at bounding box center [271, 288] width 94 height 19
click at [271, 288] on input "A" at bounding box center [274, 291] width 6 height 6
radio input "true"
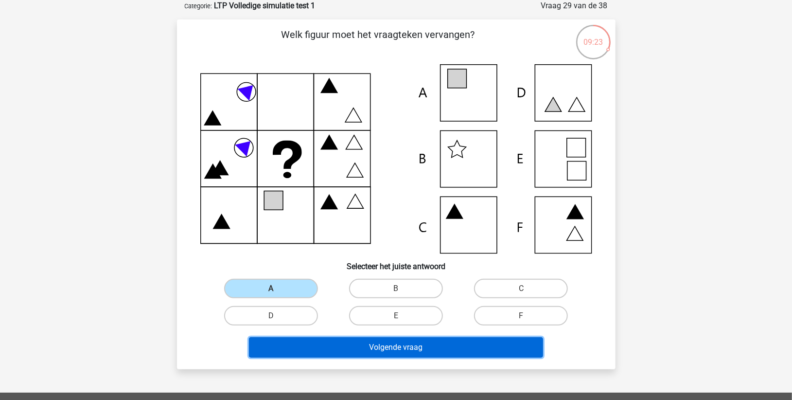
click at [330, 347] on button "Volgende vraag" at bounding box center [396, 347] width 294 height 20
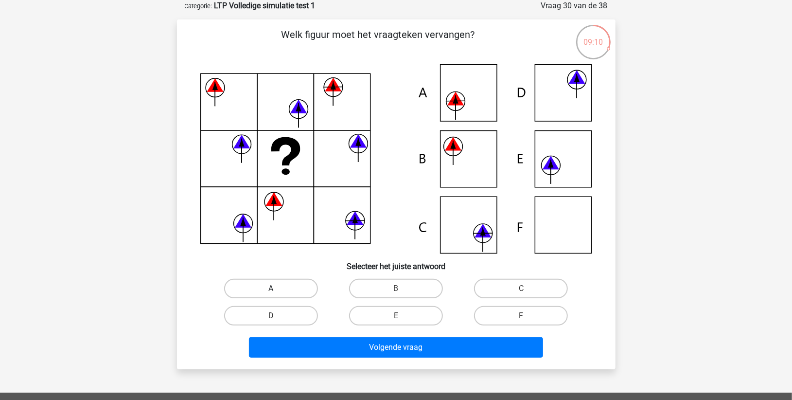
click at [302, 288] on label "A" at bounding box center [271, 288] width 94 height 19
click at [277, 288] on input "A" at bounding box center [274, 291] width 6 height 6
radio input "true"
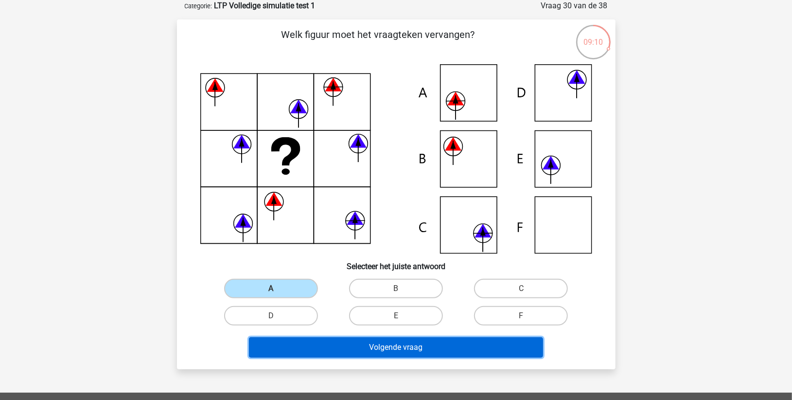
click at [338, 344] on button "Volgende vraag" at bounding box center [396, 347] width 294 height 20
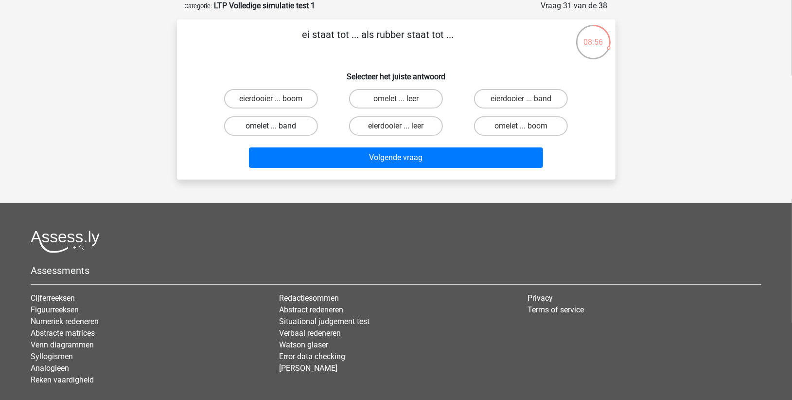
click at [266, 125] on label "omelet ... band" at bounding box center [271, 125] width 94 height 19
click at [271, 126] on input "omelet ... band" at bounding box center [274, 129] width 6 height 6
radio input "true"
click at [315, 167] on div "Volgende vraag" at bounding box center [396, 159] width 375 height 24
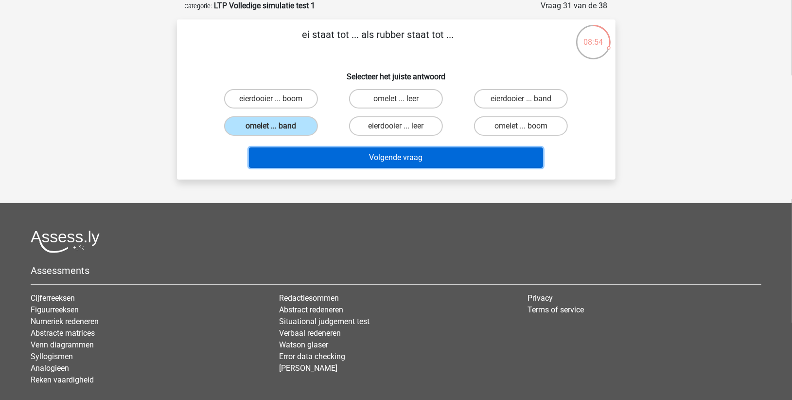
click at [318, 156] on button "Volgende vraag" at bounding box center [396, 157] width 294 height 20
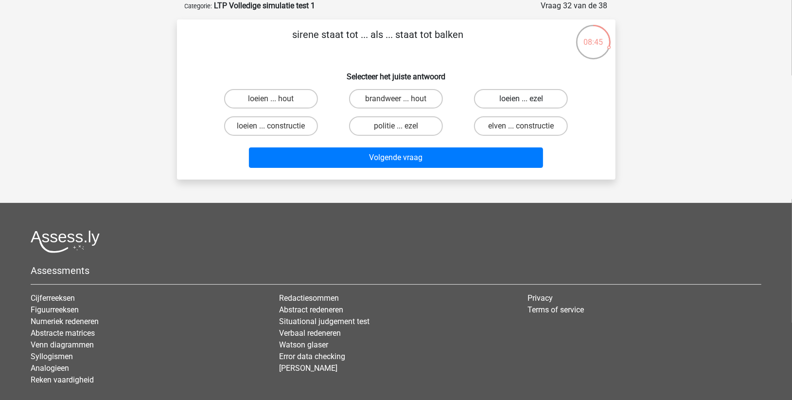
click at [518, 96] on label "loeien ... ezel" at bounding box center [521, 98] width 94 height 19
click at [521, 99] on input "loeien ... ezel" at bounding box center [524, 102] width 6 height 6
radio input "true"
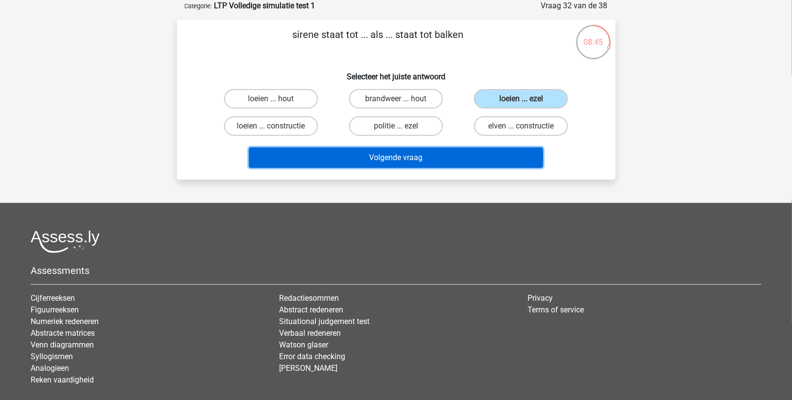
click at [401, 154] on button "Volgende vraag" at bounding box center [396, 157] width 294 height 20
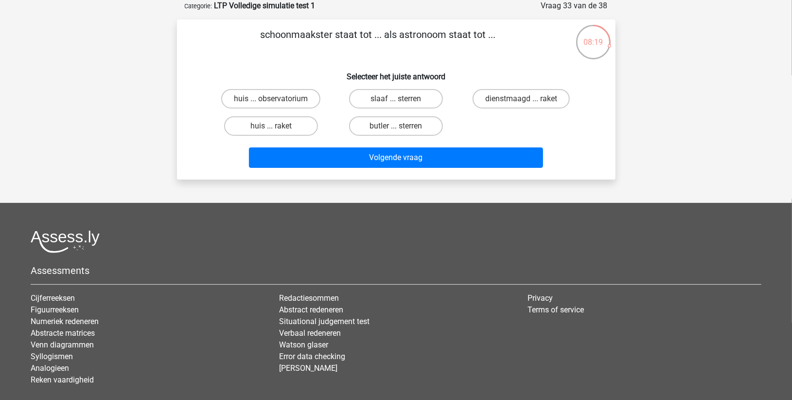
click at [273, 101] on input "huis ... observatorium" at bounding box center [274, 102] width 6 height 6
radio input "true"
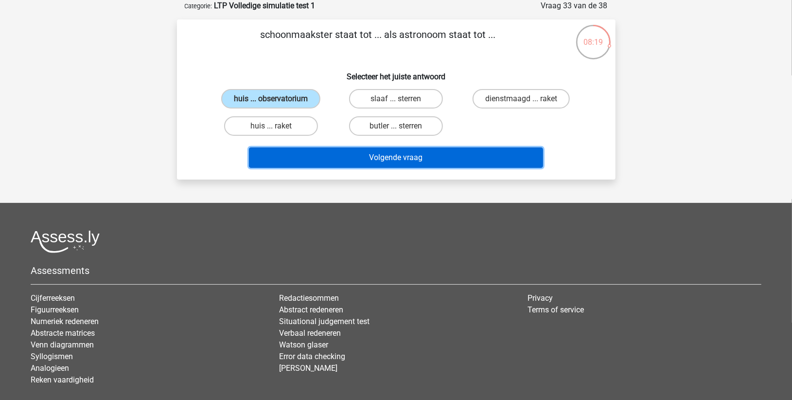
click at [363, 154] on button "Volgende vraag" at bounding box center [396, 157] width 294 height 20
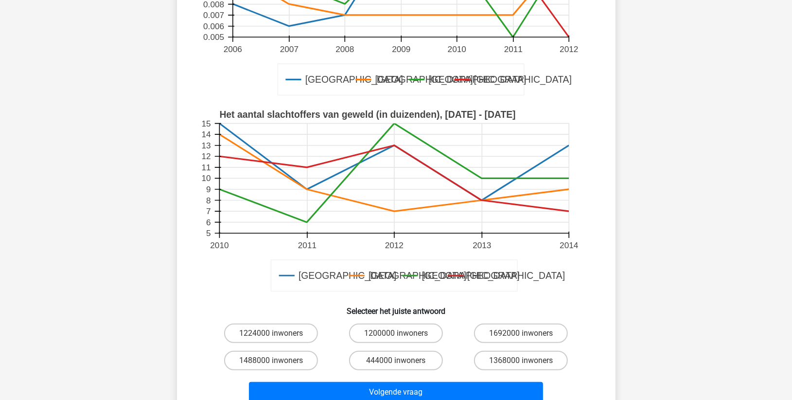
scroll to position [270, 0]
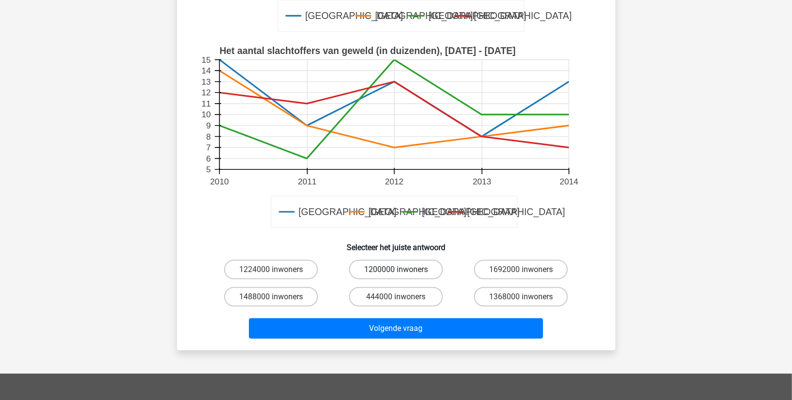
click at [368, 272] on label "1200000 inwoners" at bounding box center [396, 269] width 94 height 19
click at [396, 272] on input "1200000 inwoners" at bounding box center [399, 272] width 6 height 6
radio input "true"
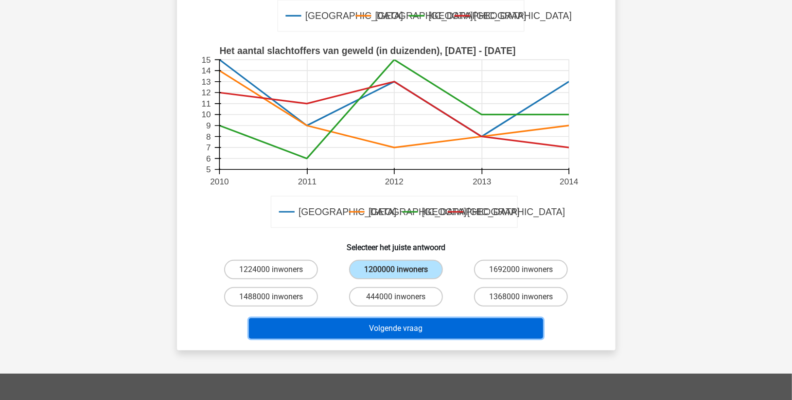
click at [363, 324] on button "Volgende vraag" at bounding box center [396, 328] width 294 height 20
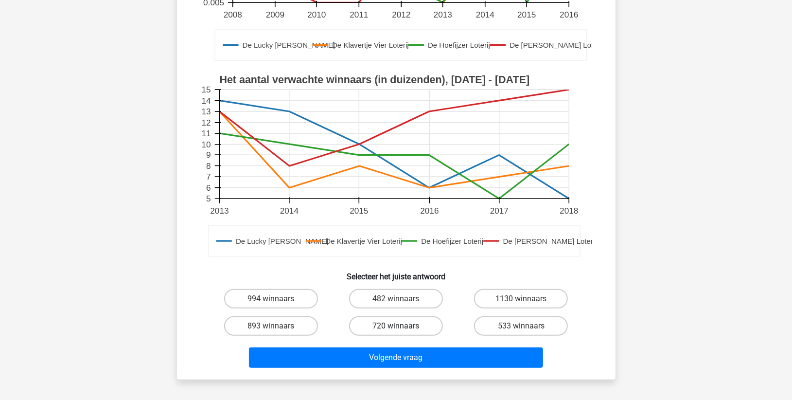
click at [378, 327] on label "720 winnaars" at bounding box center [396, 325] width 94 height 19
click at [396, 327] on input "720 winnaars" at bounding box center [399, 329] width 6 height 6
radio input "true"
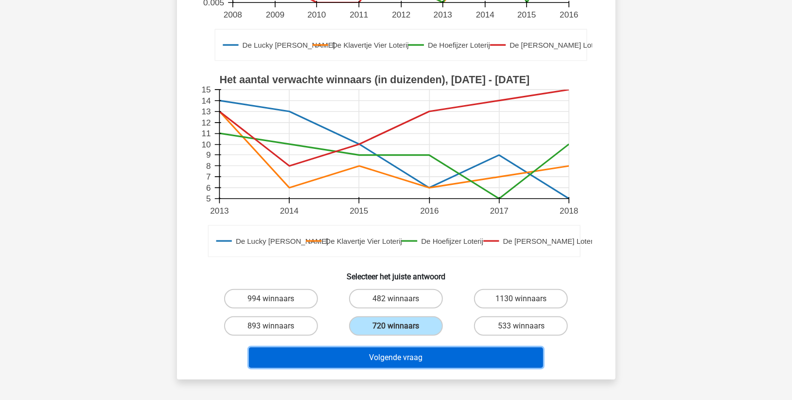
click at [373, 358] on button "Volgende vraag" at bounding box center [396, 357] width 294 height 20
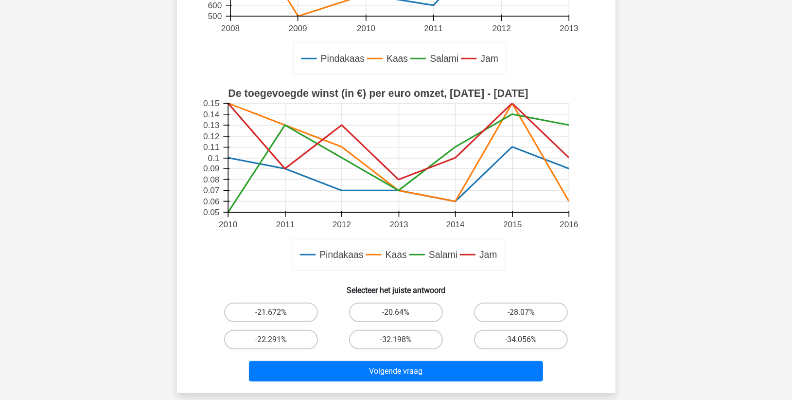
scroll to position [319, 0]
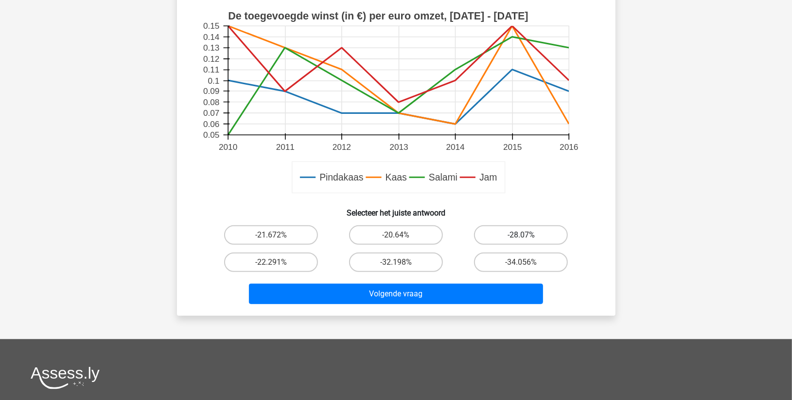
click at [495, 230] on label "-28.07%" at bounding box center [521, 234] width 94 height 19
click at [521, 235] on input "-28.07%" at bounding box center [524, 238] width 6 height 6
radio input "true"
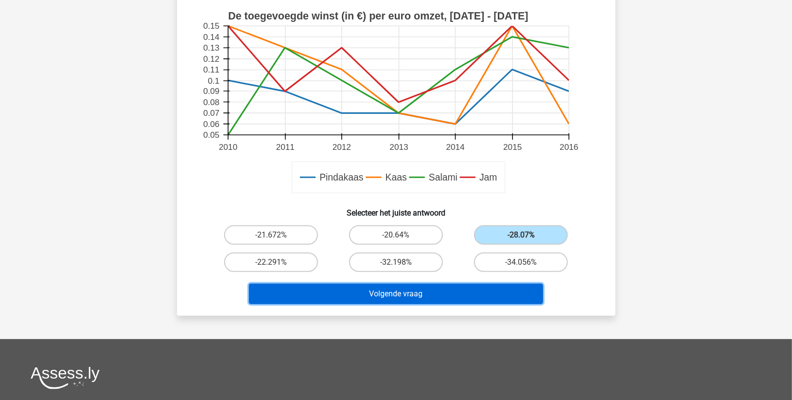
click at [437, 292] on button "Volgende vraag" at bounding box center [396, 293] width 294 height 20
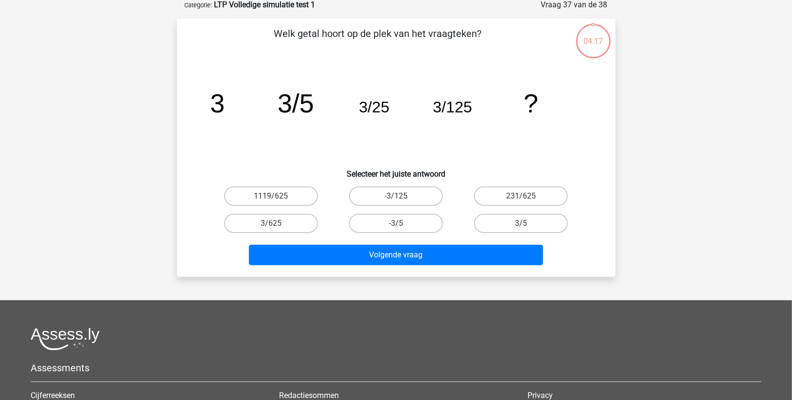
scroll to position [49, 0]
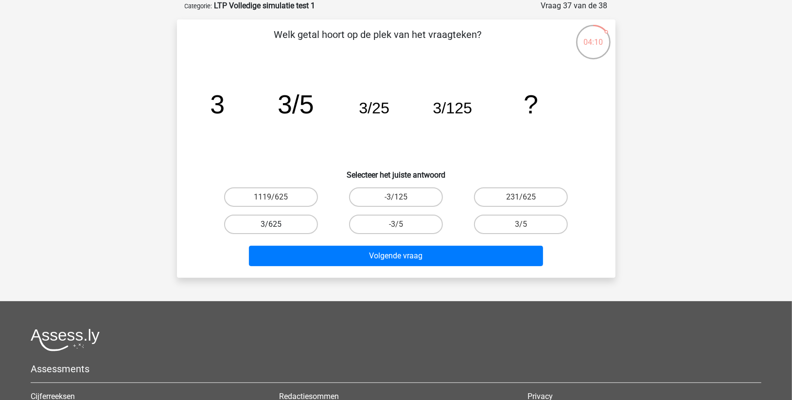
click at [273, 219] on label "3/625" at bounding box center [271, 223] width 94 height 19
click at [273, 224] on input "3/625" at bounding box center [274, 227] width 6 height 6
radio input "true"
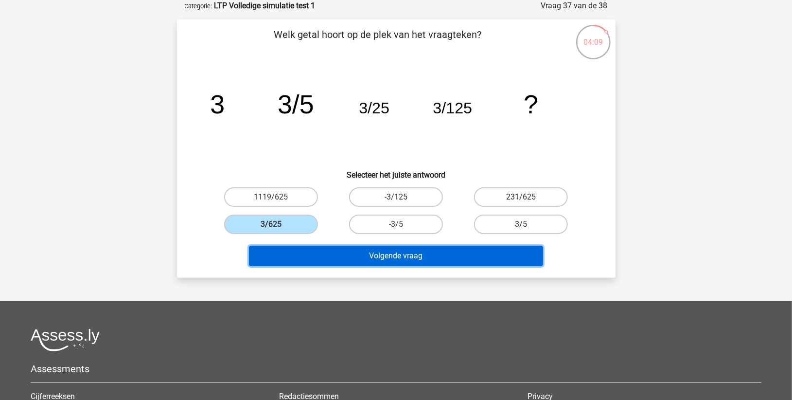
click at [339, 256] on button "Volgende vraag" at bounding box center [396, 256] width 294 height 20
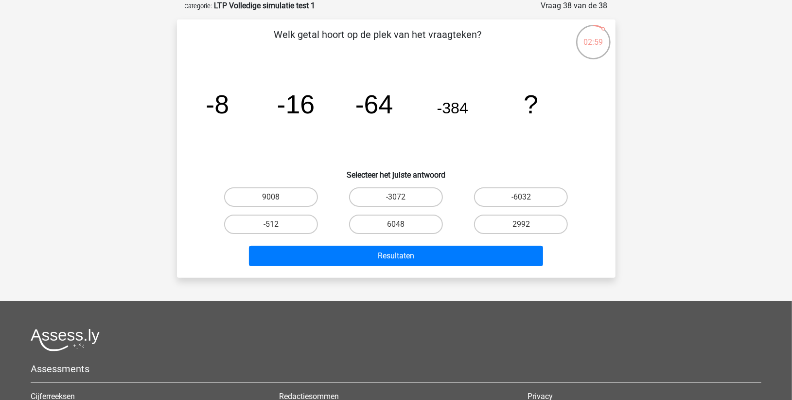
click at [400, 197] on input "-3072" at bounding box center [399, 200] width 6 height 6
radio input "true"
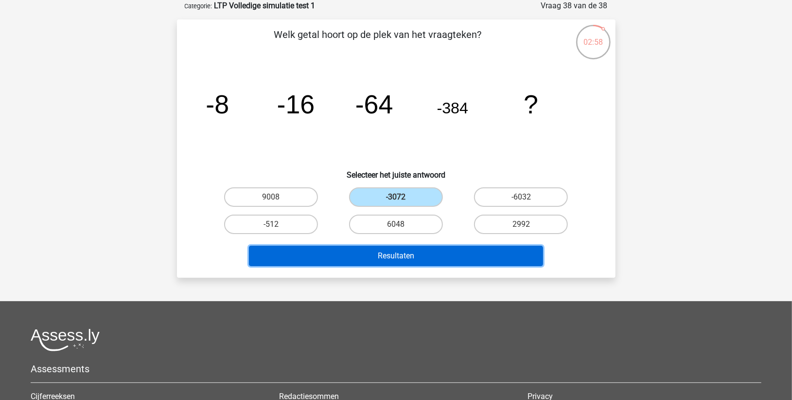
click at [376, 255] on button "Resultaten" at bounding box center [396, 256] width 294 height 20
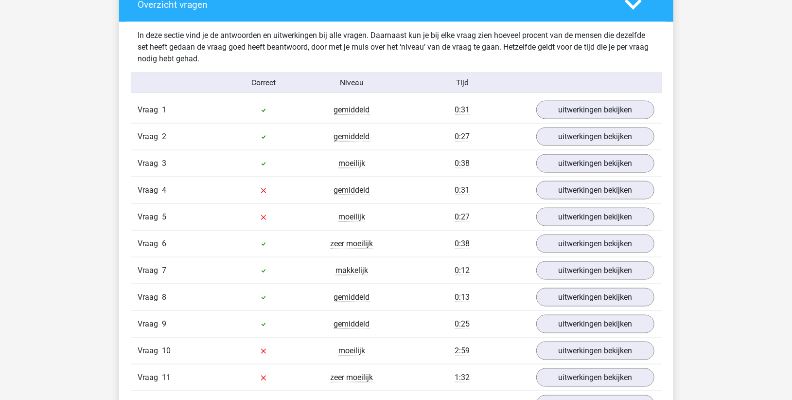
scroll to position [864, 0]
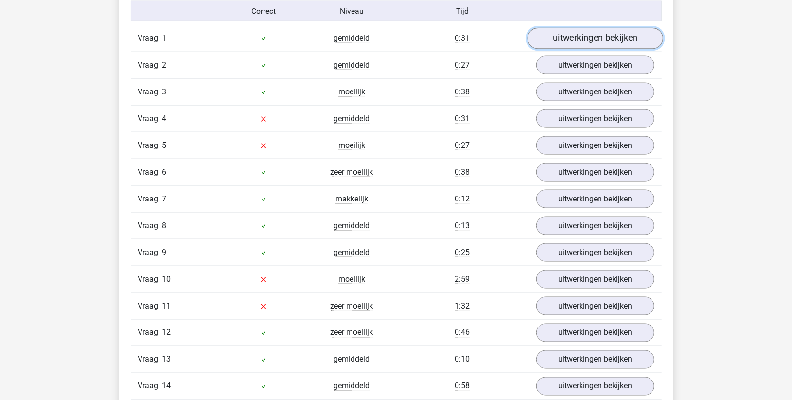
click at [570, 40] on link "uitwerkingen bekijken" at bounding box center [595, 38] width 136 height 21
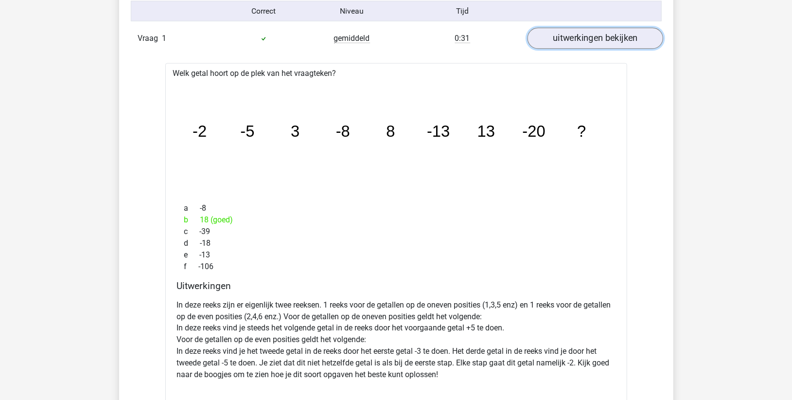
click at [569, 41] on link "uitwerkingen bekijken" at bounding box center [595, 38] width 136 height 21
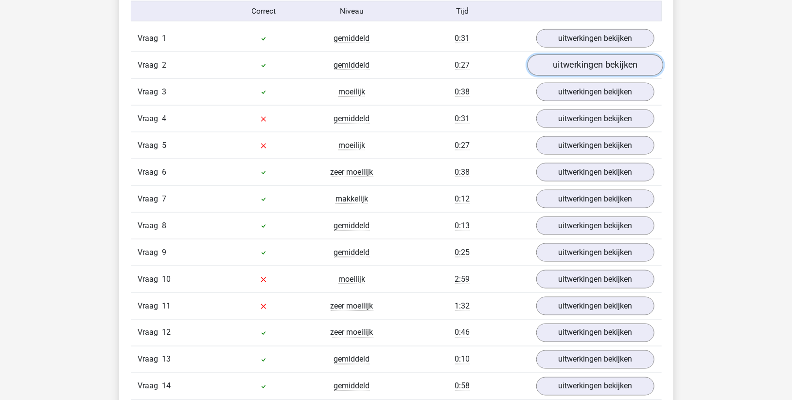
click at [561, 68] on link "uitwerkingen bekijken" at bounding box center [595, 64] width 136 height 21
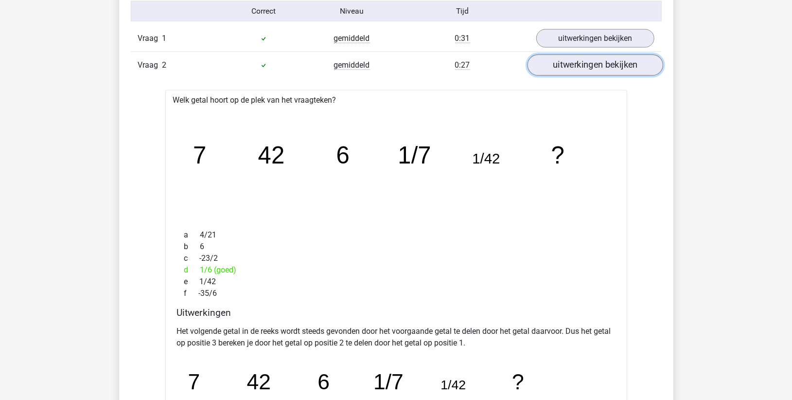
click at [561, 68] on link "uitwerkingen bekijken" at bounding box center [595, 64] width 136 height 21
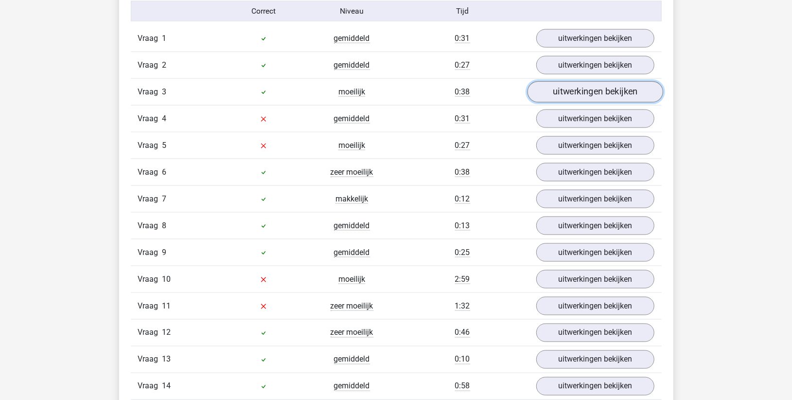
click at [557, 93] on link "uitwerkingen bekijken" at bounding box center [595, 91] width 136 height 21
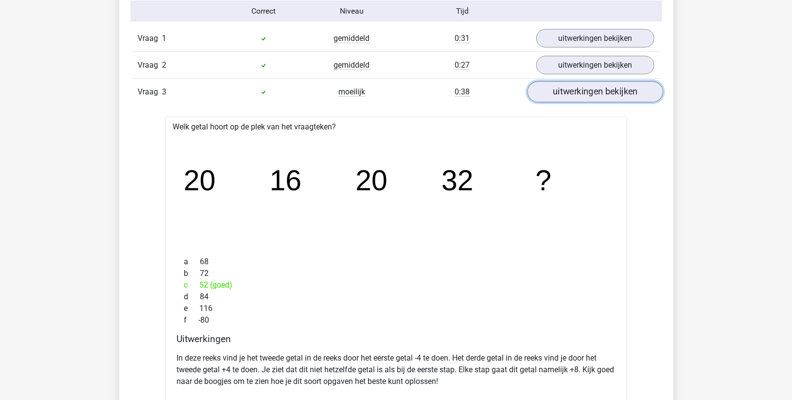
click at [557, 93] on link "uitwerkingen bekijken" at bounding box center [595, 91] width 136 height 21
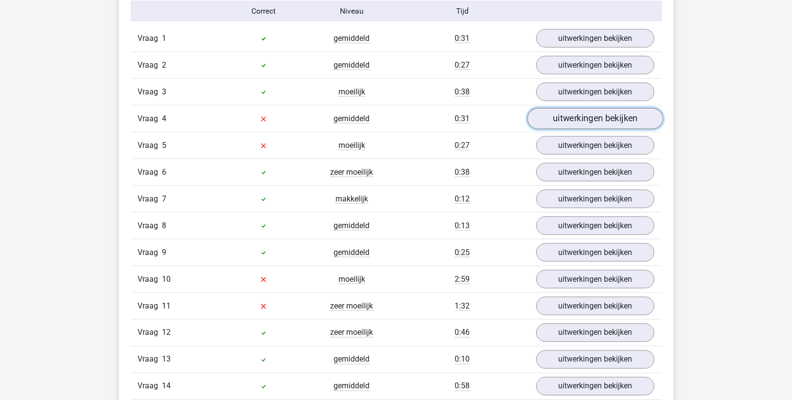
click at [555, 122] on link "uitwerkingen bekijken" at bounding box center [595, 118] width 136 height 21
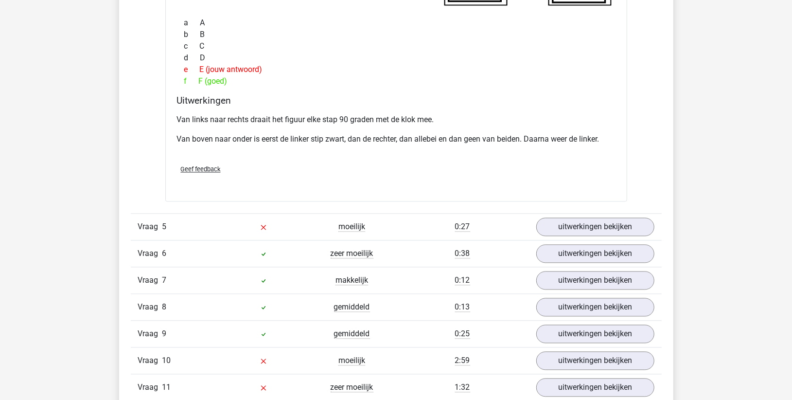
scroll to position [1242, 0]
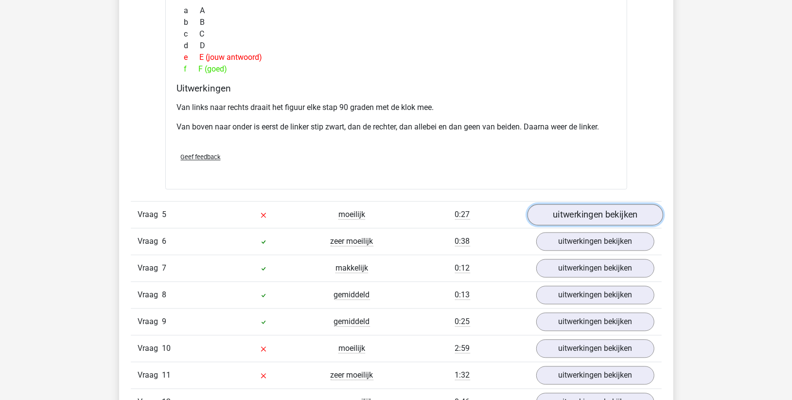
click at [546, 209] on link "uitwerkingen bekijken" at bounding box center [595, 214] width 136 height 21
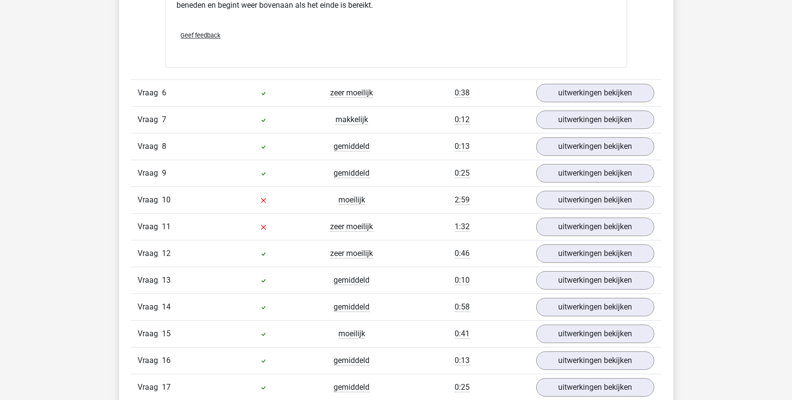
scroll to position [1836, 0]
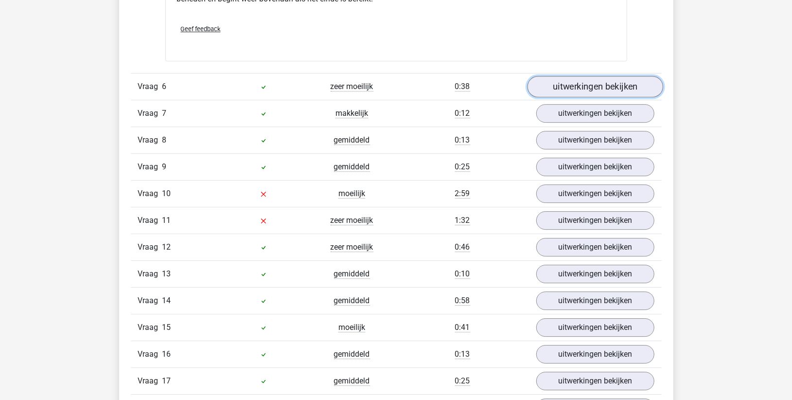
click at [558, 79] on link "uitwerkingen bekijken" at bounding box center [595, 86] width 136 height 21
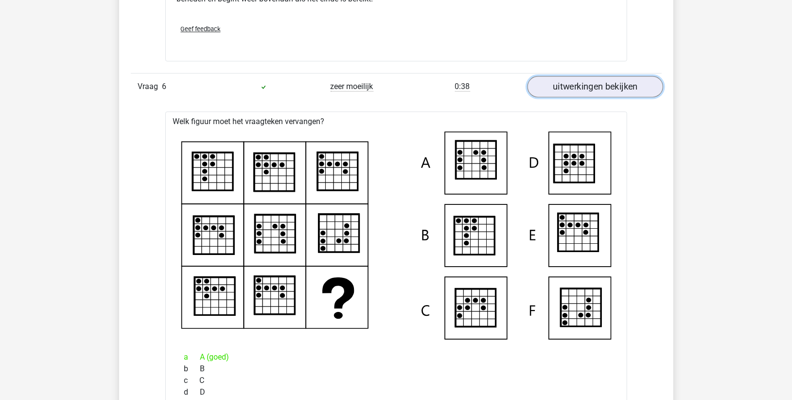
click at [583, 87] on link "uitwerkingen bekijken" at bounding box center [595, 86] width 136 height 21
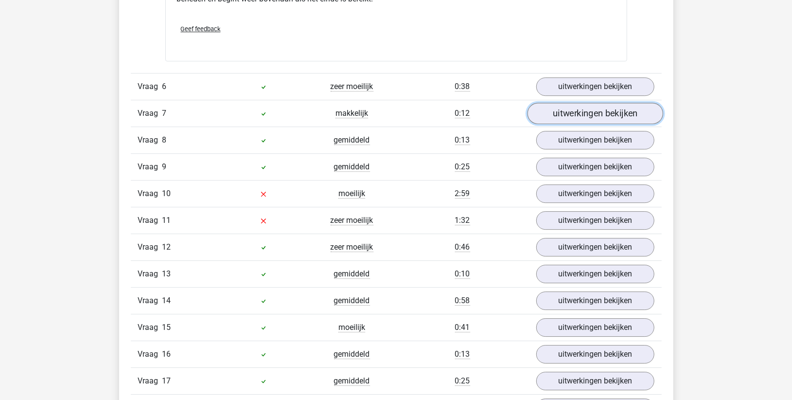
click at [583, 113] on link "uitwerkingen bekijken" at bounding box center [595, 113] width 136 height 21
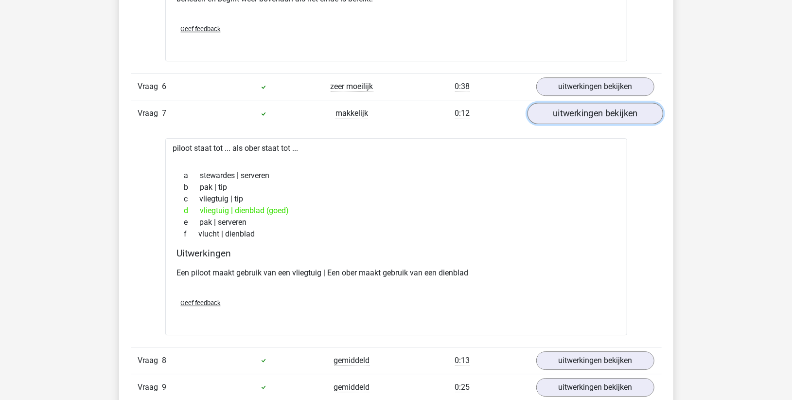
click at [583, 113] on link "uitwerkingen bekijken" at bounding box center [595, 113] width 136 height 21
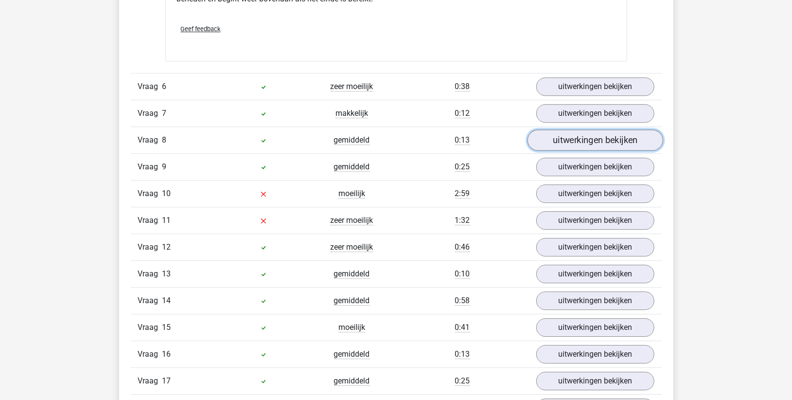
click at [575, 136] on link "uitwerkingen bekijken" at bounding box center [595, 140] width 136 height 21
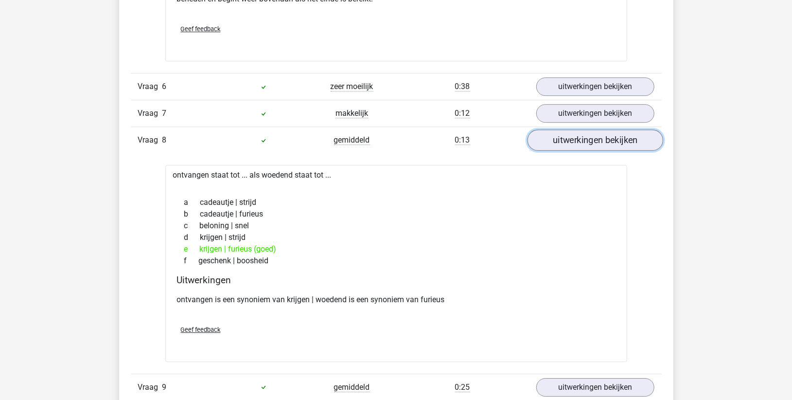
click at [575, 137] on link "uitwerkingen bekijken" at bounding box center [595, 140] width 136 height 21
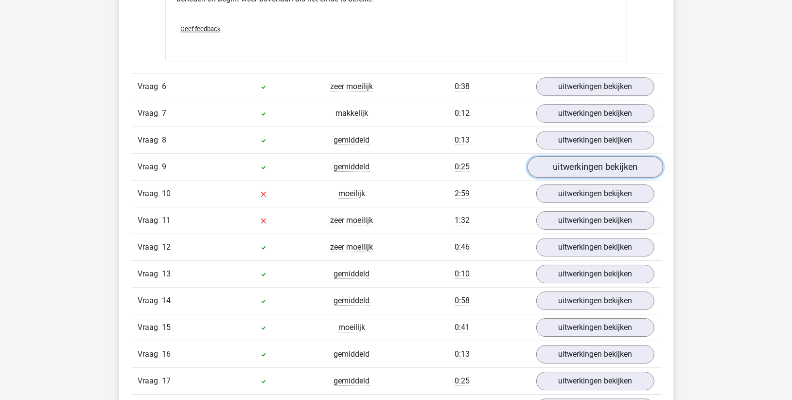
click at [569, 169] on link "uitwerkingen bekijken" at bounding box center [595, 167] width 136 height 21
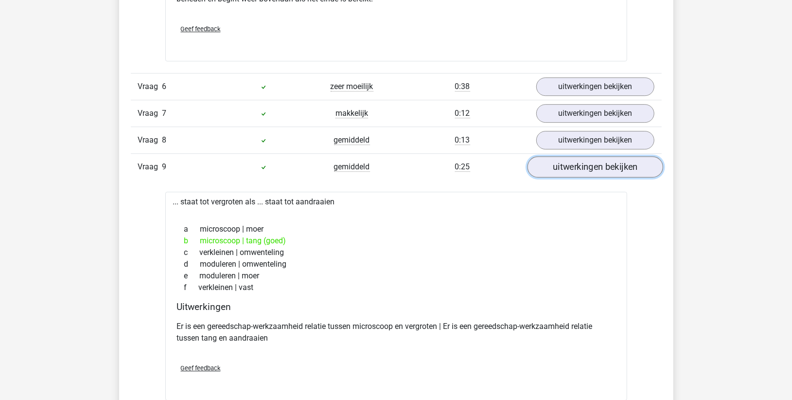
click at [569, 169] on link "uitwerkingen bekijken" at bounding box center [595, 167] width 136 height 21
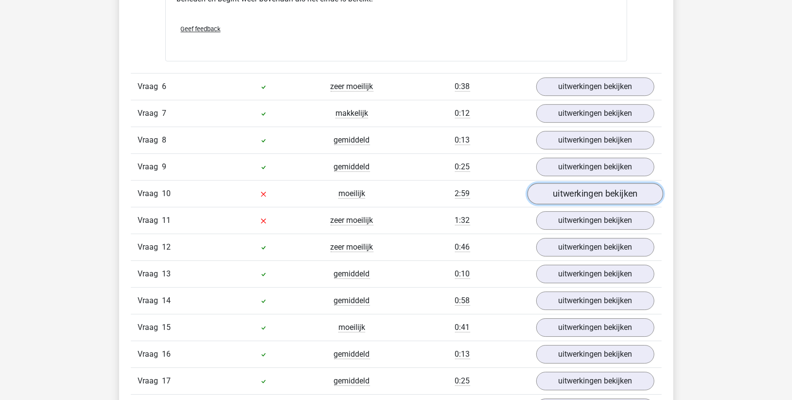
click at [561, 191] on link "uitwerkingen bekijken" at bounding box center [595, 193] width 136 height 21
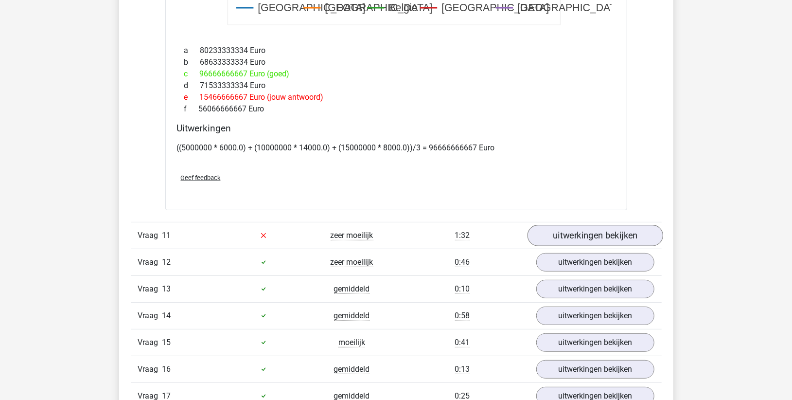
scroll to position [2485, 0]
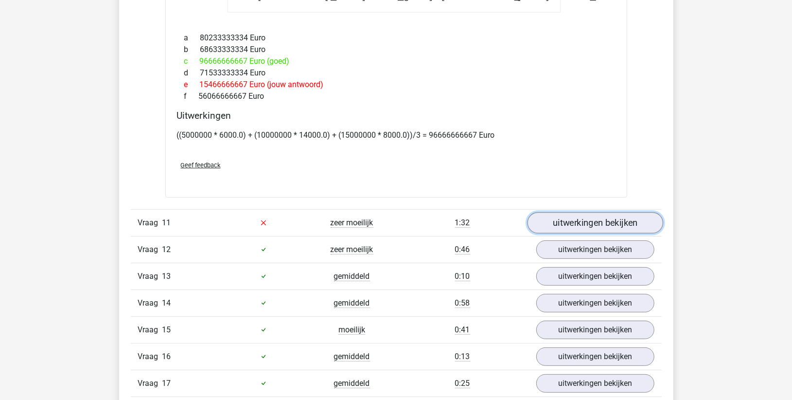
click at [623, 222] on link "uitwerkingen bekijken" at bounding box center [595, 222] width 136 height 21
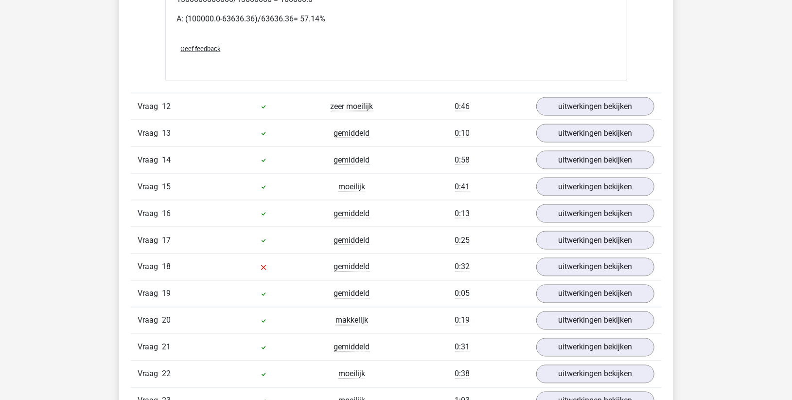
scroll to position [3349, 0]
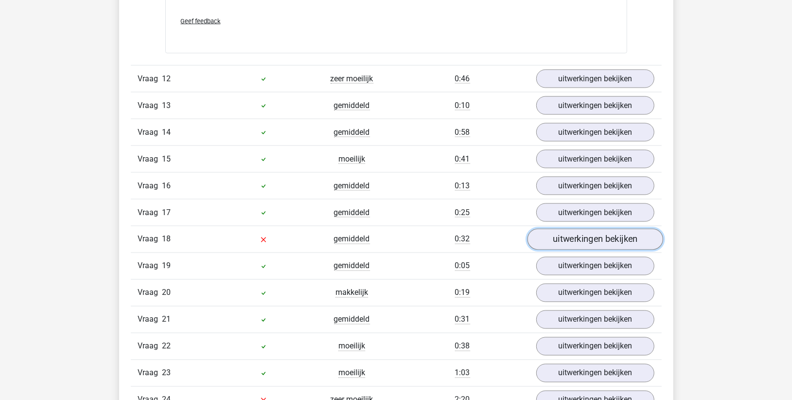
click at [561, 237] on link "uitwerkingen bekijken" at bounding box center [595, 239] width 136 height 21
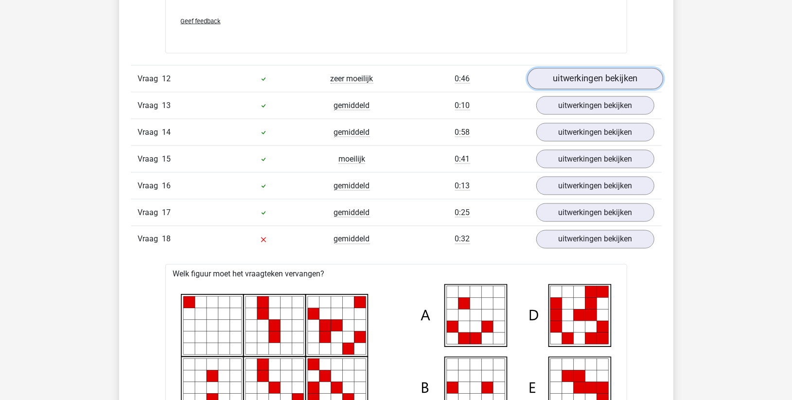
click at [558, 83] on link "uitwerkingen bekijken" at bounding box center [595, 78] width 136 height 21
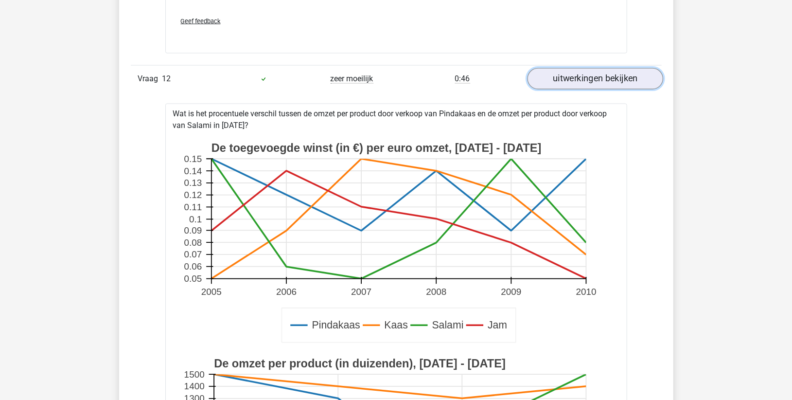
click at [558, 83] on link "uitwerkingen bekijken" at bounding box center [595, 78] width 136 height 21
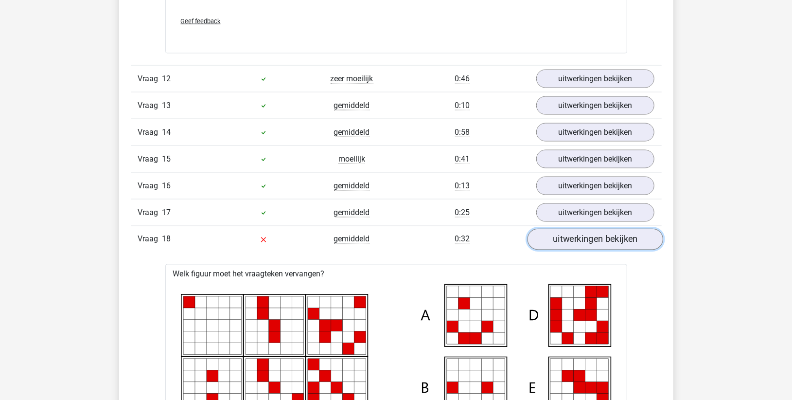
click at [567, 240] on link "uitwerkingen bekijken" at bounding box center [595, 239] width 136 height 21
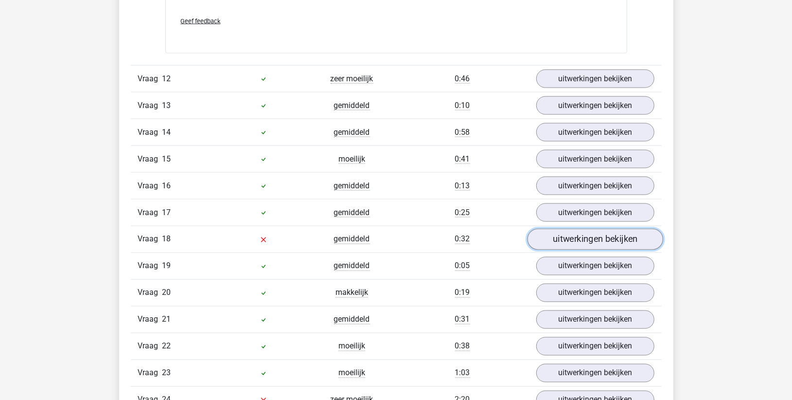
click at [567, 240] on link "uitwerkingen bekijken" at bounding box center [595, 239] width 136 height 21
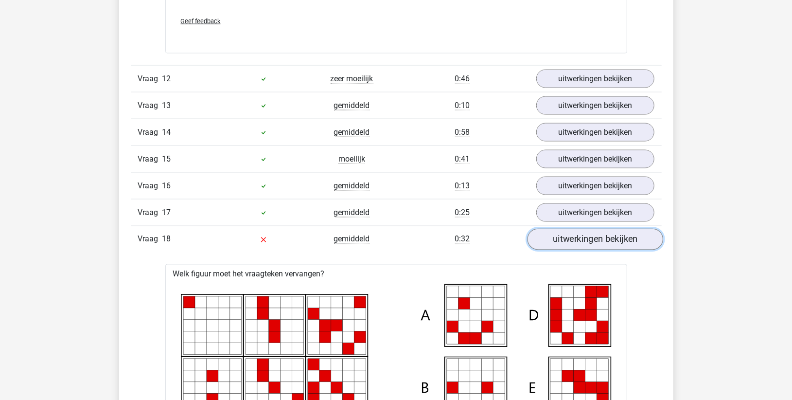
click at [567, 240] on link "uitwerkingen bekijken" at bounding box center [595, 239] width 136 height 21
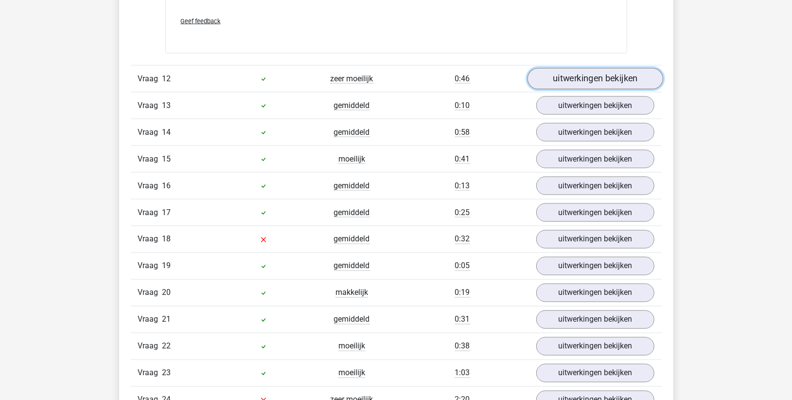
click at [570, 76] on link "uitwerkingen bekijken" at bounding box center [595, 78] width 136 height 21
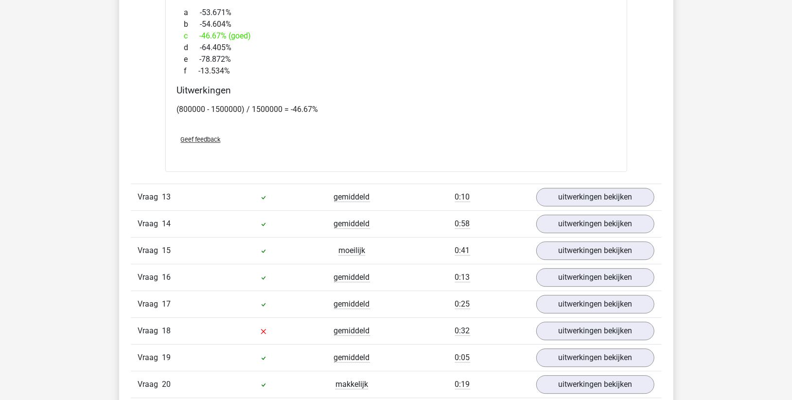
scroll to position [3943, 0]
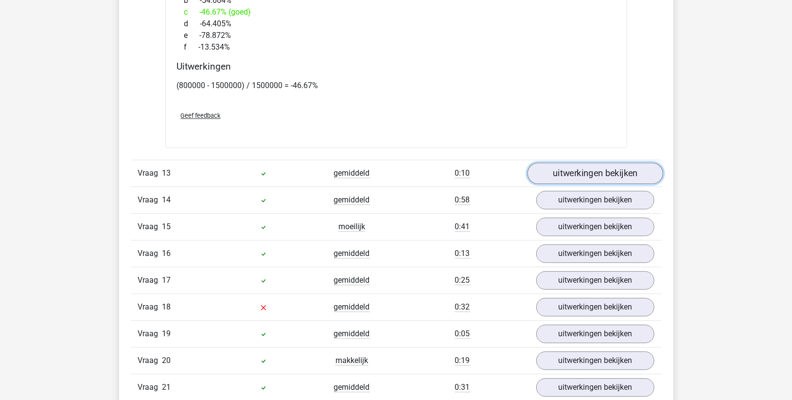
click at [546, 171] on link "uitwerkingen bekijken" at bounding box center [595, 172] width 136 height 21
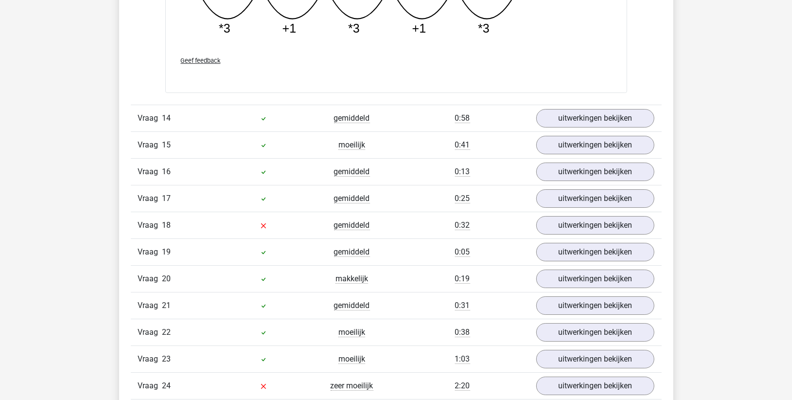
scroll to position [4537, 0]
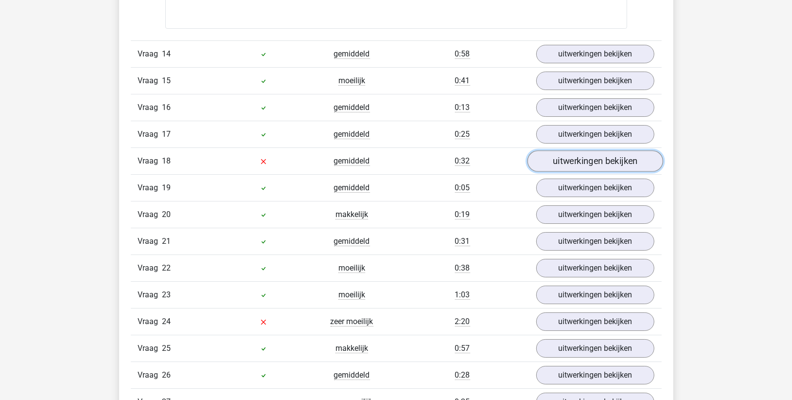
click at [566, 159] on link "uitwerkingen bekijken" at bounding box center [595, 160] width 136 height 21
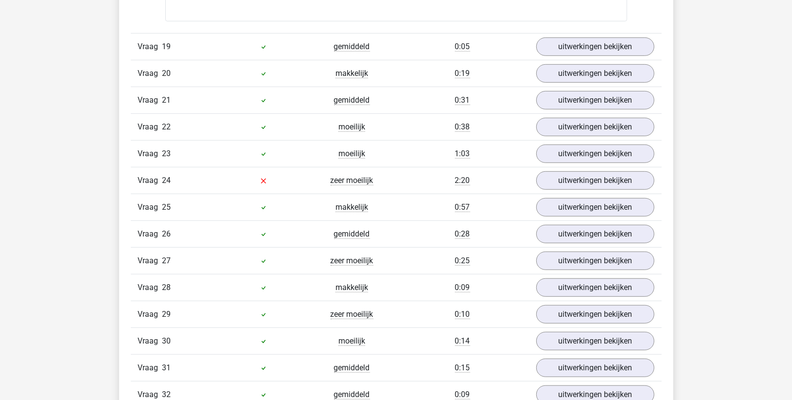
scroll to position [5132, 0]
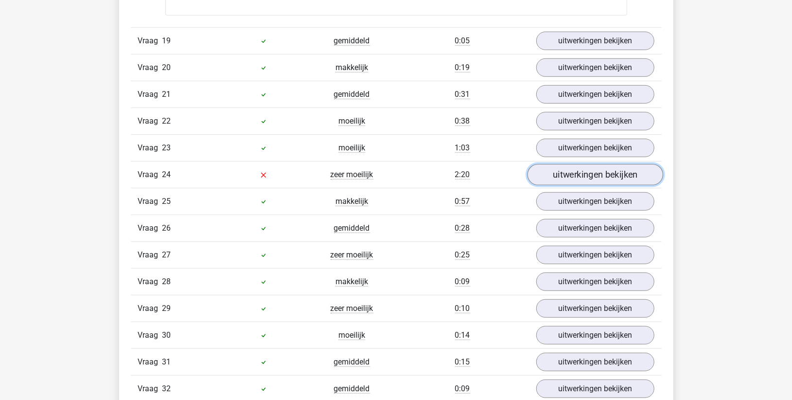
click at [548, 171] on link "uitwerkingen bekijken" at bounding box center [595, 174] width 136 height 21
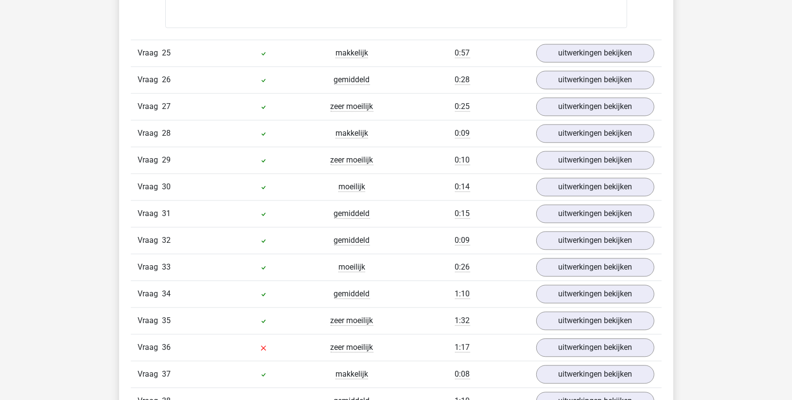
scroll to position [6050, 0]
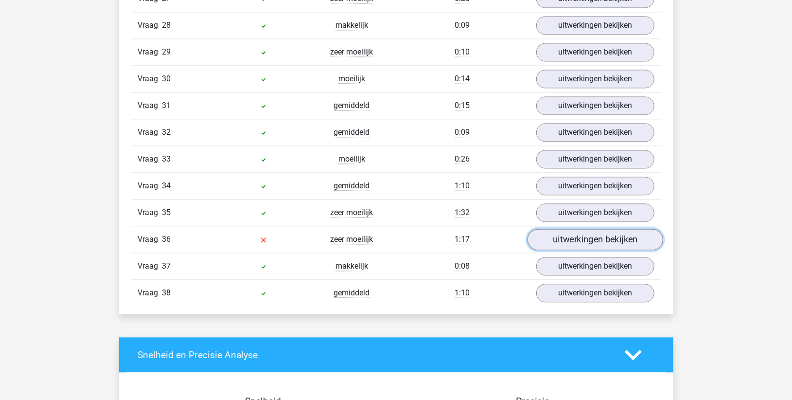
click at [557, 231] on link "uitwerkingen bekijken" at bounding box center [595, 239] width 136 height 21
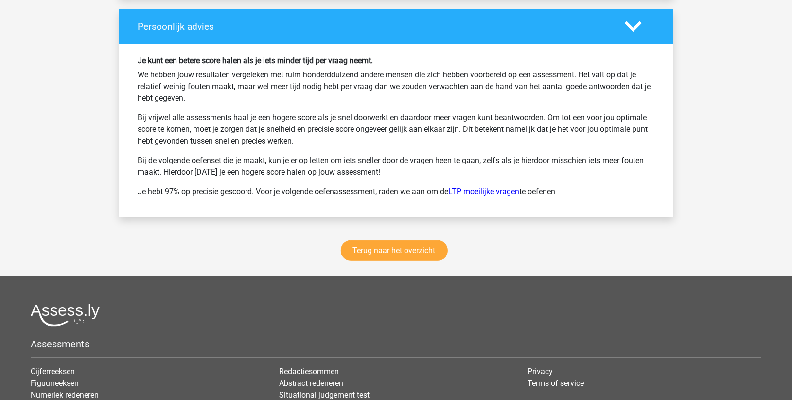
scroll to position [7454, 0]
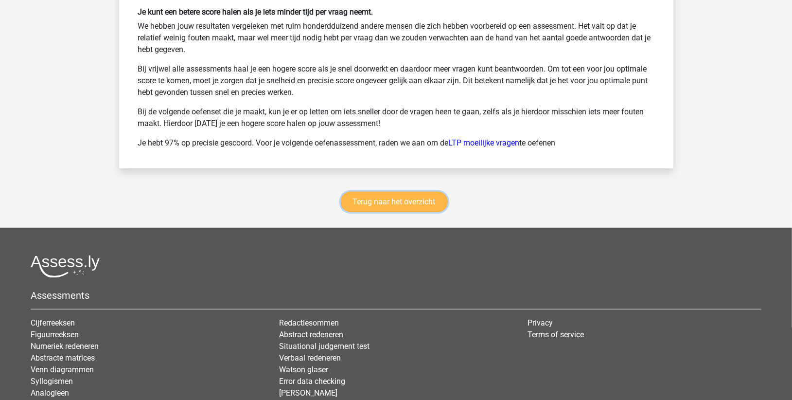
click at [391, 193] on link "Terug naar het overzicht" at bounding box center [394, 202] width 107 height 20
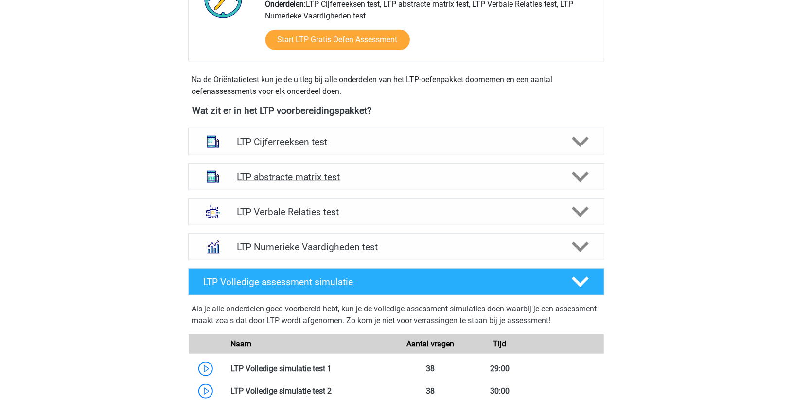
scroll to position [270, 0]
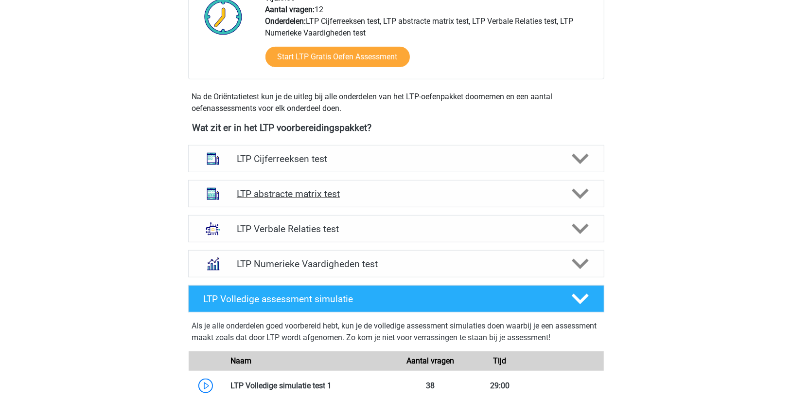
click at [398, 190] on h4 "LTP abstracte matrix test" at bounding box center [396, 193] width 318 height 11
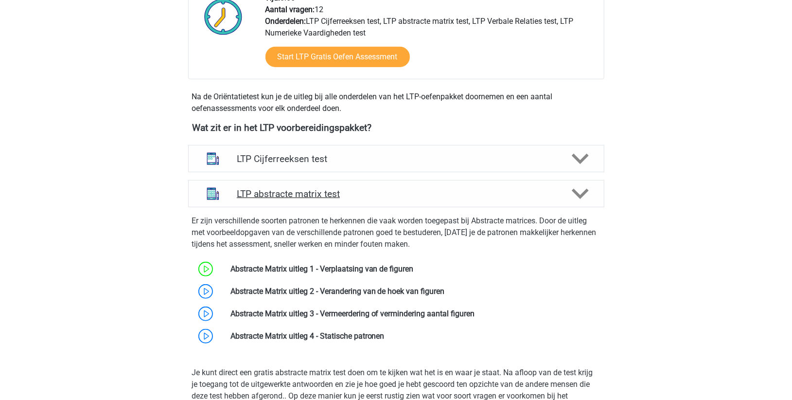
click at [390, 189] on h4 "LTP abstracte matrix test" at bounding box center [396, 193] width 318 height 11
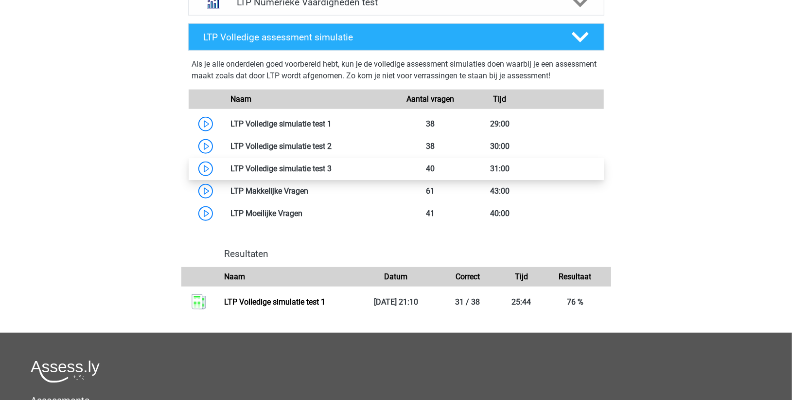
scroll to position [540, 0]
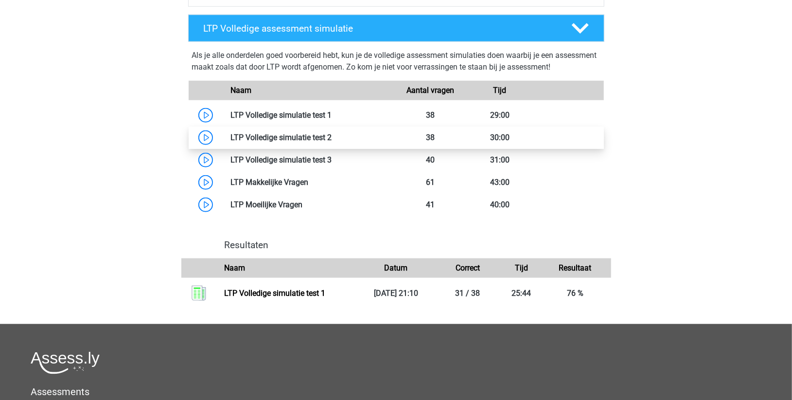
click at [332, 137] on link at bounding box center [332, 137] width 0 height 9
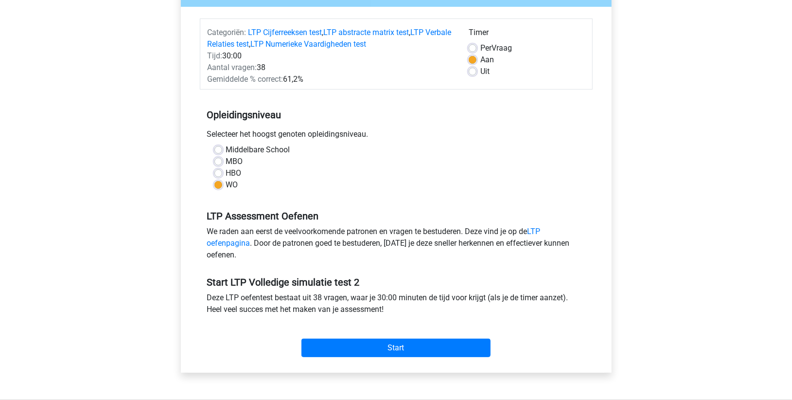
scroll to position [162, 0]
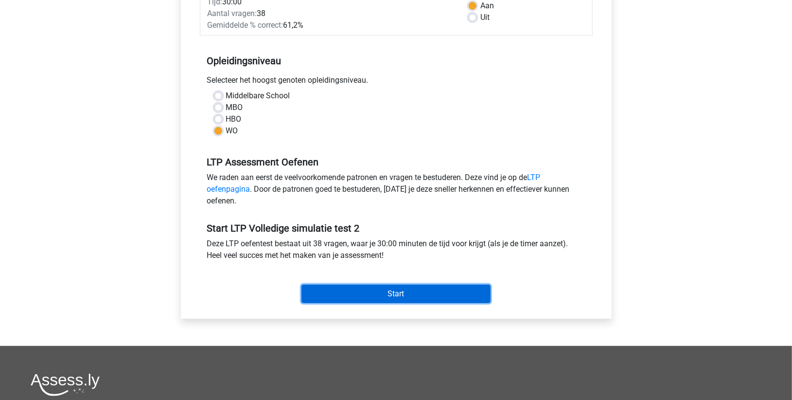
click at [389, 292] on input "Start" at bounding box center [395, 293] width 189 height 18
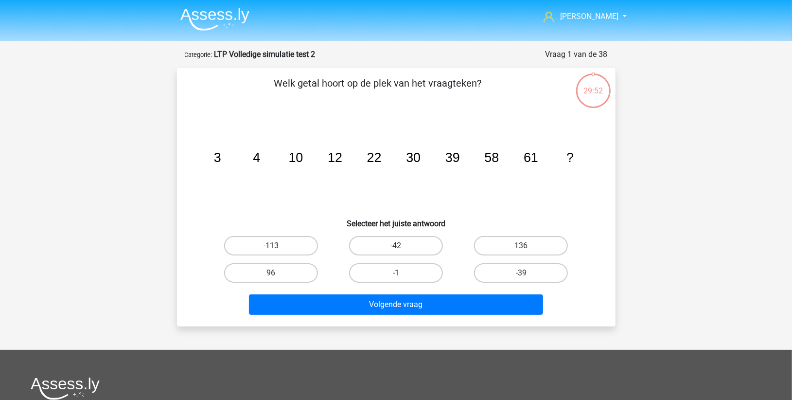
drag, startPoint x: 378, startPoint y: 166, endPoint x: 326, endPoint y: 188, distance: 56.7
click at [326, 188] on icon "image/svg+xml 3 4 10 12 22 30 39 58 61 ?" at bounding box center [396, 162] width 392 height 98
click at [277, 277] on label "96" at bounding box center [271, 272] width 94 height 19
click at [277, 277] on input "96" at bounding box center [274, 276] width 6 height 6
radio input "true"
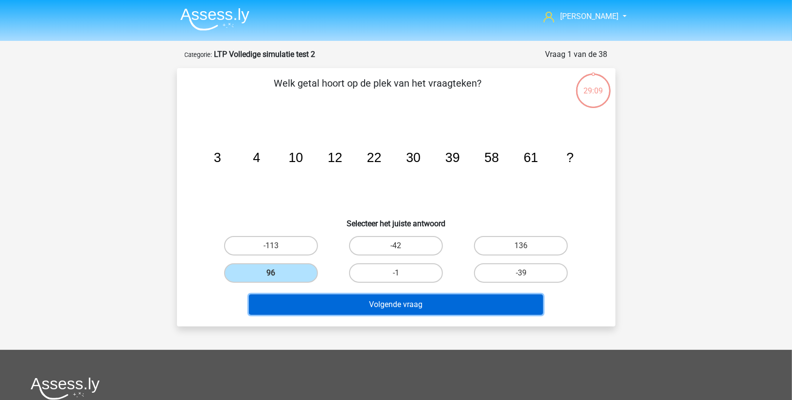
click at [380, 302] on button "Volgende vraag" at bounding box center [396, 304] width 294 height 20
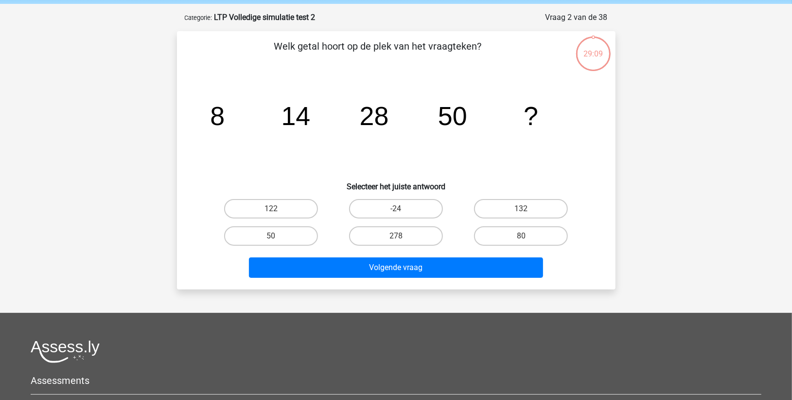
scroll to position [49, 0]
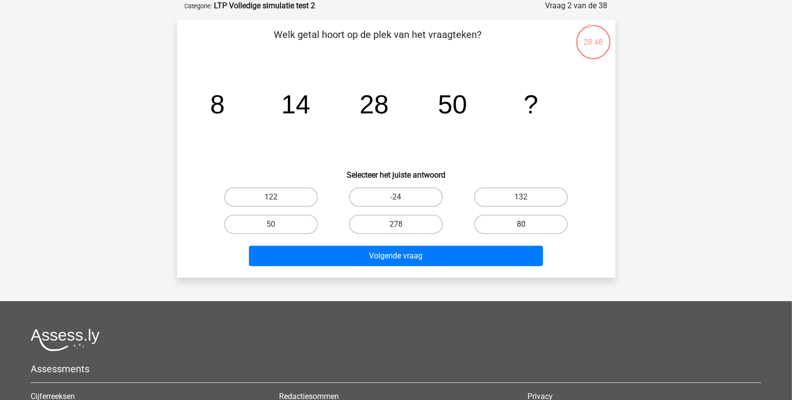
click at [510, 218] on label "80" at bounding box center [521, 223] width 94 height 19
click at [521, 224] on input "80" at bounding box center [524, 227] width 6 height 6
radio input "true"
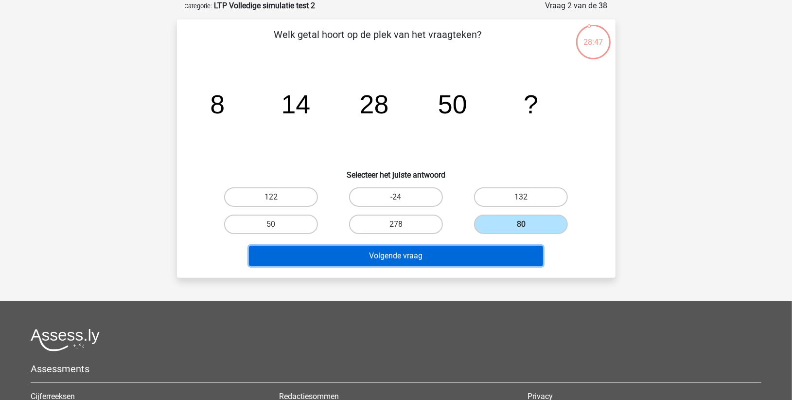
click at [455, 253] on button "Volgende vraag" at bounding box center [396, 256] width 294 height 20
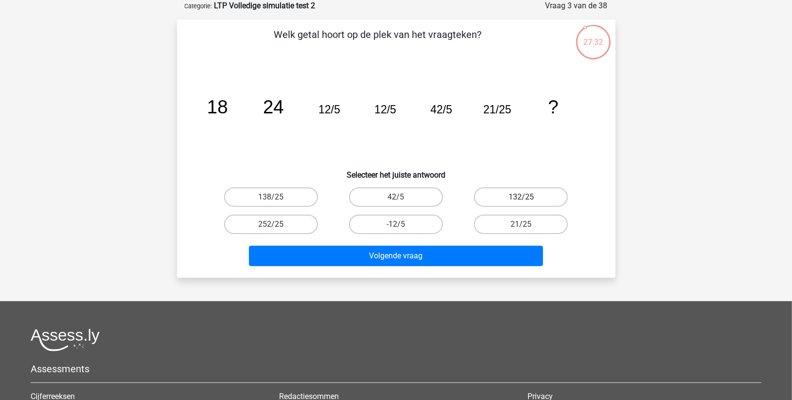
click at [507, 193] on label "132/25" at bounding box center [521, 196] width 94 height 19
click at [521, 197] on input "132/25" at bounding box center [524, 200] width 6 height 6
radio input "true"
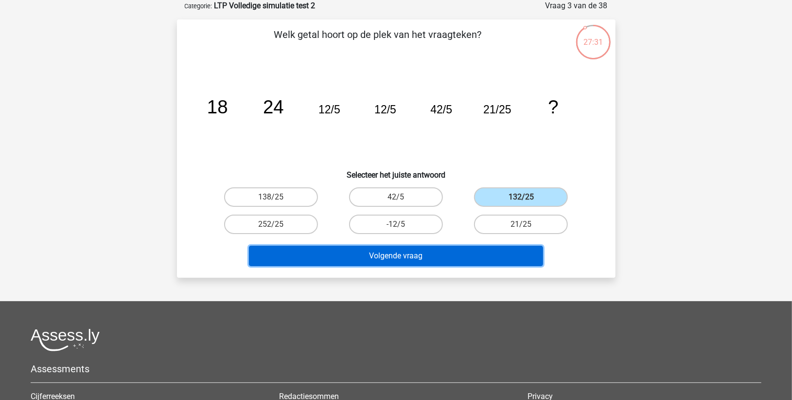
click at [421, 251] on button "Volgende vraag" at bounding box center [396, 256] width 294 height 20
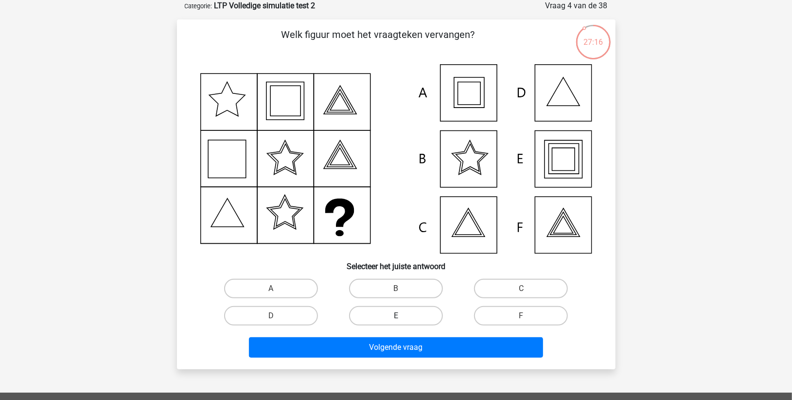
click at [387, 315] on label "E" at bounding box center [396, 315] width 94 height 19
click at [396, 316] on input "E" at bounding box center [399, 319] width 6 height 6
radio input "true"
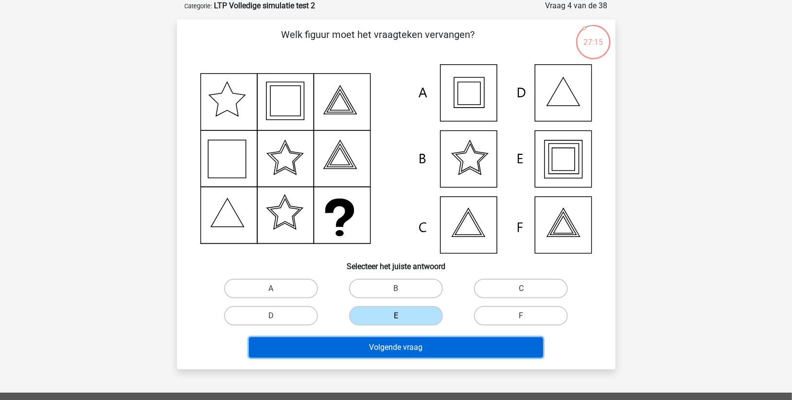
click at [383, 342] on button "Volgende vraag" at bounding box center [396, 347] width 294 height 20
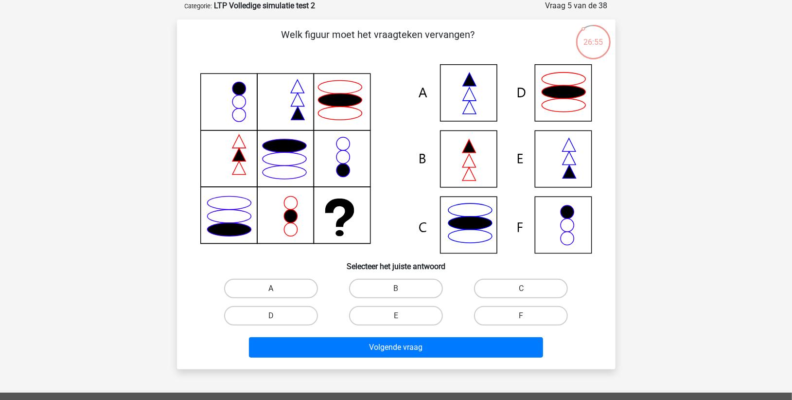
click at [294, 287] on label "A" at bounding box center [271, 288] width 94 height 19
click at [277, 288] on input "A" at bounding box center [274, 291] width 6 height 6
radio input "true"
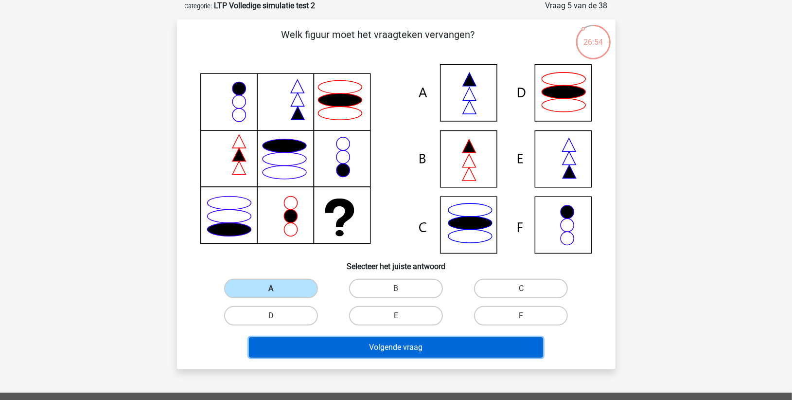
click at [337, 344] on button "Volgende vraag" at bounding box center [396, 347] width 294 height 20
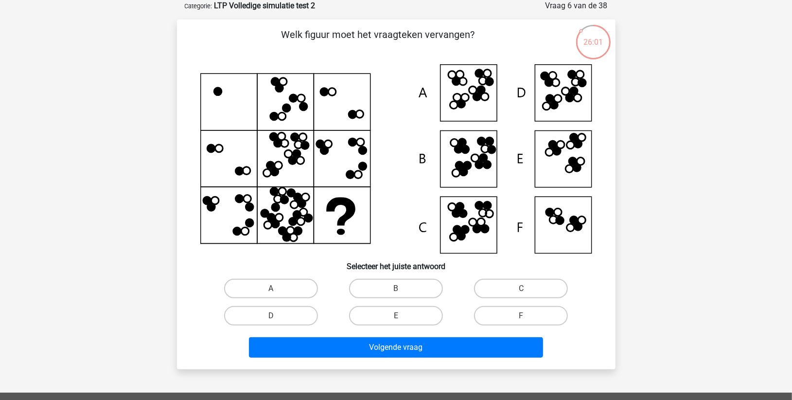
click at [272, 319] on input "D" at bounding box center [274, 319] width 6 height 6
radio input "true"
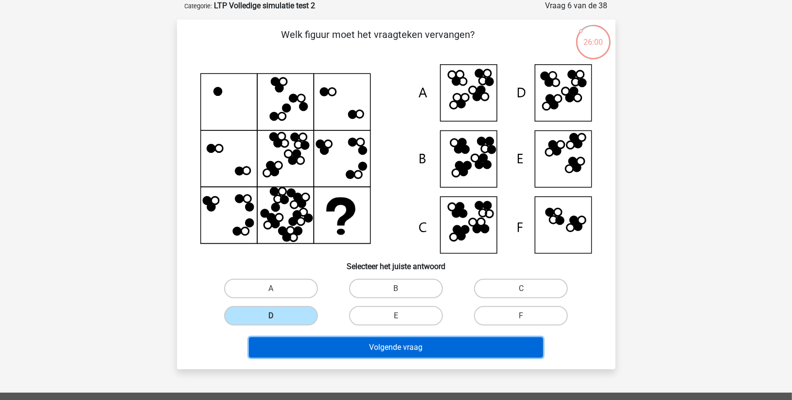
click at [316, 342] on button "Volgende vraag" at bounding box center [396, 347] width 294 height 20
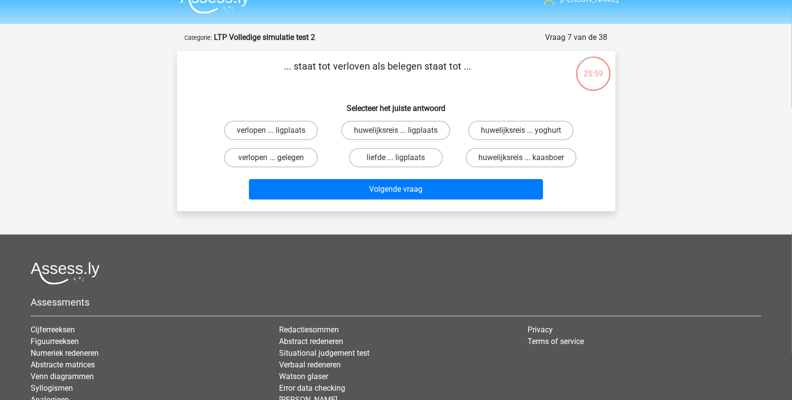
scroll to position [0, 0]
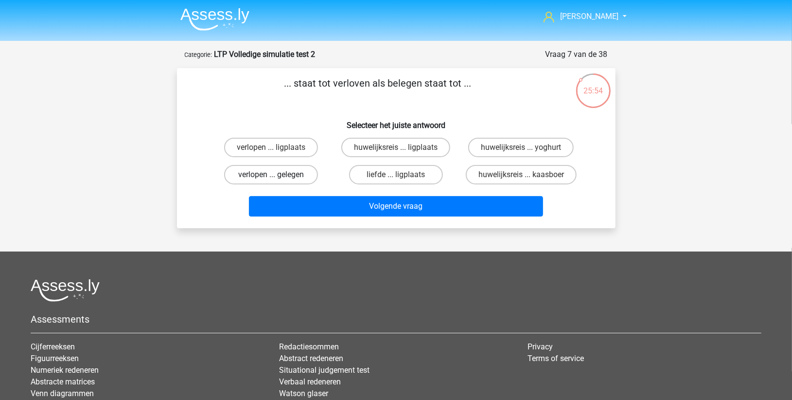
click at [263, 175] on label "verlopen ... gelegen" at bounding box center [271, 174] width 94 height 19
click at [271, 175] on input "verlopen ... gelegen" at bounding box center [274, 178] width 6 height 6
radio input "true"
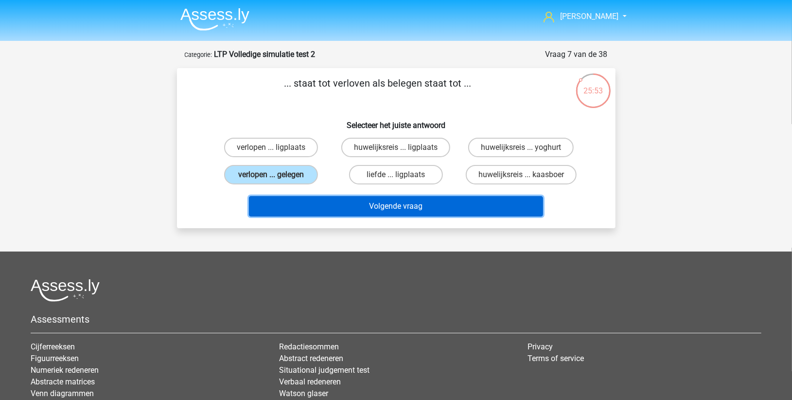
click at [316, 203] on button "Volgende vraag" at bounding box center [396, 206] width 294 height 20
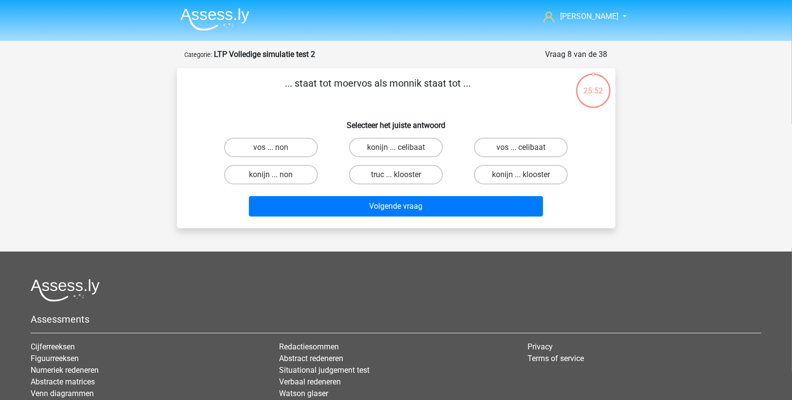
scroll to position [49, 0]
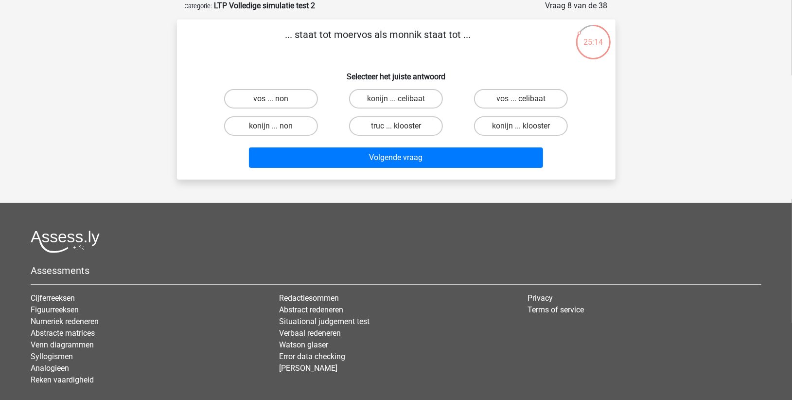
click at [273, 128] on input "konijn ... non" at bounding box center [274, 129] width 6 height 6
radio input "true"
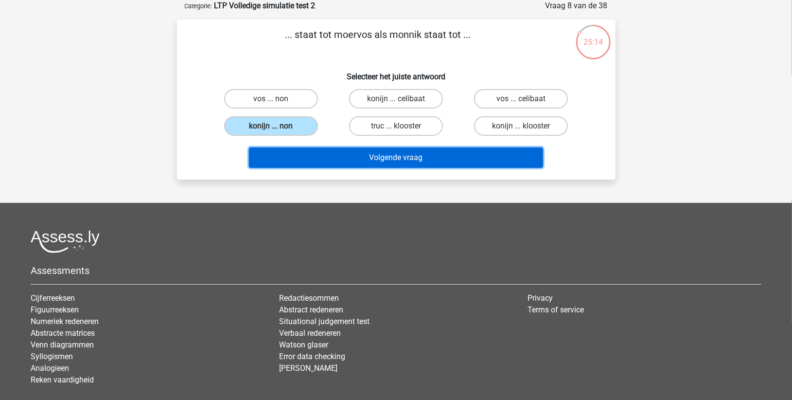
click at [342, 156] on button "Volgende vraag" at bounding box center [396, 157] width 294 height 20
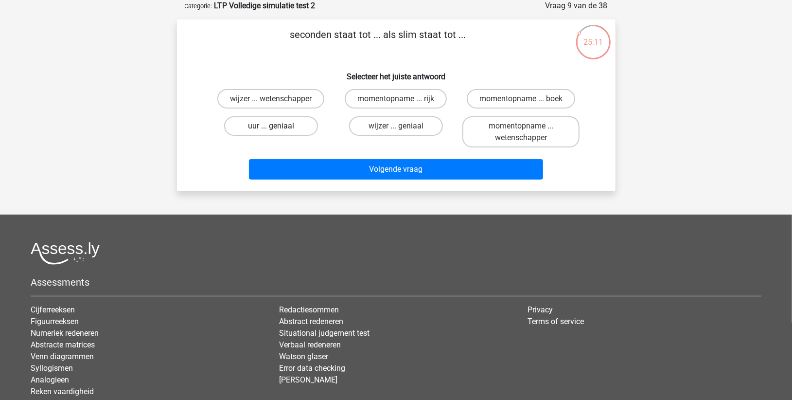
click at [265, 128] on label "uur ... geniaal" at bounding box center [271, 125] width 94 height 19
click at [271, 128] on input "uur ... geniaal" at bounding box center [274, 129] width 6 height 6
radio input "true"
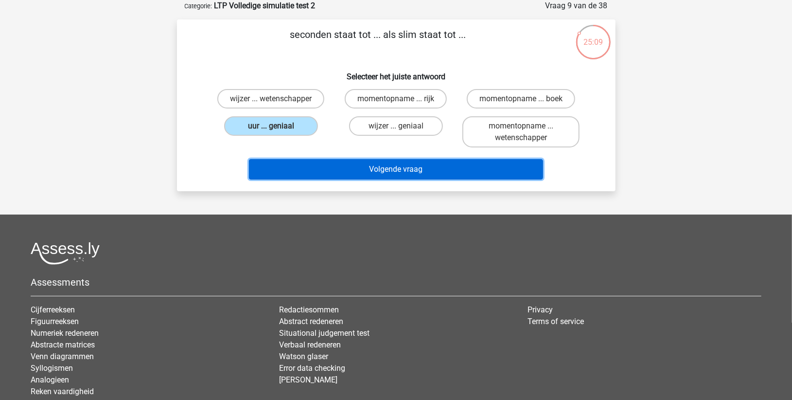
click at [358, 167] on button "Volgende vraag" at bounding box center [396, 169] width 294 height 20
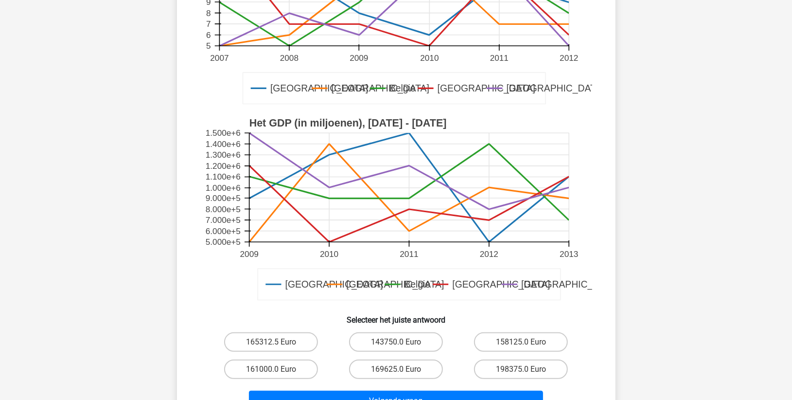
scroll to position [216, 0]
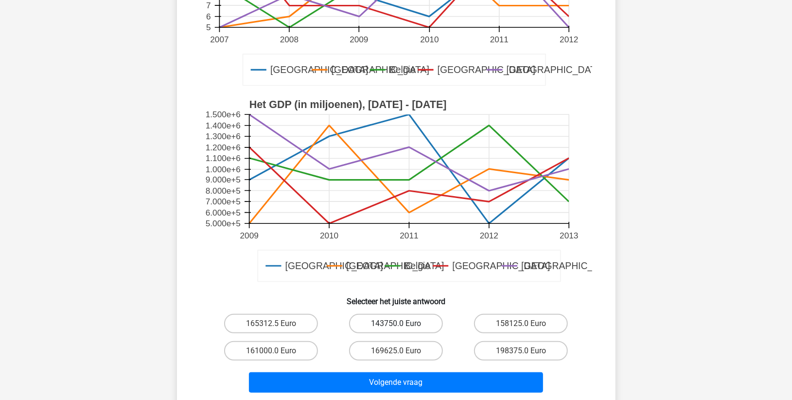
click at [394, 326] on label "143750.0 Euro" at bounding box center [396, 323] width 94 height 19
click at [396, 326] on input "143750.0 Euro" at bounding box center [399, 326] width 6 height 6
radio input "true"
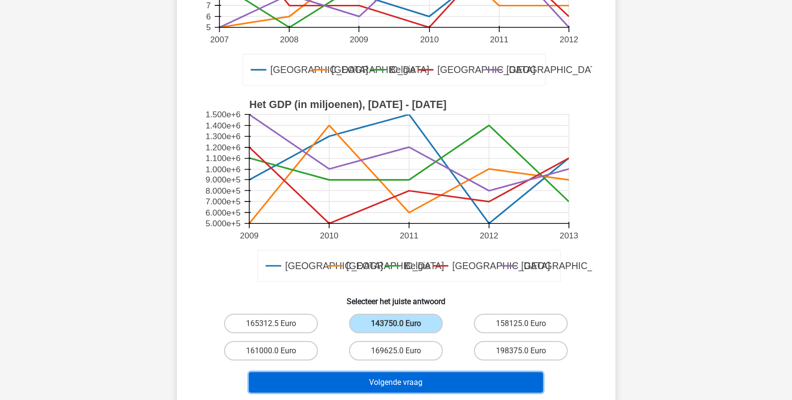
click at [389, 384] on button "Volgende vraag" at bounding box center [396, 382] width 294 height 20
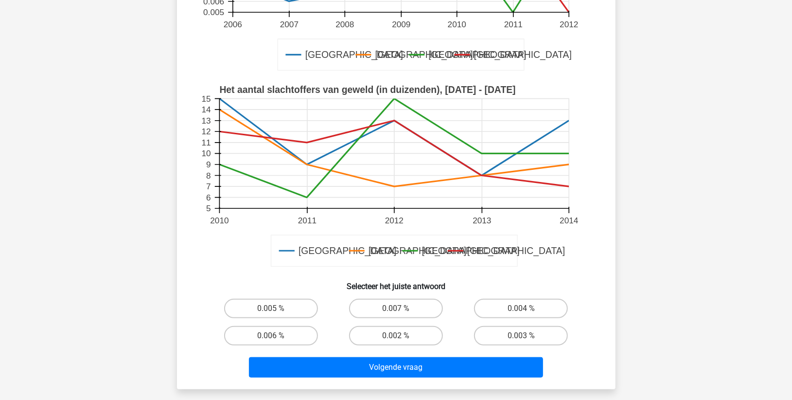
scroll to position [264, 0]
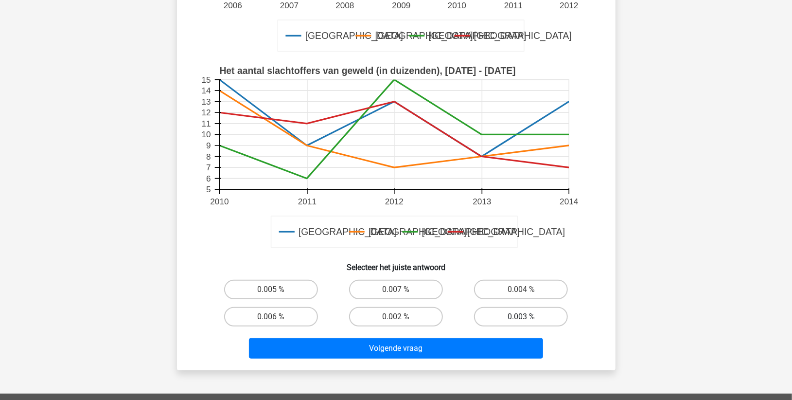
click at [530, 320] on label "0.003 %" at bounding box center [521, 316] width 94 height 19
click at [527, 320] on input "0.003 %" at bounding box center [524, 319] width 6 height 6
radio input "true"
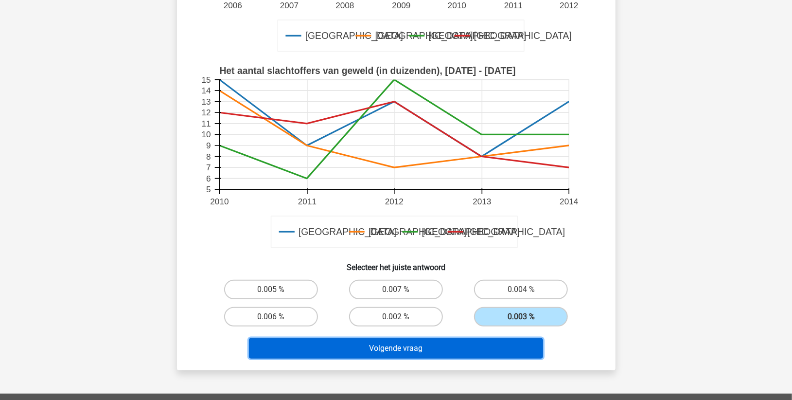
click at [484, 347] on button "Volgende vraag" at bounding box center [396, 348] width 294 height 20
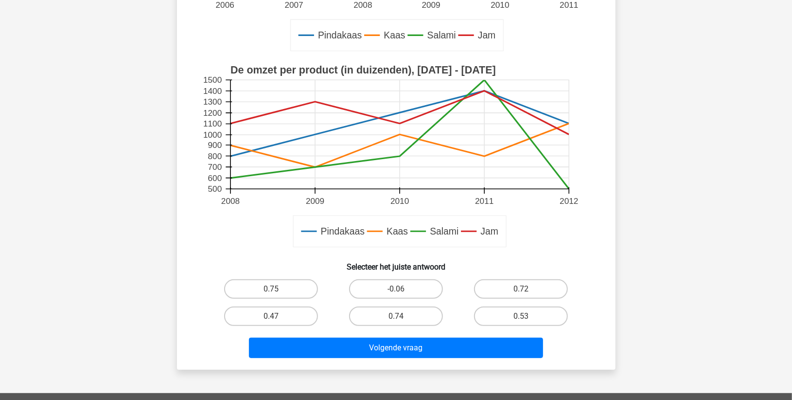
scroll to position [324, 0]
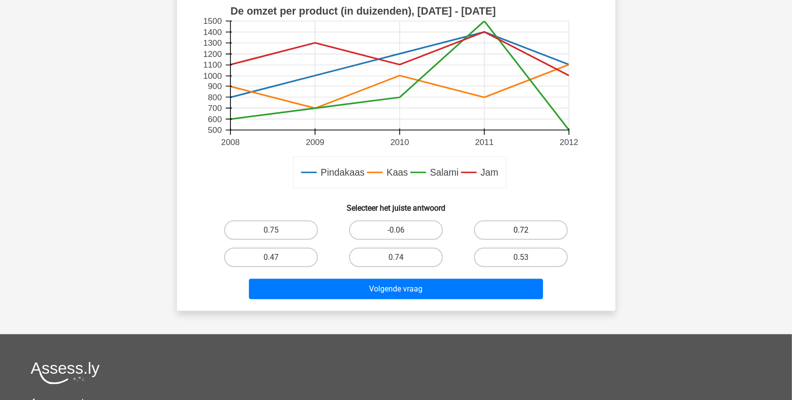
click at [500, 236] on label "0.72" at bounding box center [521, 229] width 94 height 19
click at [521, 236] on input "0.72" at bounding box center [524, 233] width 6 height 6
radio input "true"
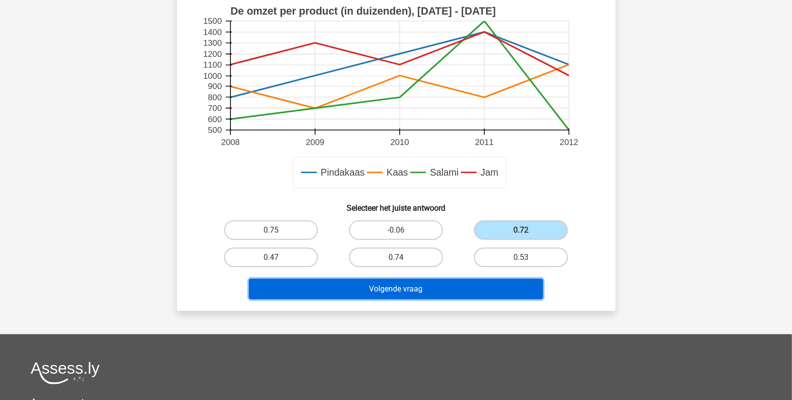
click at [428, 287] on button "Volgende vraag" at bounding box center [396, 289] width 294 height 20
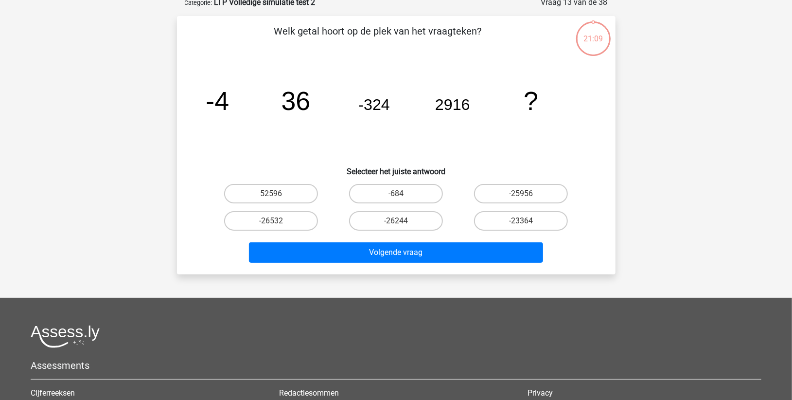
scroll to position [49, 0]
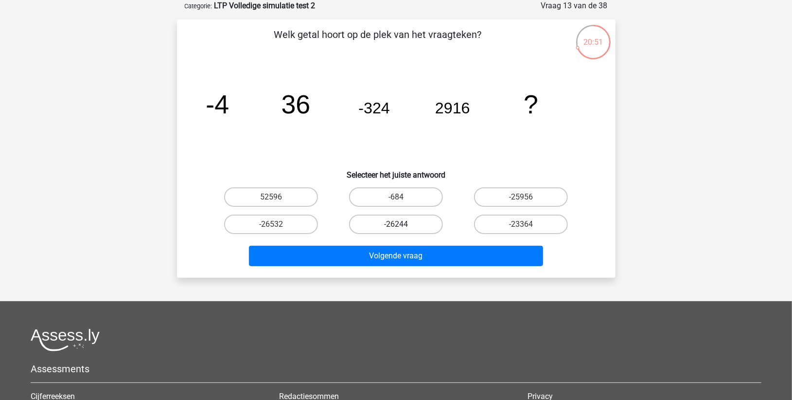
click at [408, 223] on label "-26244" at bounding box center [396, 223] width 94 height 19
click at [402, 224] on input "-26244" at bounding box center [399, 227] width 6 height 6
radio input "true"
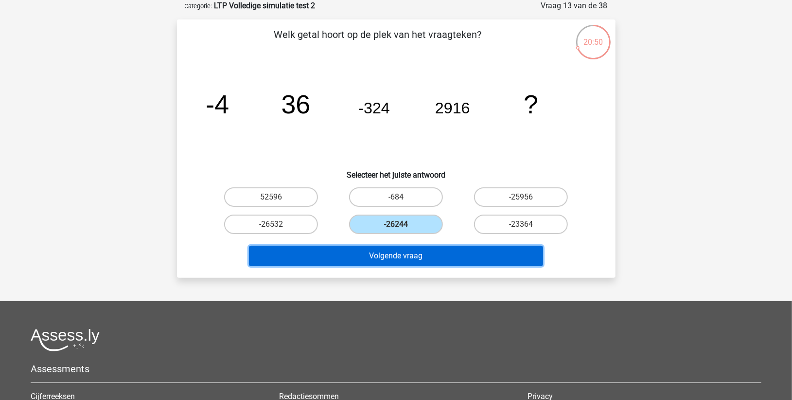
click at [385, 253] on button "Volgende vraag" at bounding box center [396, 256] width 294 height 20
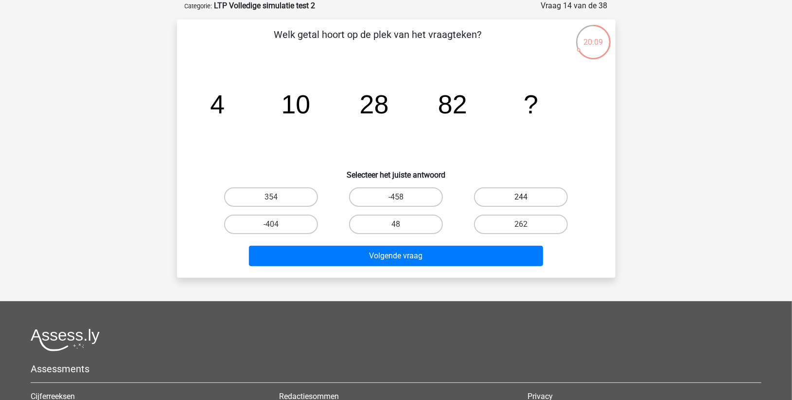
click at [527, 191] on label "244" at bounding box center [521, 196] width 94 height 19
click at [527, 197] on input "244" at bounding box center [524, 200] width 6 height 6
radio input "true"
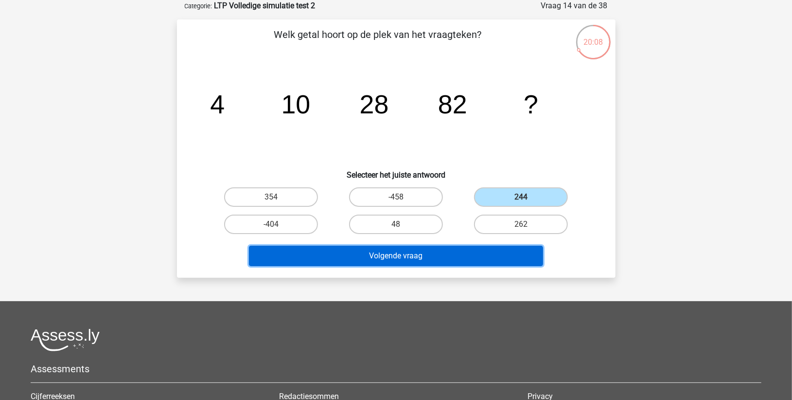
click at [412, 258] on button "Volgende vraag" at bounding box center [396, 256] width 294 height 20
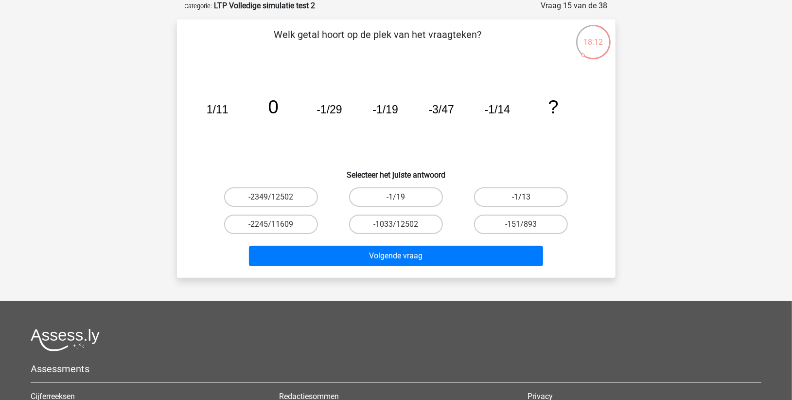
click at [527, 196] on label "-1/13" at bounding box center [521, 196] width 94 height 19
click at [527, 197] on input "-1/13" at bounding box center [524, 200] width 6 height 6
radio input "true"
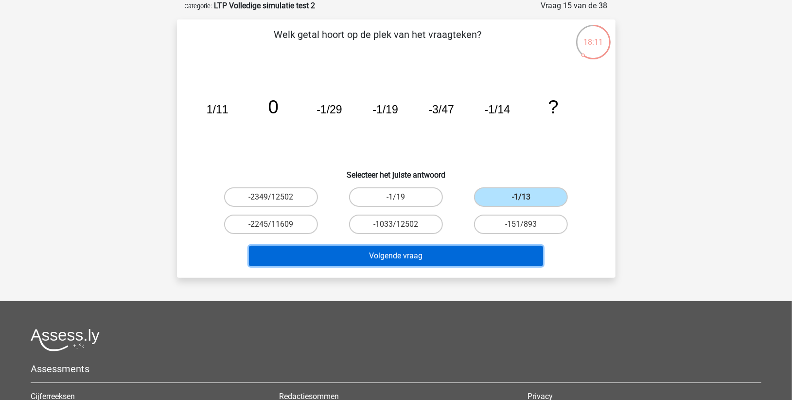
click at [433, 253] on button "Volgende vraag" at bounding box center [396, 256] width 294 height 20
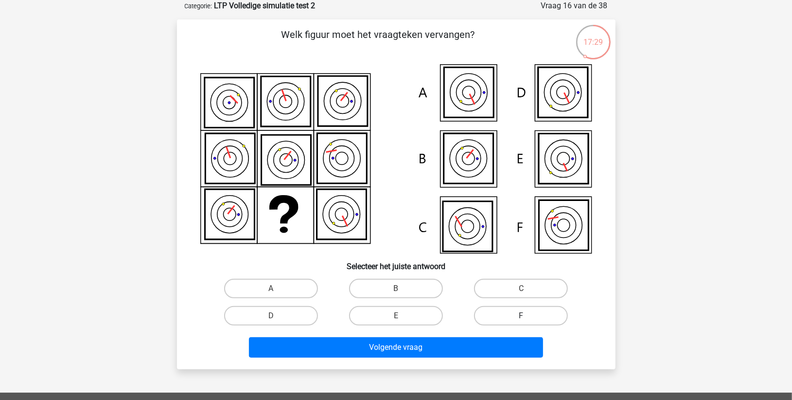
click at [487, 317] on label "F" at bounding box center [521, 315] width 94 height 19
click at [521, 317] on input "F" at bounding box center [524, 319] width 6 height 6
radio input "true"
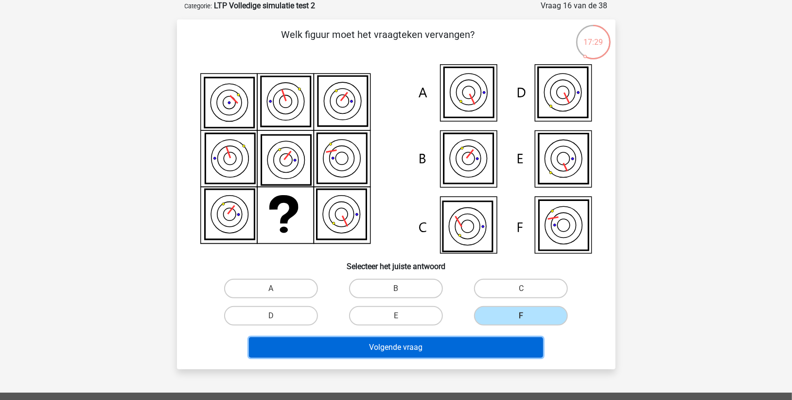
click at [466, 347] on button "Volgende vraag" at bounding box center [396, 347] width 294 height 20
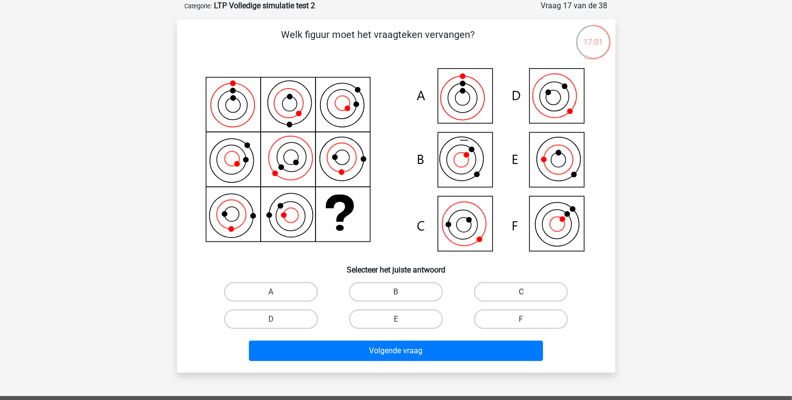
click at [513, 291] on label "C" at bounding box center [521, 291] width 94 height 19
click at [521, 292] on input "C" at bounding box center [524, 295] width 6 height 6
radio input "true"
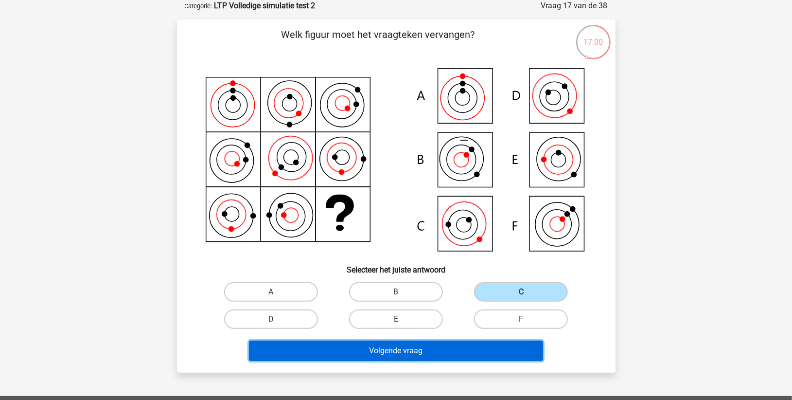
click at [430, 348] on button "Volgende vraag" at bounding box center [396, 350] width 294 height 20
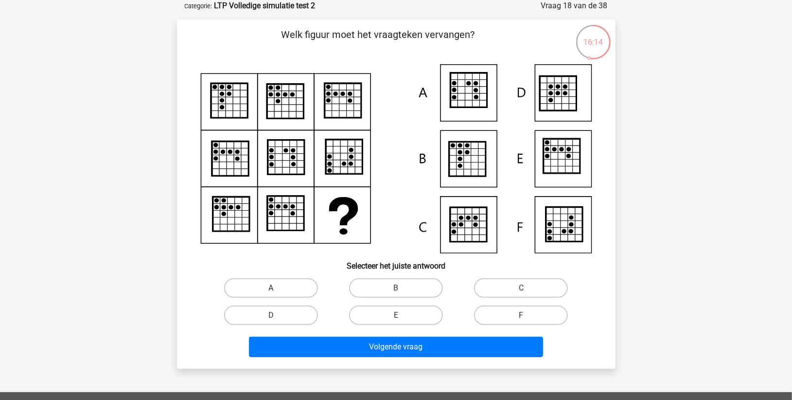
click at [285, 283] on label "A" at bounding box center [271, 287] width 94 height 19
click at [277, 288] on input "A" at bounding box center [274, 291] width 6 height 6
radio input "true"
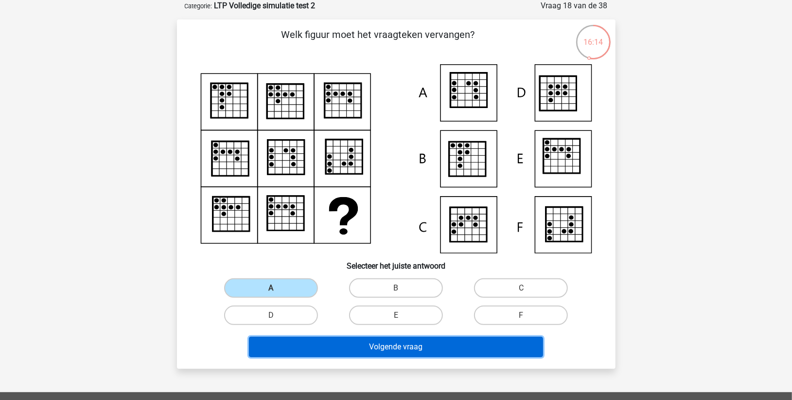
click at [338, 346] on button "Volgende vraag" at bounding box center [396, 346] width 294 height 20
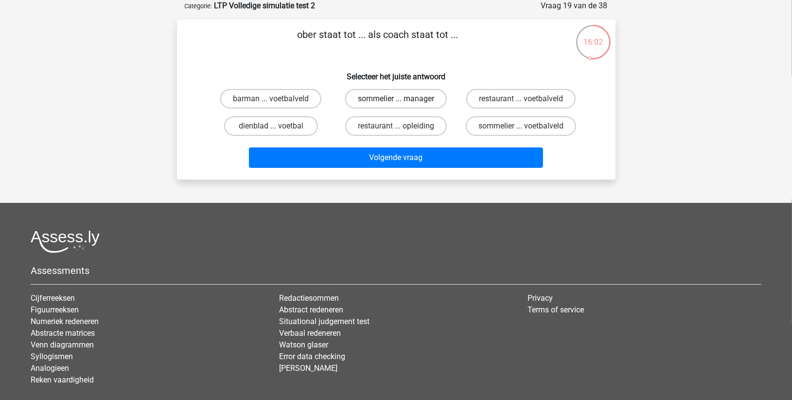
click at [378, 99] on label "sommelier ... manager" at bounding box center [396, 98] width 102 height 19
click at [396, 99] on input "sommelier ... manager" at bounding box center [399, 102] width 6 height 6
radio input "true"
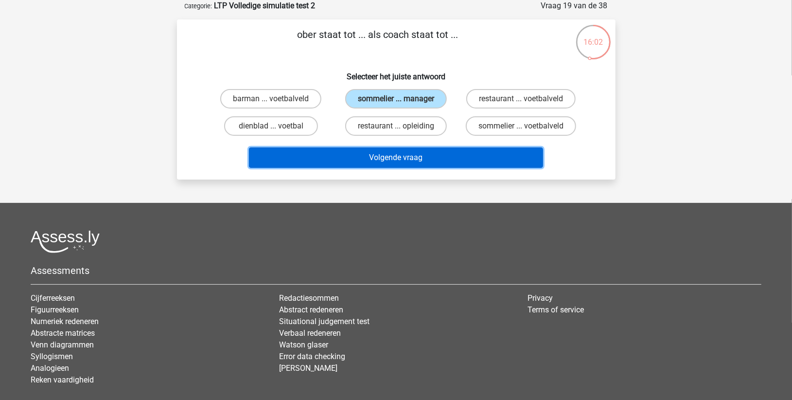
click at [370, 157] on button "Volgende vraag" at bounding box center [396, 157] width 294 height 20
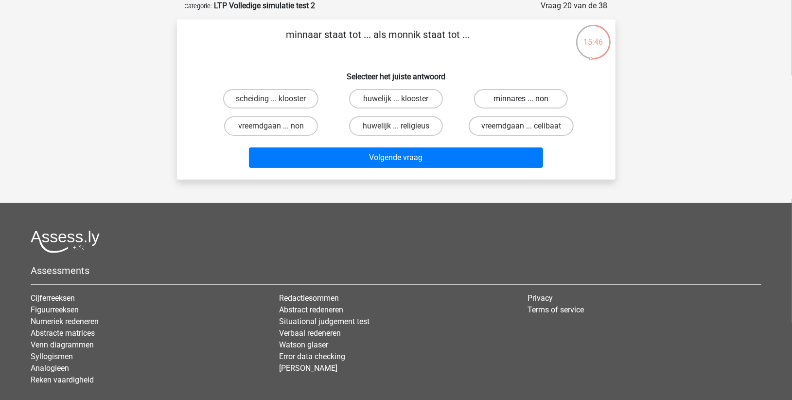
click at [501, 100] on label "minnares ... non" at bounding box center [521, 98] width 94 height 19
click at [521, 100] on input "minnares ... non" at bounding box center [524, 102] width 6 height 6
radio input "true"
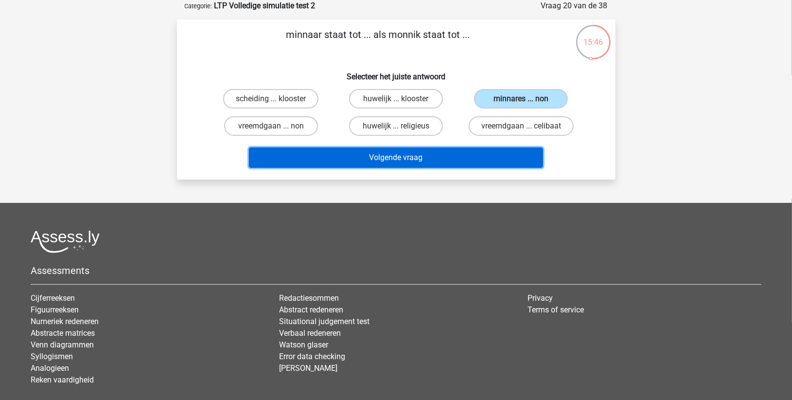
click at [434, 158] on button "Volgende vraag" at bounding box center [396, 157] width 294 height 20
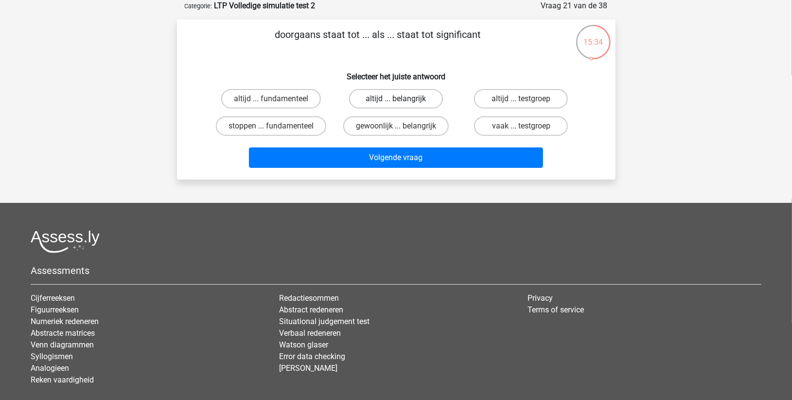
click at [382, 97] on label "altijd ... belangrijk" at bounding box center [396, 98] width 94 height 19
click at [396, 99] on input "altijd ... belangrijk" at bounding box center [399, 102] width 6 height 6
radio input "true"
click at [386, 126] on label "gewoonlijk ... belangrijk" at bounding box center [395, 125] width 105 height 19
click at [396, 126] on input "gewoonlijk ... belangrijk" at bounding box center [399, 129] width 6 height 6
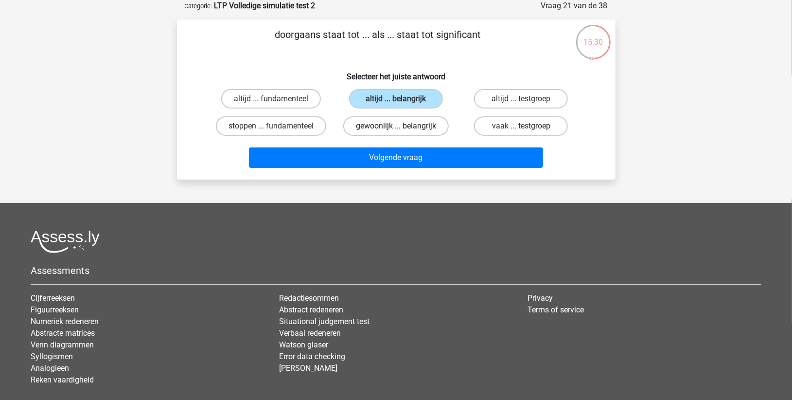
radio input "true"
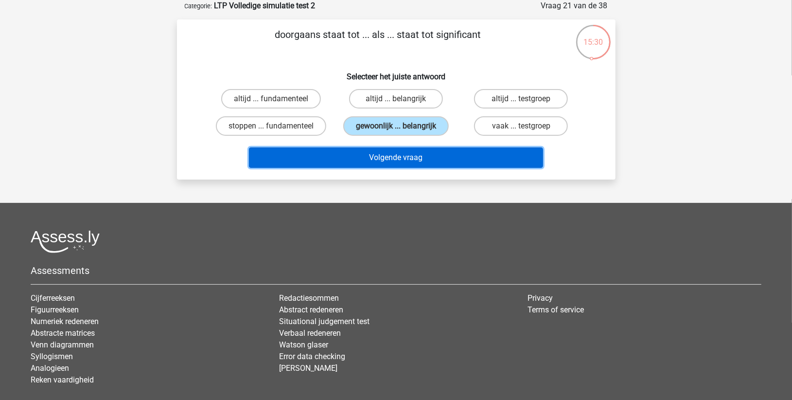
click at [382, 157] on button "Volgende vraag" at bounding box center [396, 157] width 294 height 20
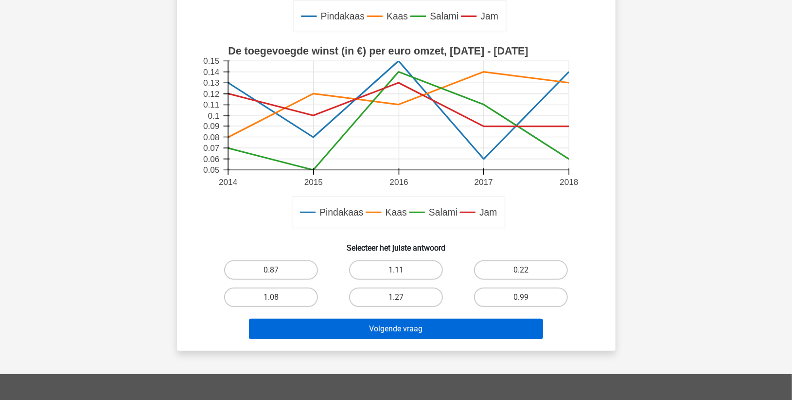
scroll to position [270, 0]
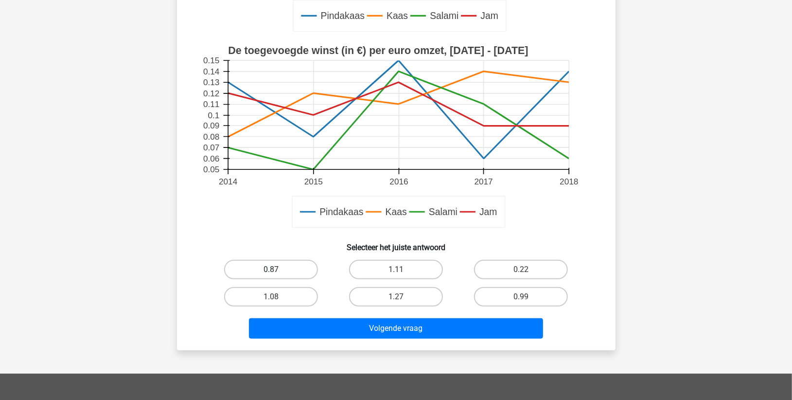
drag, startPoint x: 266, startPoint y: 269, endPoint x: 277, endPoint y: 276, distance: 13.1
click at [266, 269] on label "0.87" at bounding box center [271, 269] width 94 height 19
click at [271, 269] on input "0.87" at bounding box center [274, 272] width 6 height 6
radio input "true"
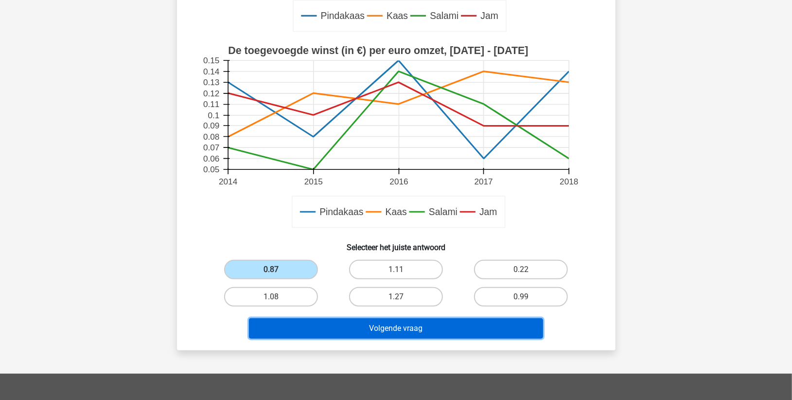
click at [360, 334] on button "Volgende vraag" at bounding box center [396, 328] width 294 height 20
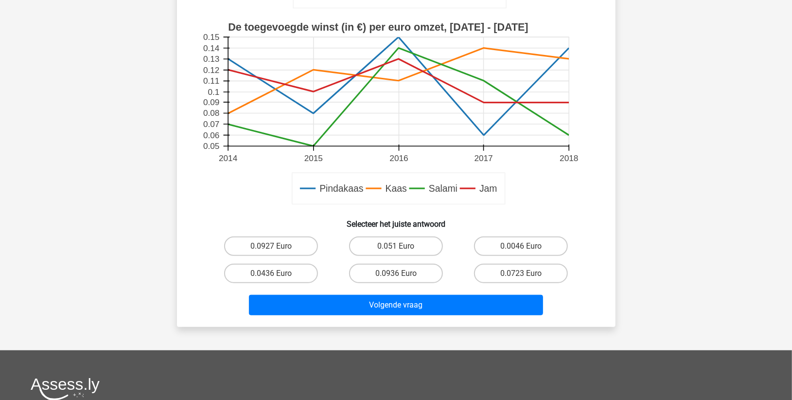
scroll to position [378, 0]
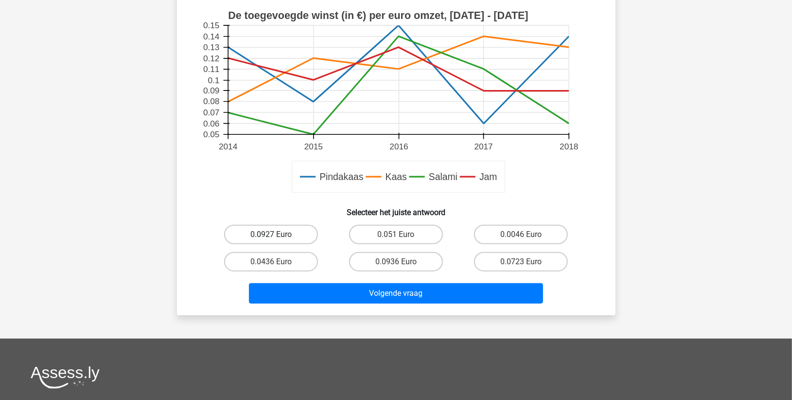
click at [286, 231] on label "0.0927 Euro" at bounding box center [271, 234] width 94 height 19
click at [277, 234] on input "0.0927 Euro" at bounding box center [274, 237] width 6 height 6
radio input "true"
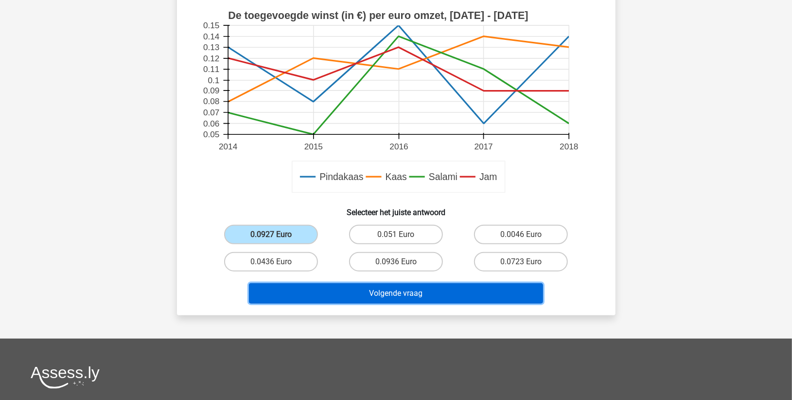
click at [349, 291] on button "Volgende vraag" at bounding box center [396, 293] width 294 height 20
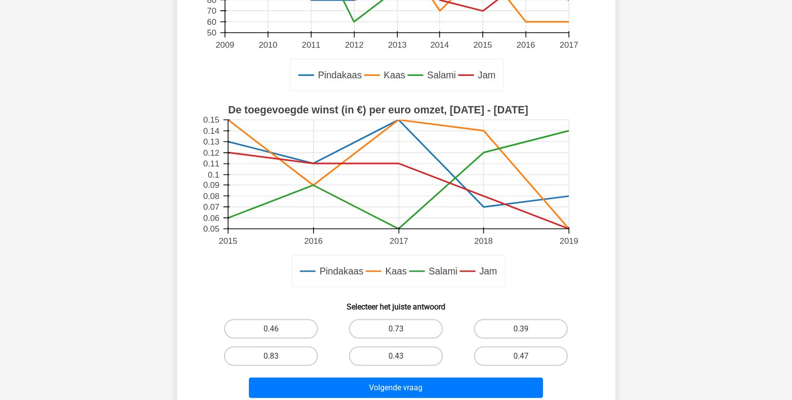
scroll to position [264, 0]
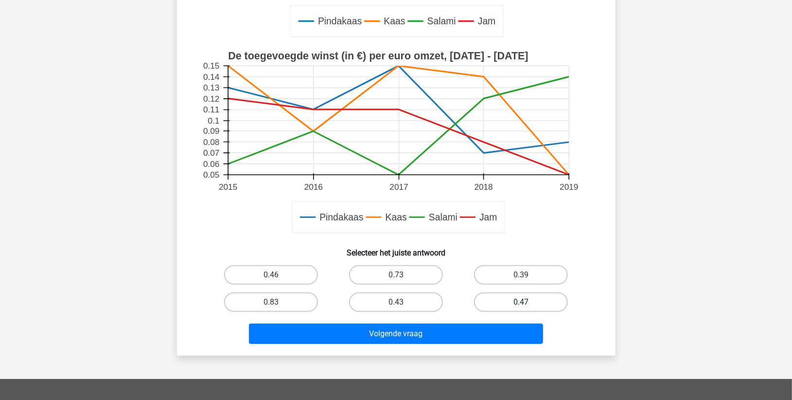
click at [503, 300] on label "0.47" at bounding box center [521, 301] width 94 height 19
click at [521, 302] on input "0.47" at bounding box center [524, 305] width 6 height 6
radio input "true"
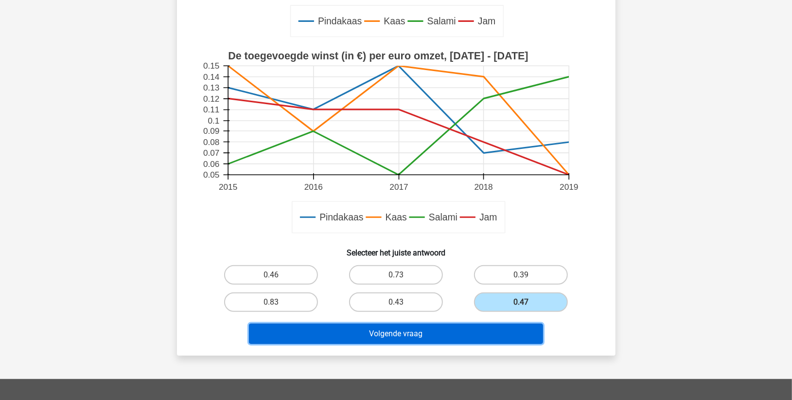
click at [444, 331] on button "Volgende vraag" at bounding box center [396, 333] width 294 height 20
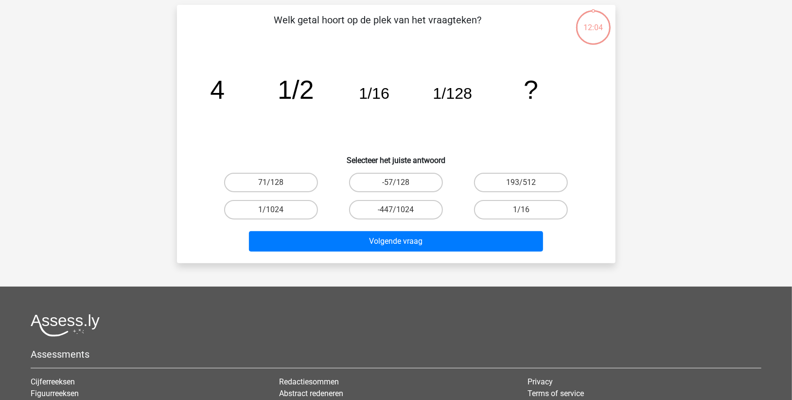
scroll to position [49, 0]
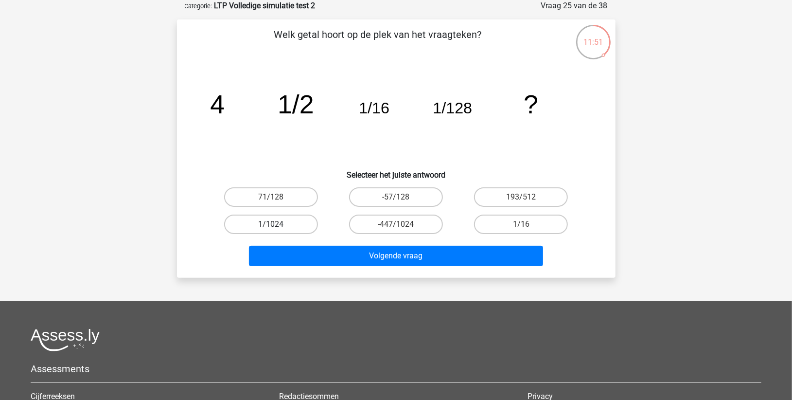
click at [289, 222] on label "1/1024" at bounding box center [271, 223] width 94 height 19
click at [277, 224] on input "1/1024" at bounding box center [274, 227] width 6 height 6
radio input "true"
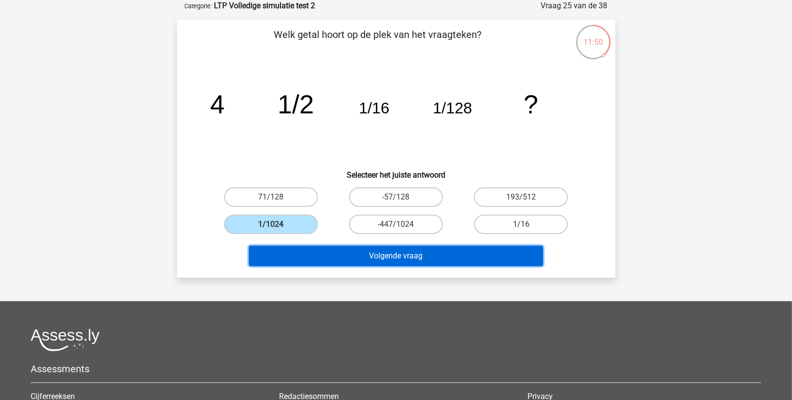
click at [356, 255] on button "Volgende vraag" at bounding box center [396, 256] width 294 height 20
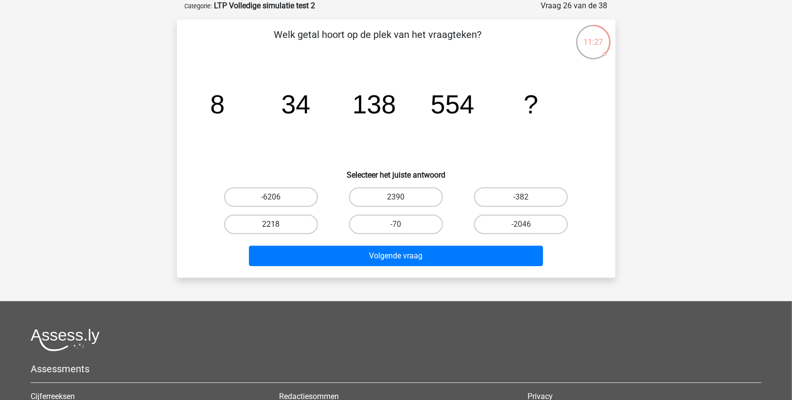
click at [285, 224] on label "2218" at bounding box center [271, 223] width 94 height 19
click at [277, 224] on input "2218" at bounding box center [274, 227] width 6 height 6
radio input "true"
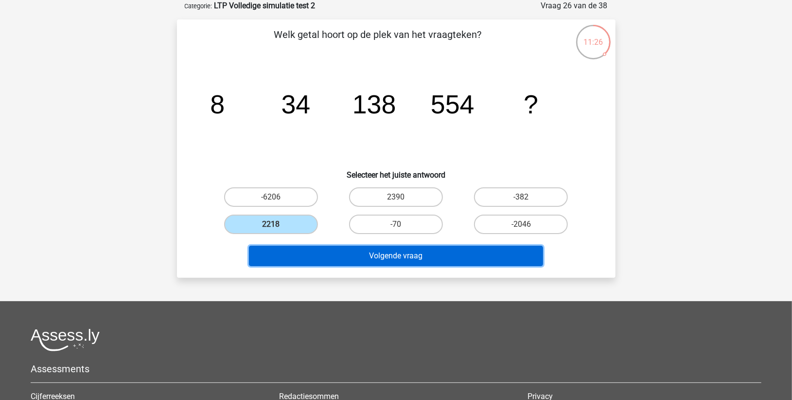
click at [323, 256] on button "Volgende vraag" at bounding box center [396, 256] width 294 height 20
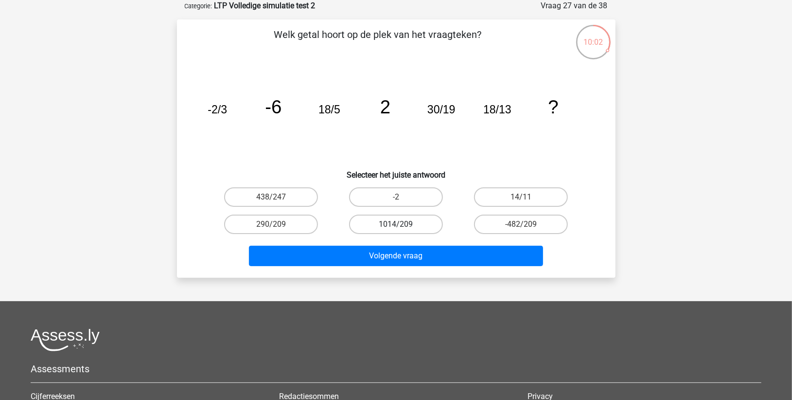
click at [394, 224] on label "1014/209" at bounding box center [396, 223] width 94 height 19
click at [396, 224] on input "1014/209" at bounding box center [399, 227] width 6 height 6
radio input "true"
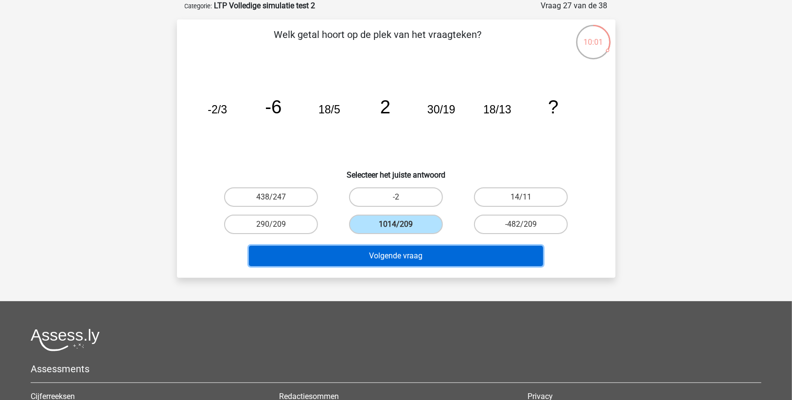
click at [381, 251] on button "Volgende vraag" at bounding box center [396, 256] width 294 height 20
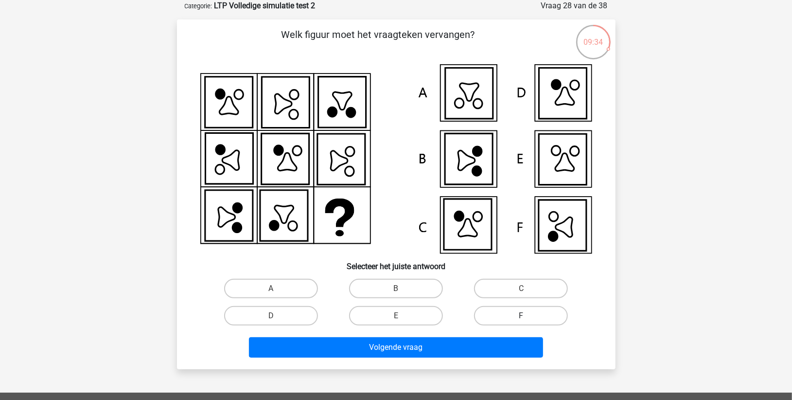
click at [514, 309] on label "F" at bounding box center [521, 315] width 94 height 19
click at [521, 316] on input "F" at bounding box center [524, 319] width 6 height 6
radio input "true"
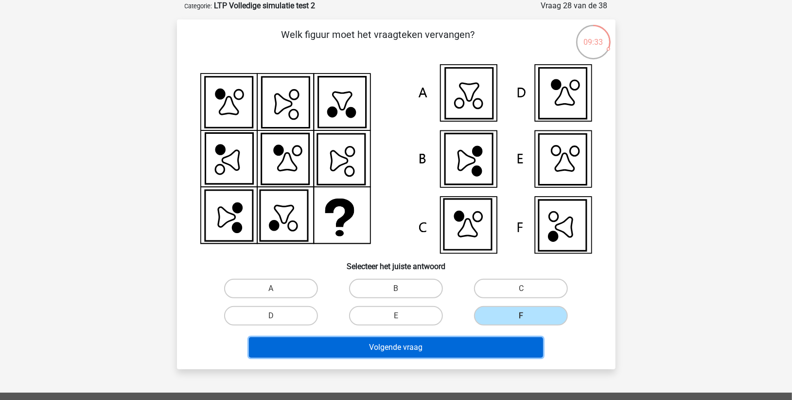
click at [457, 348] on button "Volgende vraag" at bounding box center [396, 347] width 294 height 20
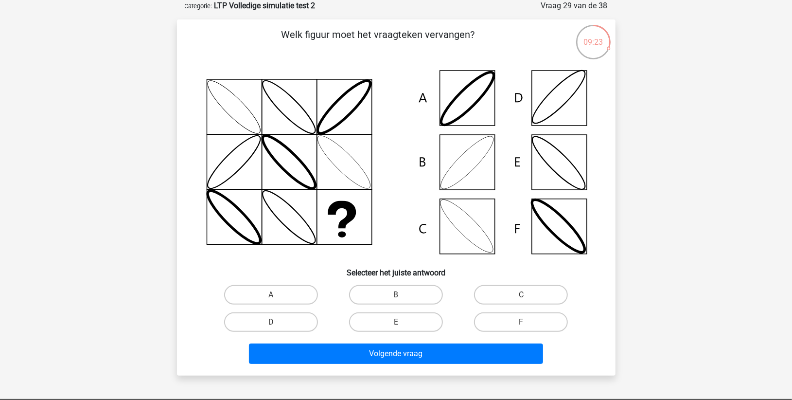
click at [402, 295] on input "B" at bounding box center [399, 298] width 6 height 6
radio input "true"
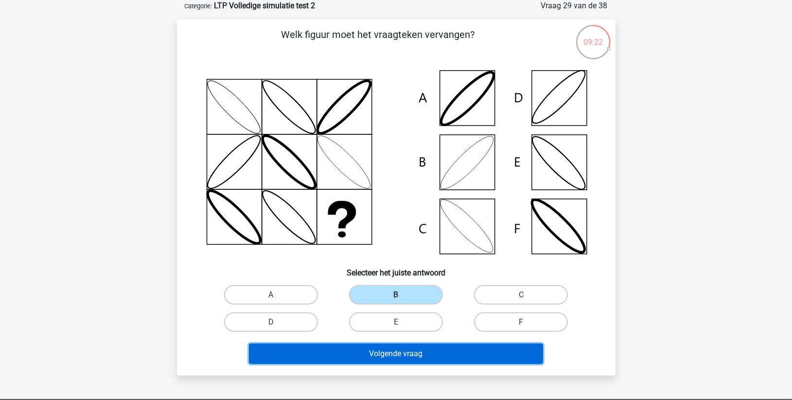
click at [389, 354] on button "Volgende vraag" at bounding box center [396, 353] width 294 height 20
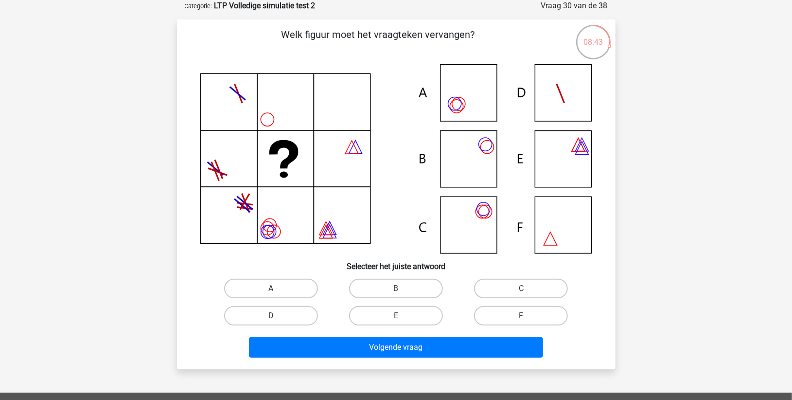
click at [292, 288] on label "A" at bounding box center [271, 288] width 94 height 19
click at [277, 288] on input "A" at bounding box center [274, 291] width 6 height 6
radio input "true"
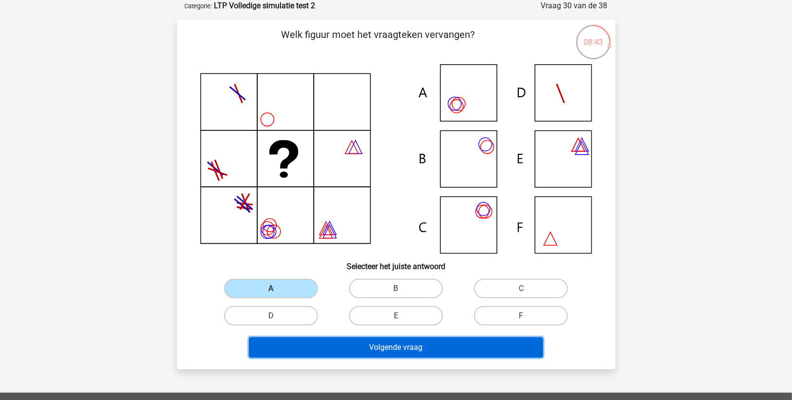
click at [335, 344] on button "Volgende vraag" at bounding box center [396, 347] width 294 height 20
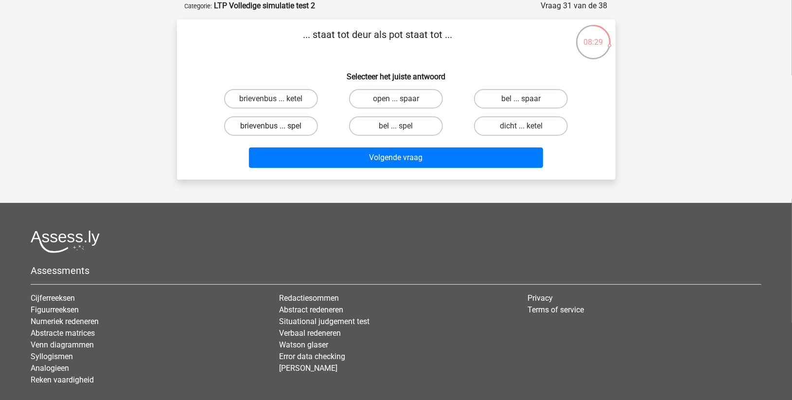
click at [280, 127] on label "brievenbus ... spel" at bounding box center [271, 125] width 94 height 19
click at [277, 127] on input "brievenbus ... spel" at bounding box center [274, 129] width 6 height 6
radio input "true"
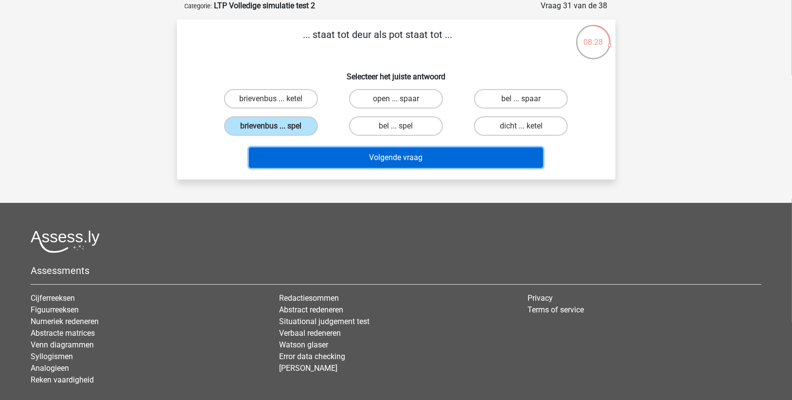
click at [341, 160] on button "Volgende vraag" at bounding box center [396, 157] width 294 height 20
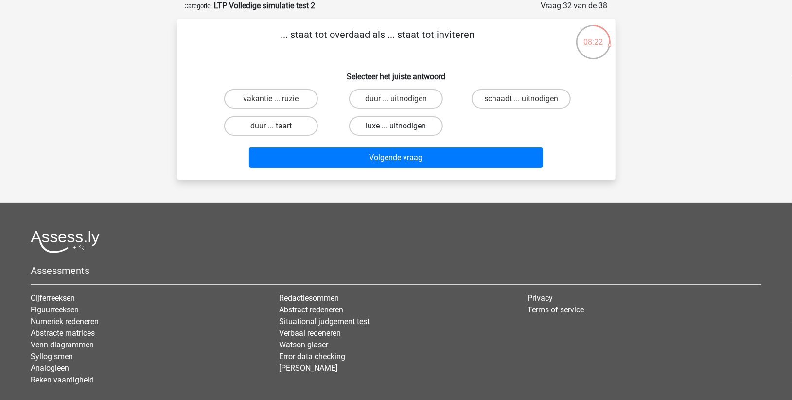
click at [370, 131] on label "luxe ... uitnodigen" at bounding box center [396, 125] width 94 height 19
click at [396, 131] on input "luxe ... uitnodigen" at bounding box center [399, 129] width 6 height 6
radio input "true"
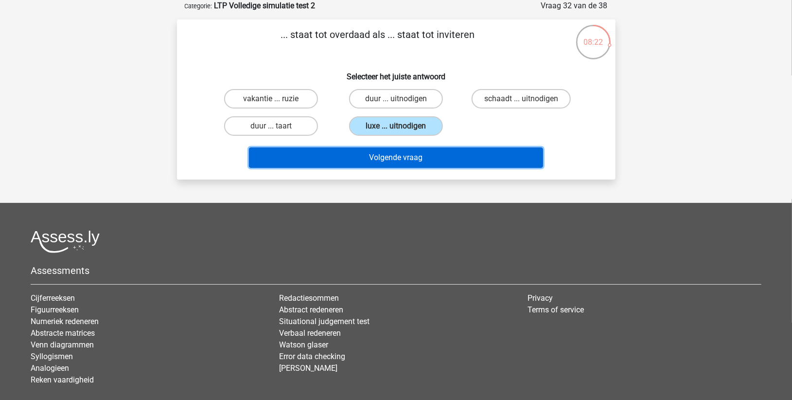
click at [371, 157] on button "Volgende vraag" at bounding box center [396, 157] width 294 height 20
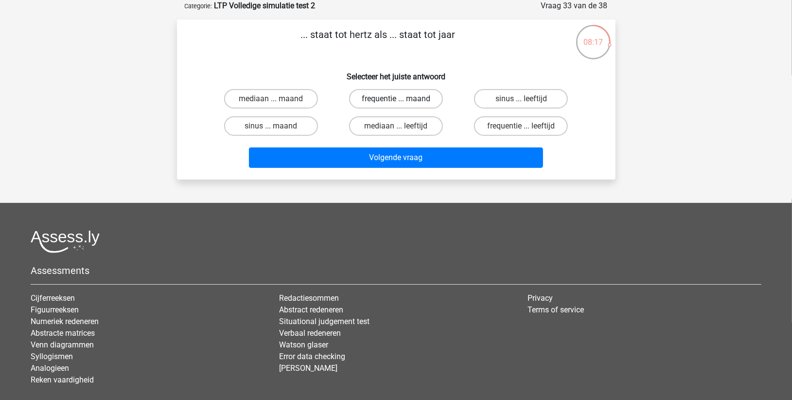
click at [381, 97] on label "frequentie ... maand" at bounding box center [396, 98] width 94 height 19
click at [396, 99] on input "frequentie ... maand" at bounding box center [399, 102] width 6 height 6
radio input "true"
click at [510, 125] on label "frequentie ... leeftijd" at bounding box center [521, 125] width 94 height 19
click at [521, 126] on input "frequentie ... leeftijd" at bounding box center [524, 129] width 6 height 6
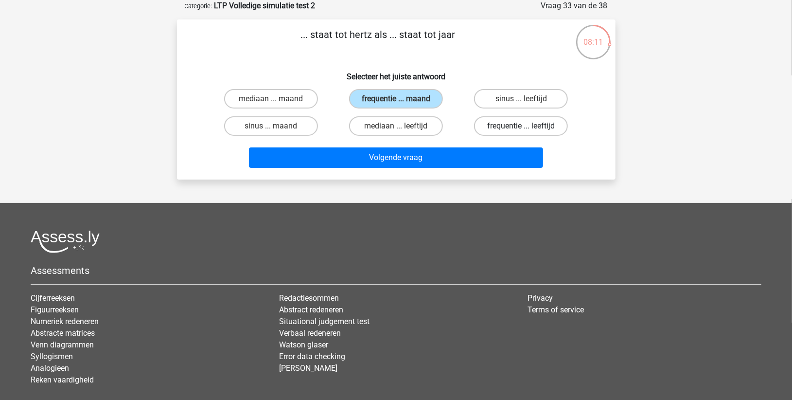
radio input "true"
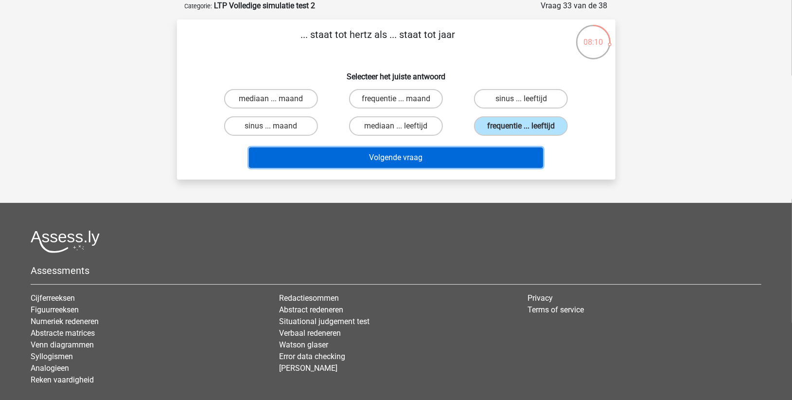
click at [461, 159] on button "Volgende vraag" at bounding box center [396, 157] width 294 height 20
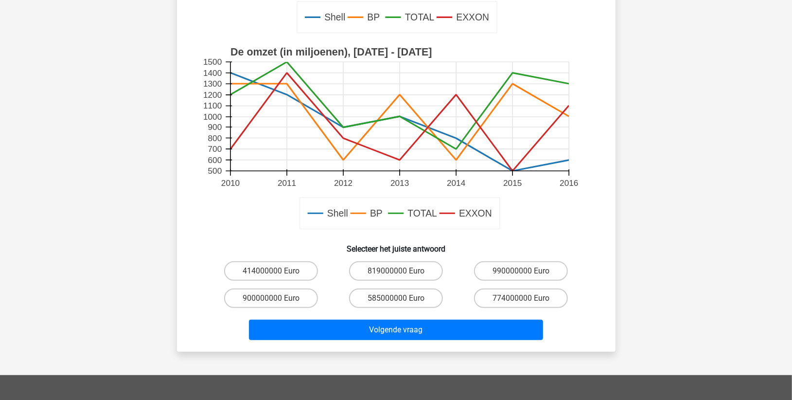
scroll to position [270, 0]
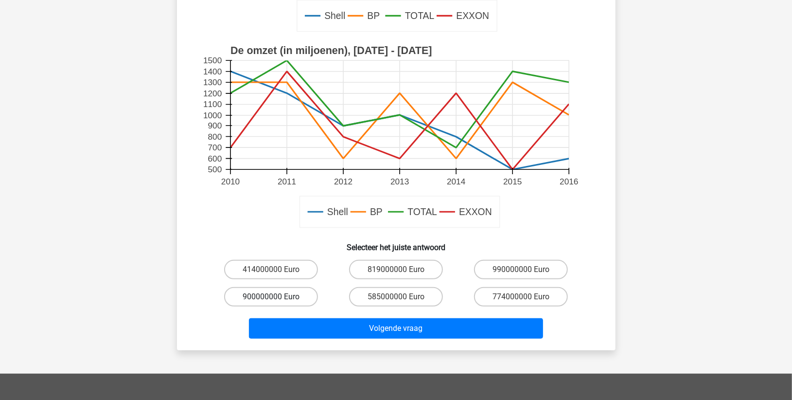
click at [293, 293] on label "900000000 Euro" at bounding box center [271, 296] width 94 height 19
click at [277, 297] on input "900000000 Euro" at bounding box center [274, 300] width 6 height 6
radio input "true"
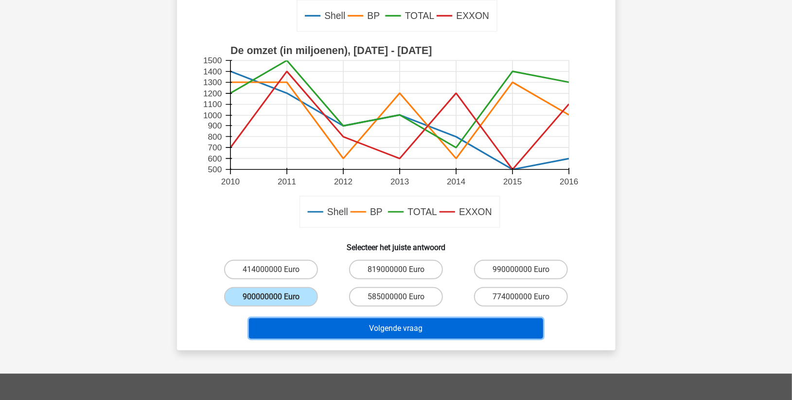
click at [333, 323] on button "Volgende vraag" at bounding box center [396, 328] width 294 height 20
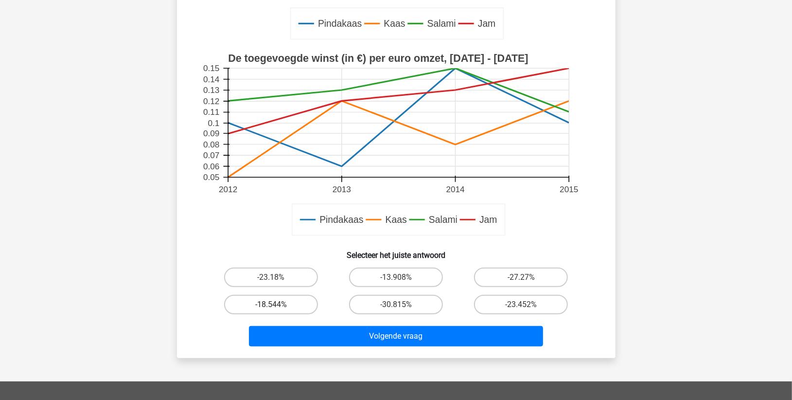
scroll to position [264, 0]
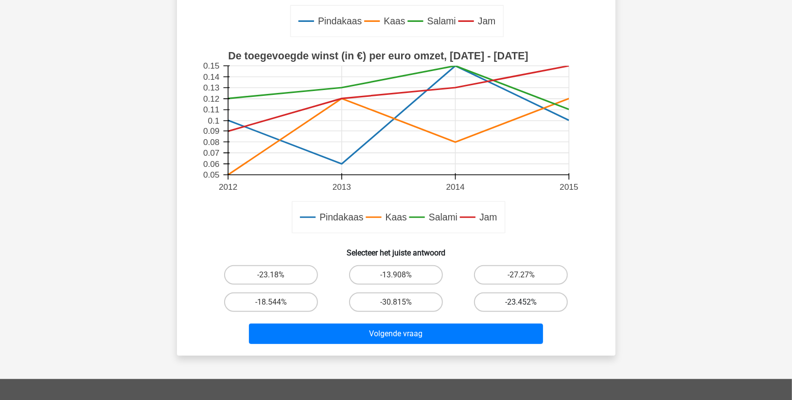
drag, startPoint x: 511, startPoint y: 277, endPoint x: 496, endPoint y: 303, distance: 30.5
click at [511, 277] on label "-27.27%" at bounding box center [521, 274] width 94 height 19
click at [521, 277] on input "-27.27%" at bounding box center [524, 278] width 6 height 6
radio input "true"
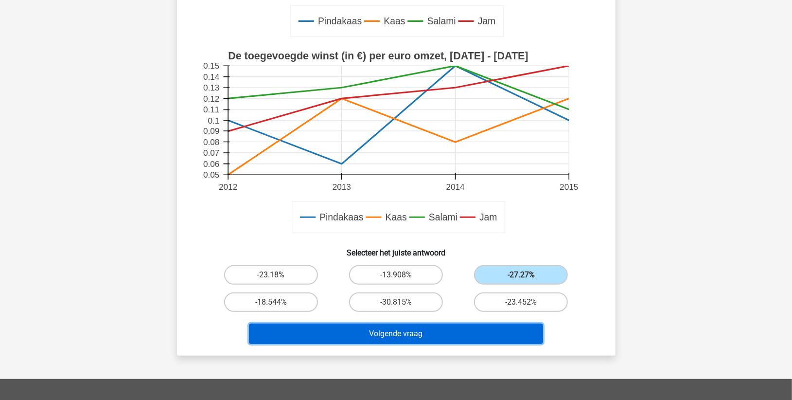
click at [449, 339] on button "Volgende vraag" at bounding box center [396, 333] width 294 height 20
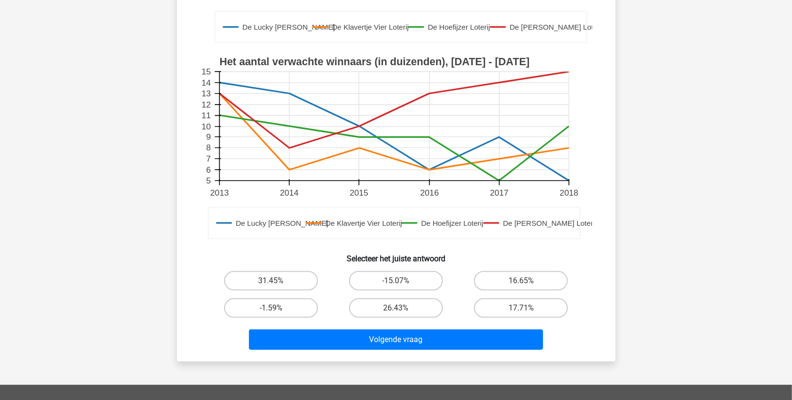
scroll to position [319, 0]
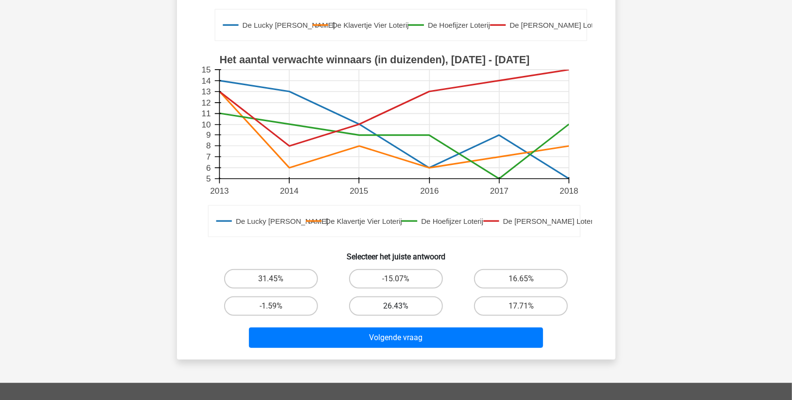
click at [406, 296] on label "26.43%" at bounding box center [396, 305] width 94 height 19
click at [402, 306] on input "26.43%" at bounding box center [399, 309] width 6 height 6
radio input "true"
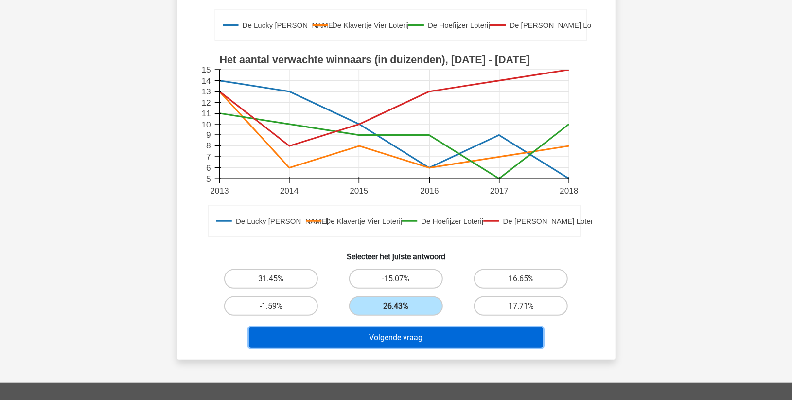
click at [396, 327] on button "Volgende vraag" at bounding box center [396, 337] width 294 height 20
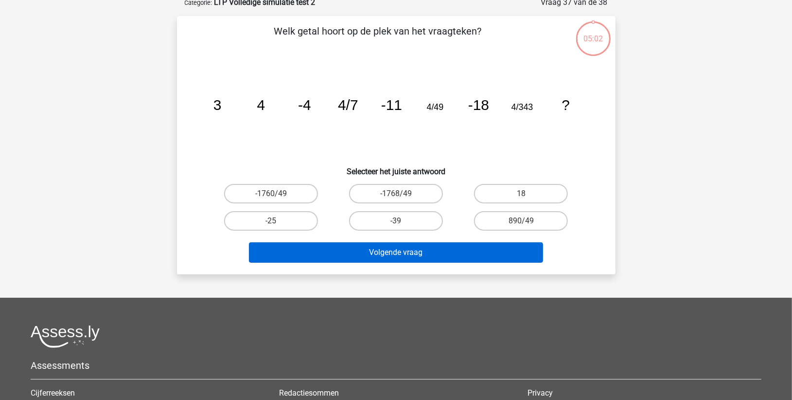
scroll to position [49, 0]
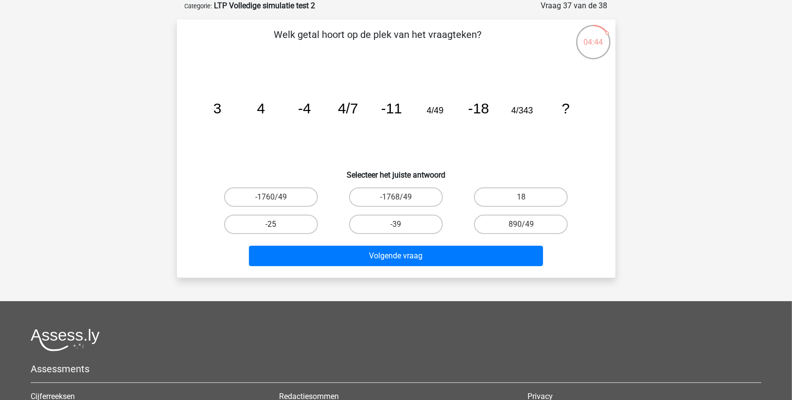
click at [263, 226] on label "-25" at bounding box center [271, 223] width 94 height 19
click at [271, 226] on input "-25" at bounding box center [274, 227] width 6 height 6
radio input "true"
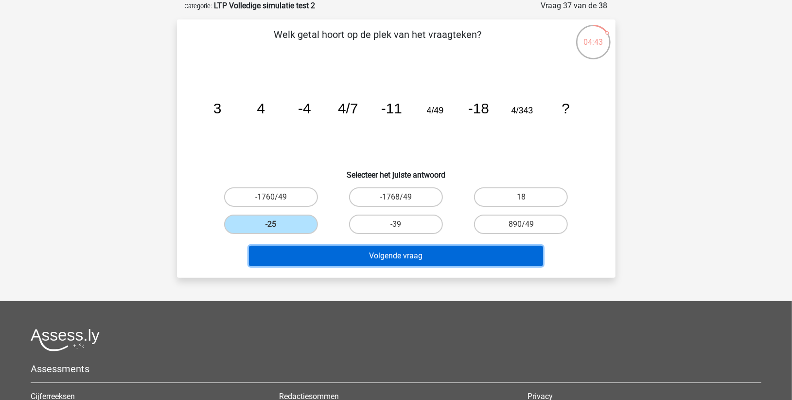
click at [314, 256] on button "Volgende vraag" at bounding box center [396, 256] width 294 height 20
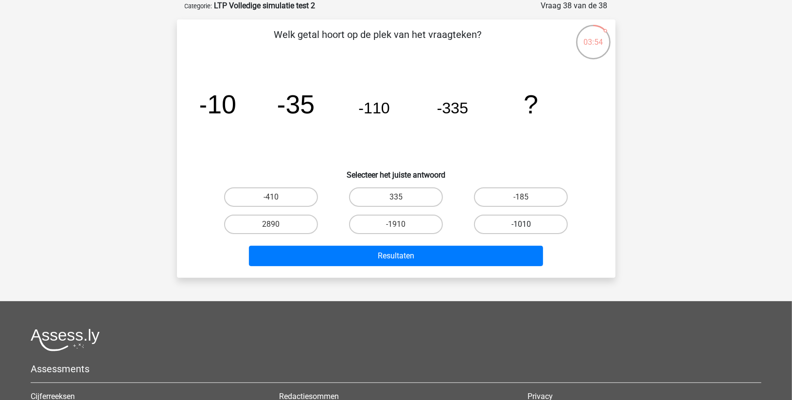
click at [520, 227] on label "-1010" at bounding box center [521, 223] width 94 height 19
click at [521, 227] on input "-1010" at bounding box center [524, 227] width 6 height 6
radio input "true"
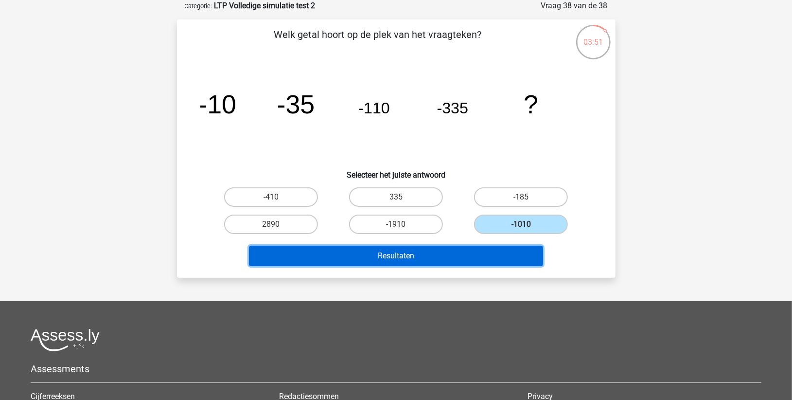
click at [385, 255] on button "Resultaten" at bounding box center [396, 256] width 294 height 20
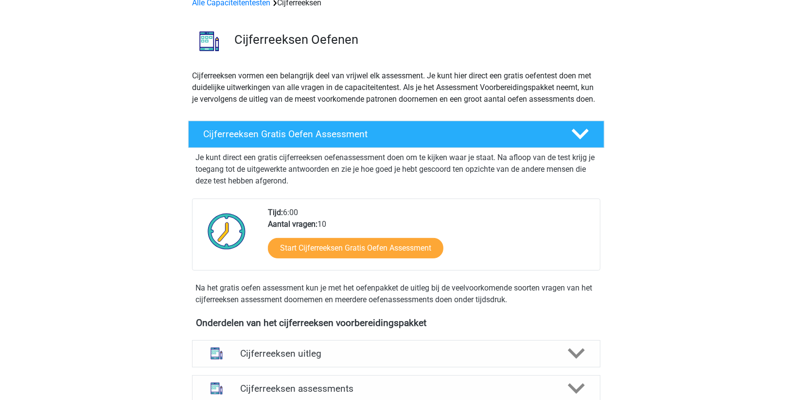
scroll to position [1, 0]
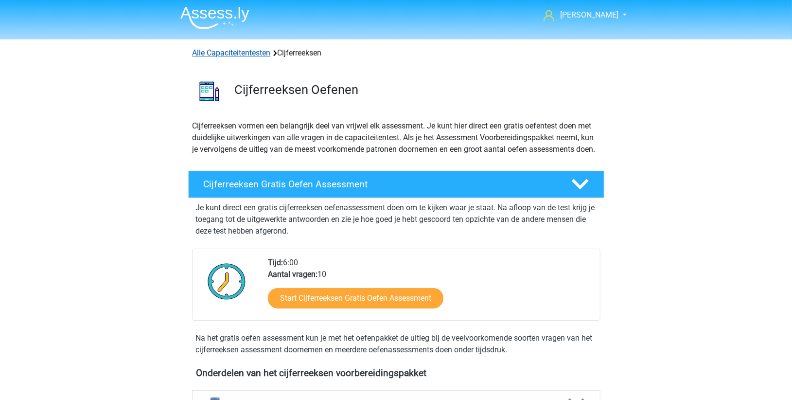
click at [235, 51] on link "Alle Capaciteitentesten" at bounding box center [232, 52] width 78 height 9
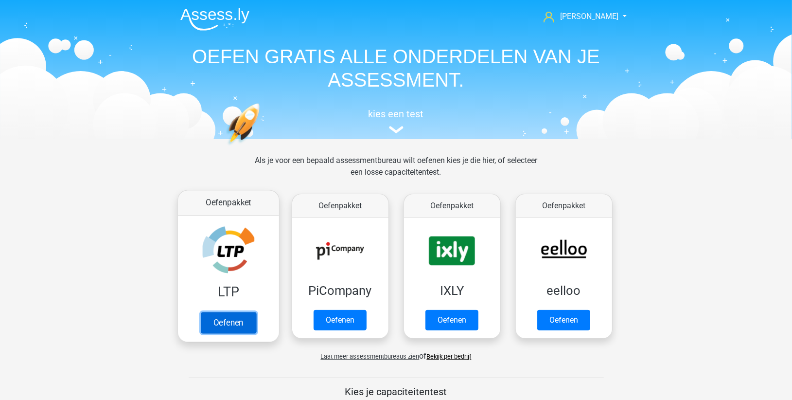
click at [231, 321] on link "Oefenen" at bounding box center [227, 322] width 55 height 21
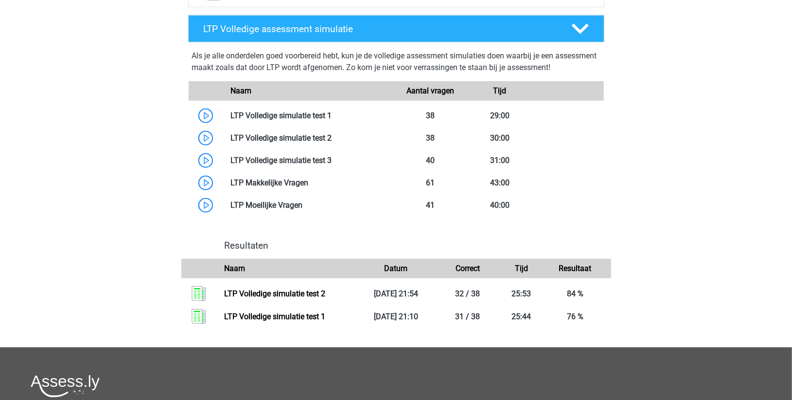
scroll to position [648, 0]
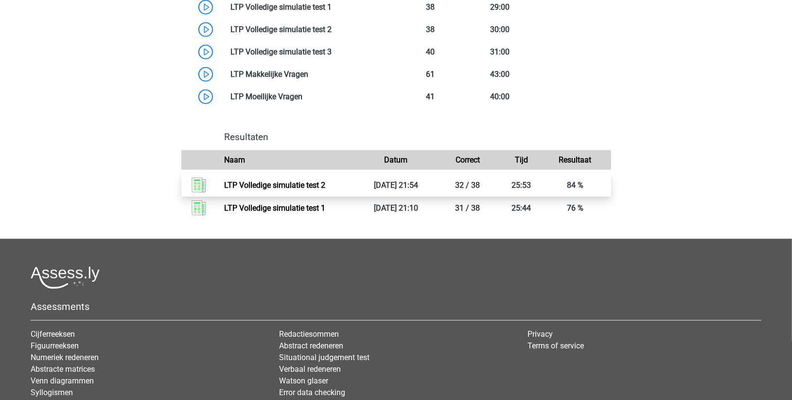
click at [273, 186] on link "LTP Volledige simulatie test 2" at bounding box center [274, 184] width 101 height 9
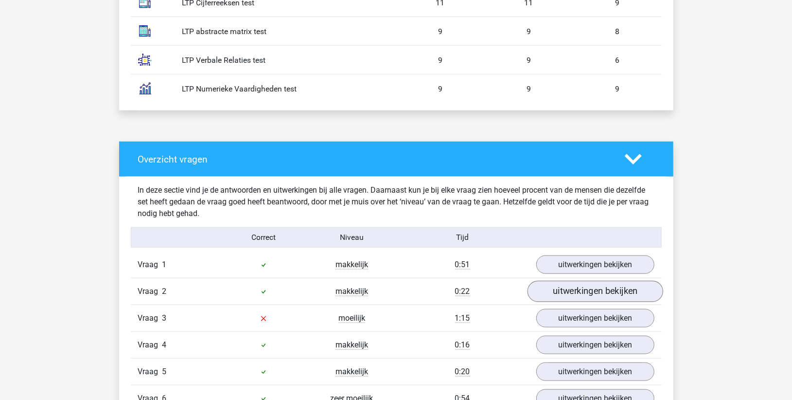
scroll to position [648, 0]
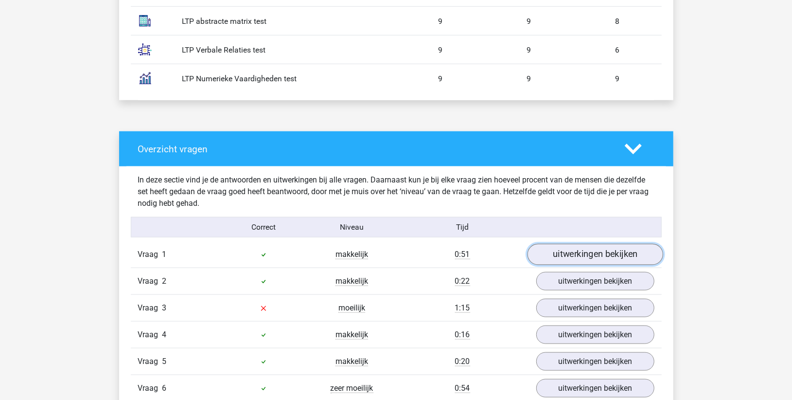
click at [599, 256] on link "uitwerkingen bekijken" at bounding box center [595, 254] width 136 height 21
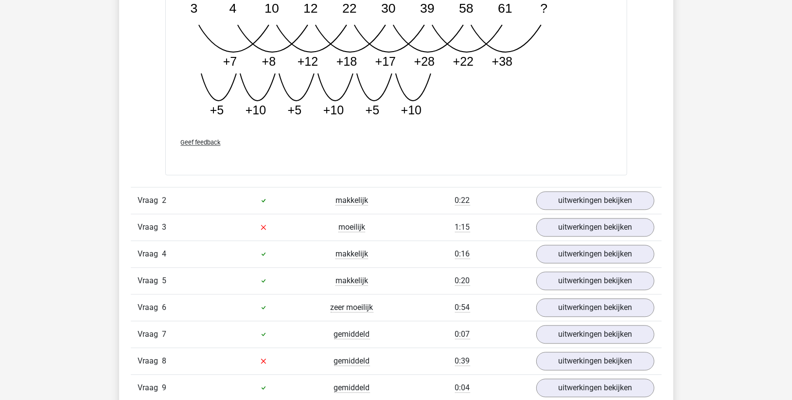
scroll to position [1296, 0]
click at [583, 227] on link "uitwerkingen bekijken" at bounding box center [595, 226] width 136 height 21
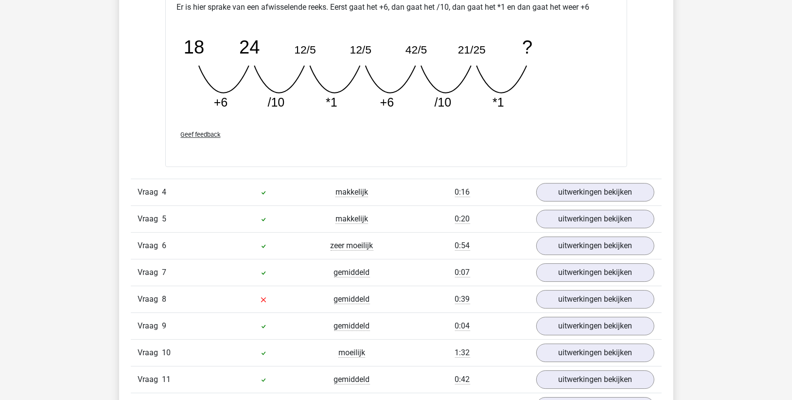
scroll to position [1782, 0]
click at [563, 299] on link "uitwerkingen bekijken" at bounding box center [595, 298] width 136 height 21
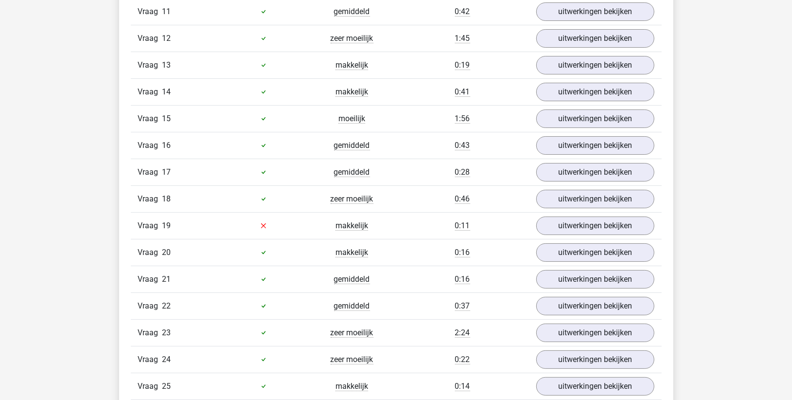
scroll to position [2376, 0]
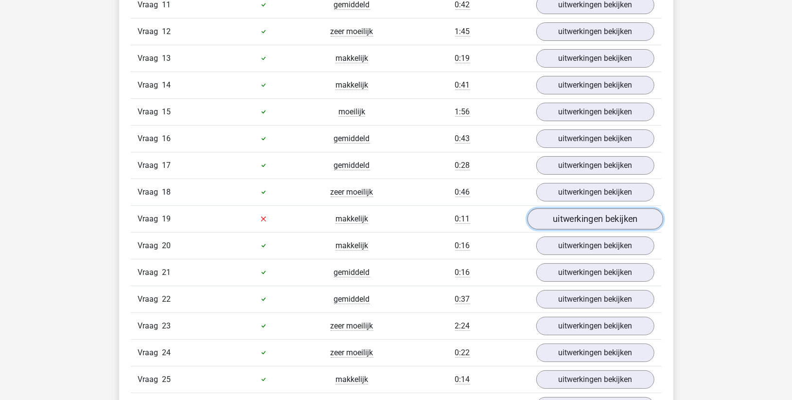
click at [567, 217] on link "uitwerkingen bekijken" at bounding box center [595, 218] width 136 height 21
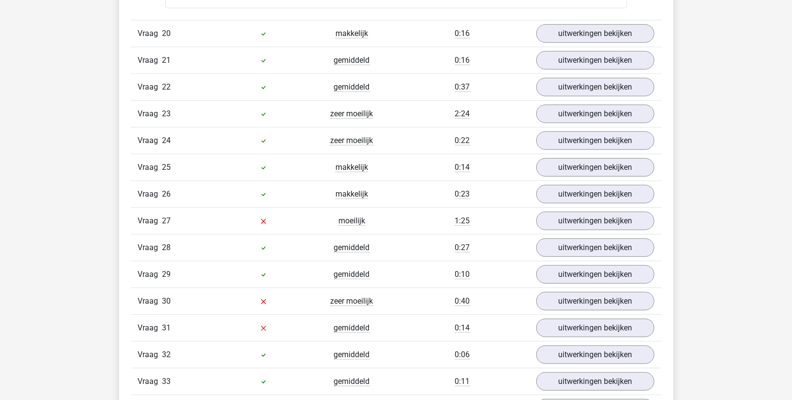
scroll to position [2809, 0]
click at [558, 220] on link "uitwerkingen bekijken" at bounding box center [595, 220] width 136 height 21
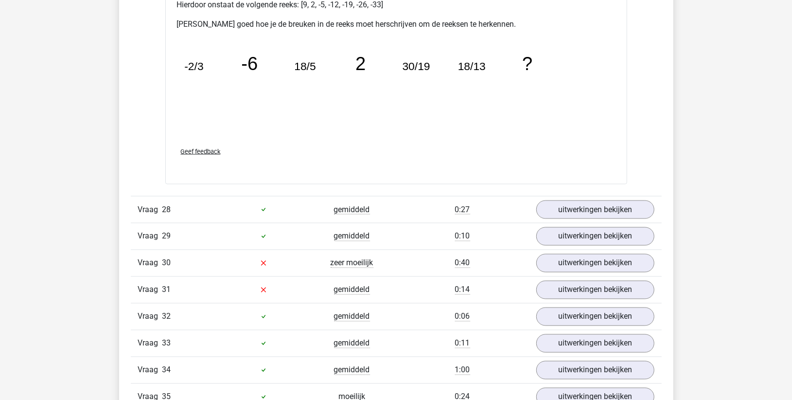
scroll to position [3403, 0]
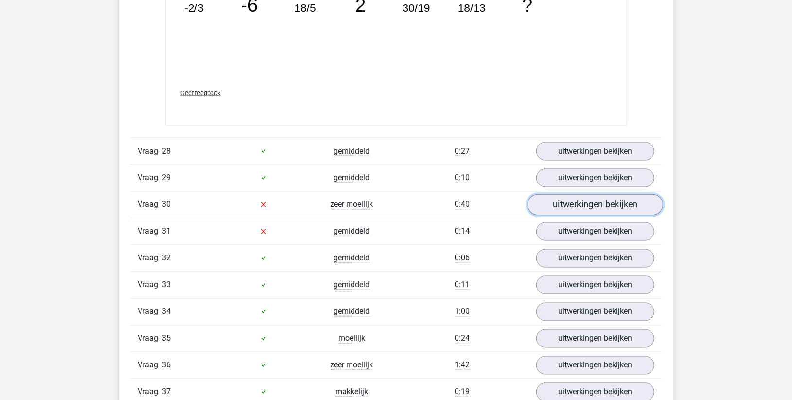
click at [565, 199] on link "uitwerkingen bekijken" at bounding box center [595, 204] width 136 height 21
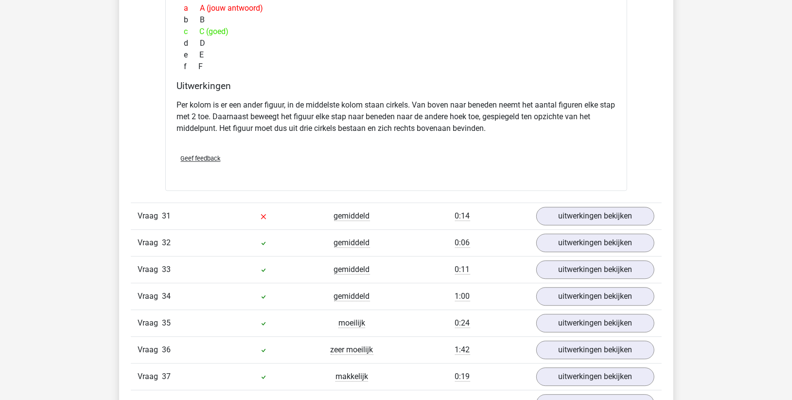
scroll to position [3889, 0]
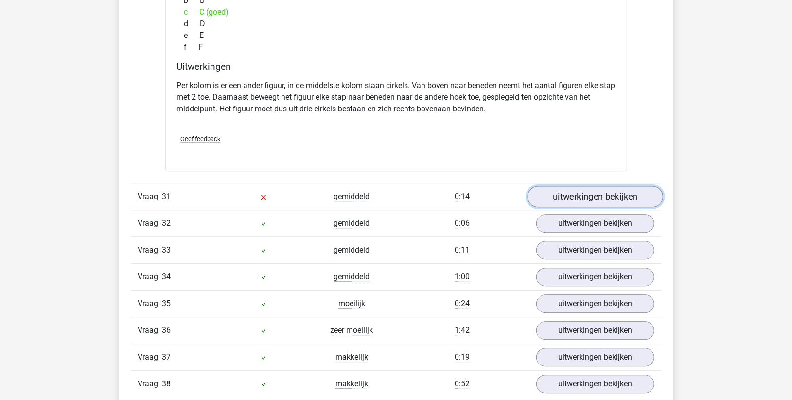
click at [571, 188] on link "uitwerkingen bekijken" at bounding box center [595, 196] width 136 height 21
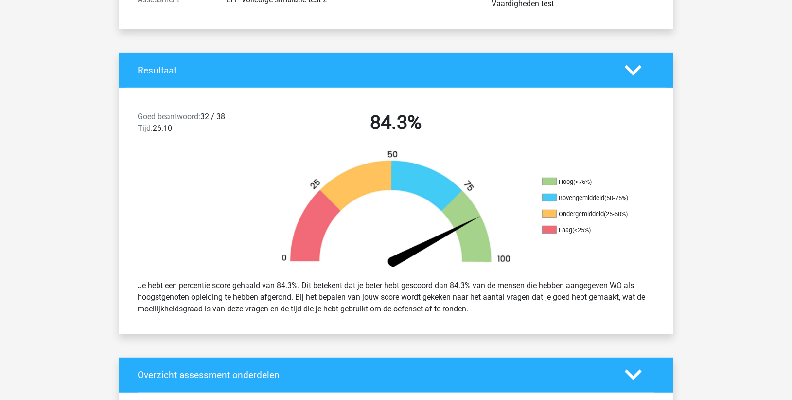
scroll to position [0, 0]
